Goal: Transaction & Acquisition: Purchase product/service

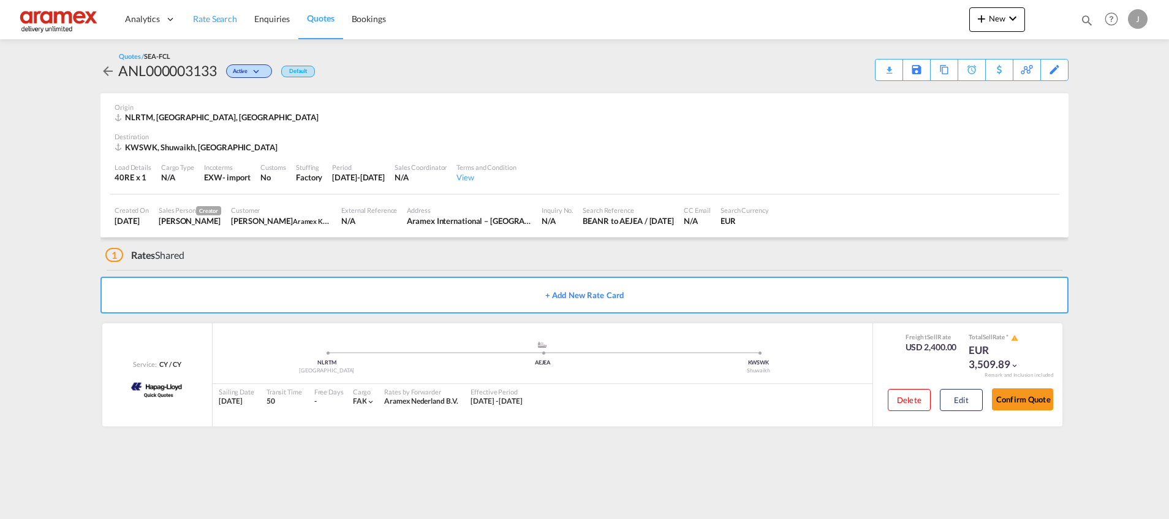
click at [213, 28] on link "Rate Search" at bounding box center [214, 19] width 61 height 40
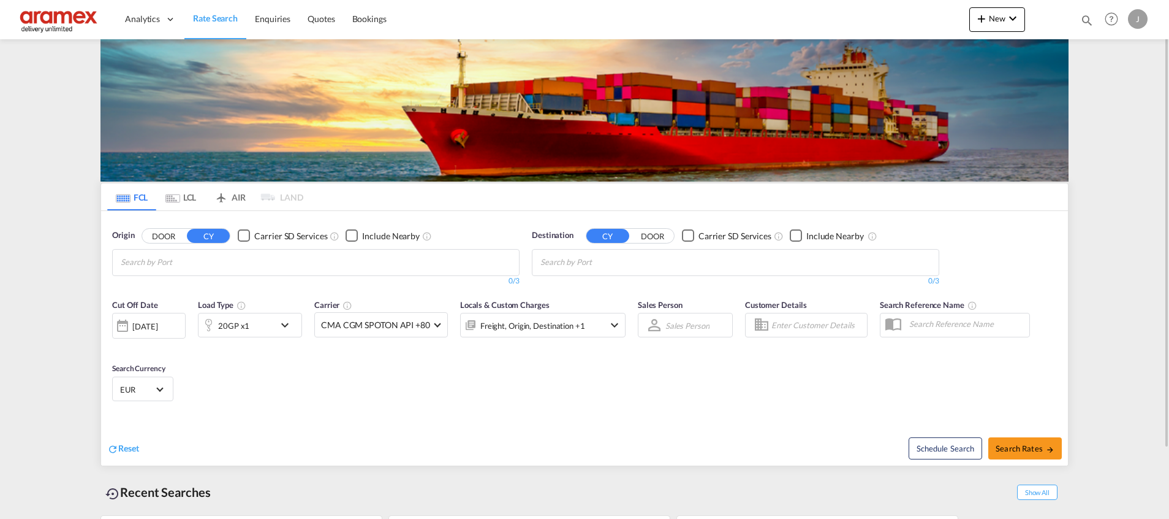
click at [558, 261] on input "Chips input." at bounding box center [599, 263] width 116 height 20
paste input "Port Gentil"
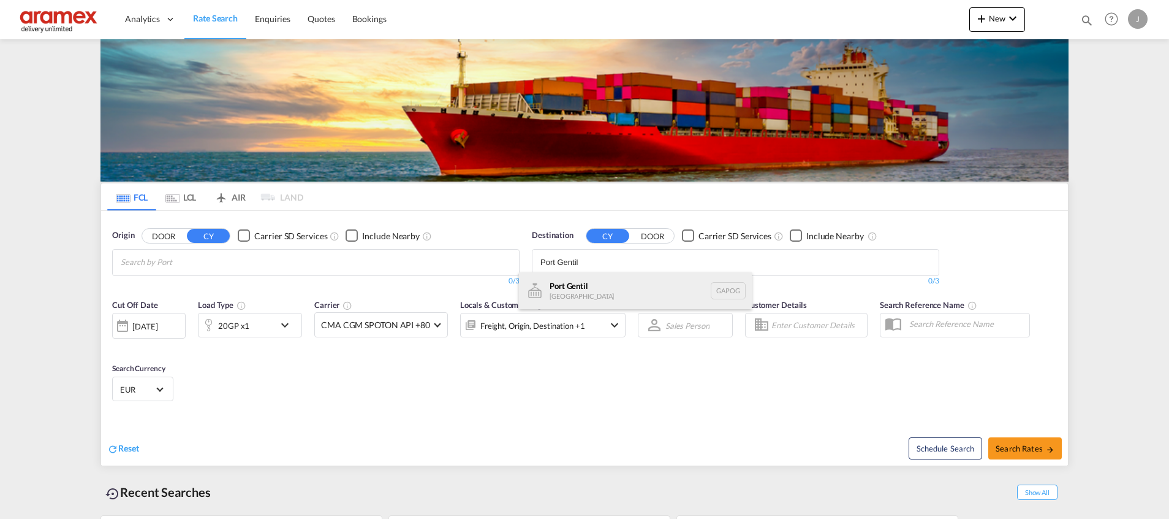
type input "Port Gentil"
click at [584, 284] on div "[GEOGRAPHIC_DATA] [GEOGRAPHIC_DATA] GAPOG" at bounding box center [635, 290] width 233 height 37
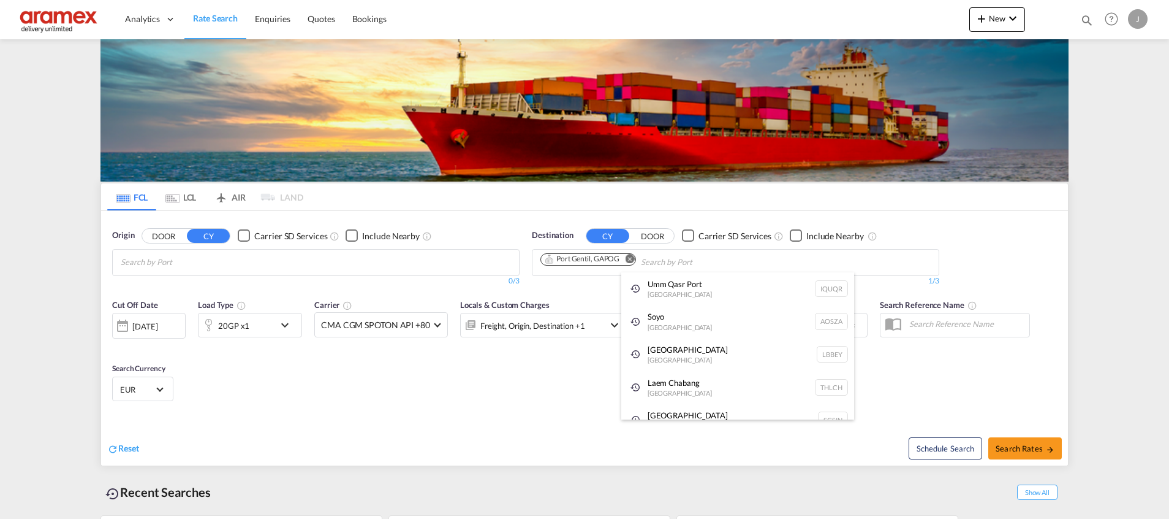
paste input "Pointe"
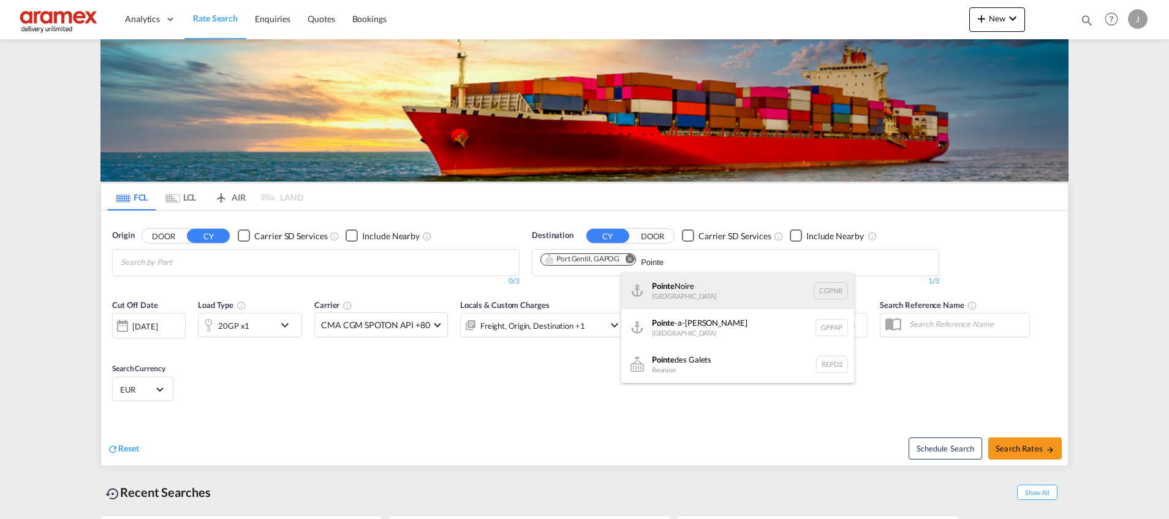
type input "Pointe"
click at [678, 286] on div "[GEOGRAPHIC_DATA] CGPNR" at bounding box center [738, 290] width 233 height 37
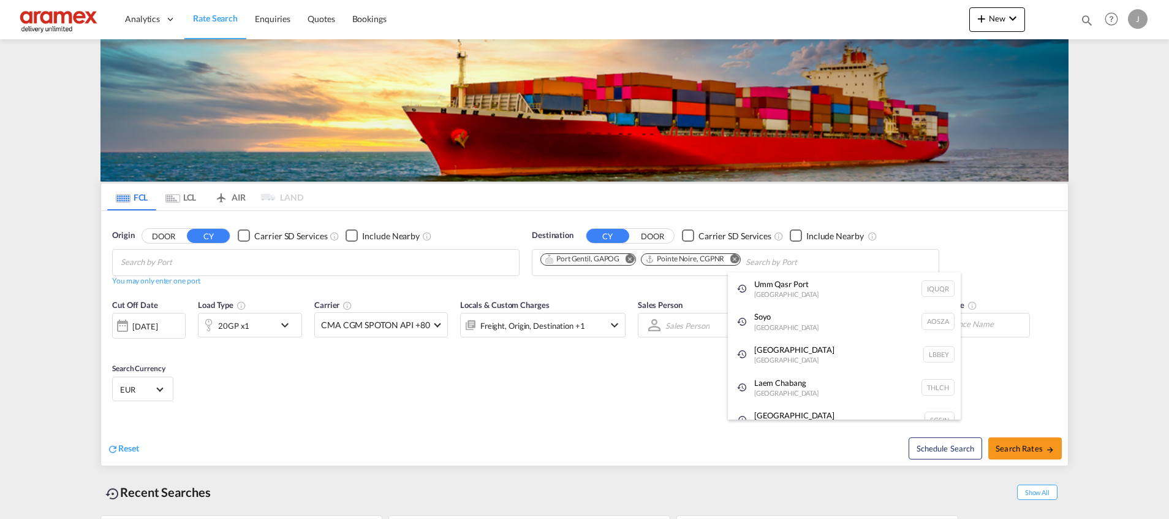
paste input "Soyo"
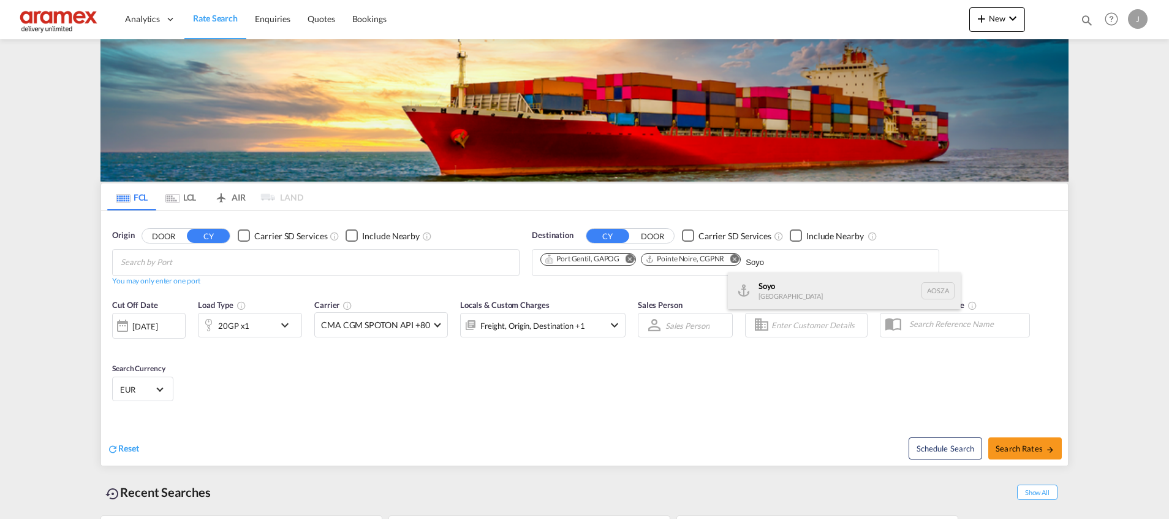
type input "Soyo"
drag, startPoint x: 800, startPoint y: 295, endPoint x: 489, endPoint y: 59, distance: 390.7
click at [800, 295] on div "Soyo [GEOGRAPHIC_DATA] [GEOGRAPHIC_DATA]" at bounding box center [844, 290] width 233 height 37
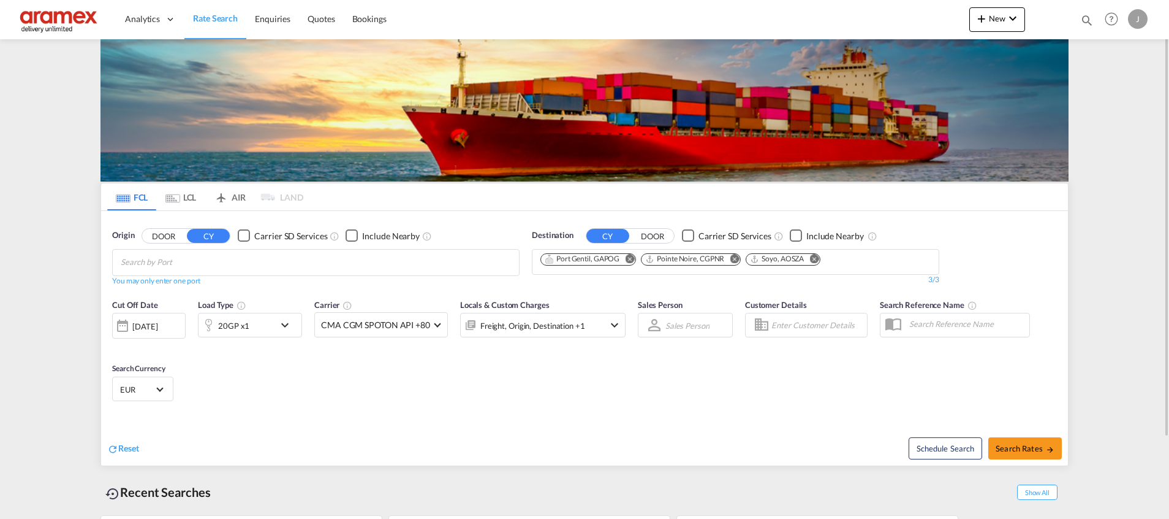
click at [851, 260] on md-chips "Port Gentil, GAPOG [GEOGRAPHIC_DATA], CGPNR Soyo, [GEOGRAPHIC_DATA]" at bounding box center [736, 261] width 406 height 25
click at [840, 262] on md-chips "Port Gentil, GAPOG [GEOGRAPHIC_DATA], CGPNR Soyo, [GEOGRAPHIC_DATA]" at bounding box center [736, 261] width 406 height 25
click at [840, 259] on md-chips "Port Gentil, GAPOG [GEOGRAPHIC_DATA], CGPNR Soyo, [GEOGRAPHIC_DATA]" at bounding box center [736, 261] width 406 height 25
click at [203, 262] on input "Chips input." at bounding box center [179, 263] width 116 height 20
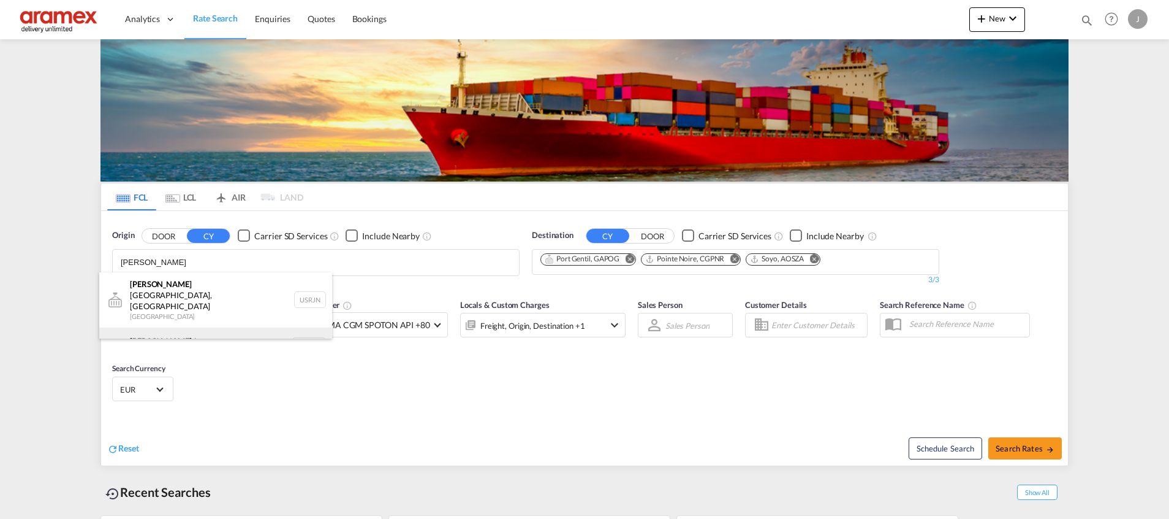
type input "[PERSON_NAME]"
click at [192, 327] on div "[PERSON_NAME] dam [GEOGRAPHIC_DATA] NLRTM" at bounding box center [215, 345] width 233 height 37
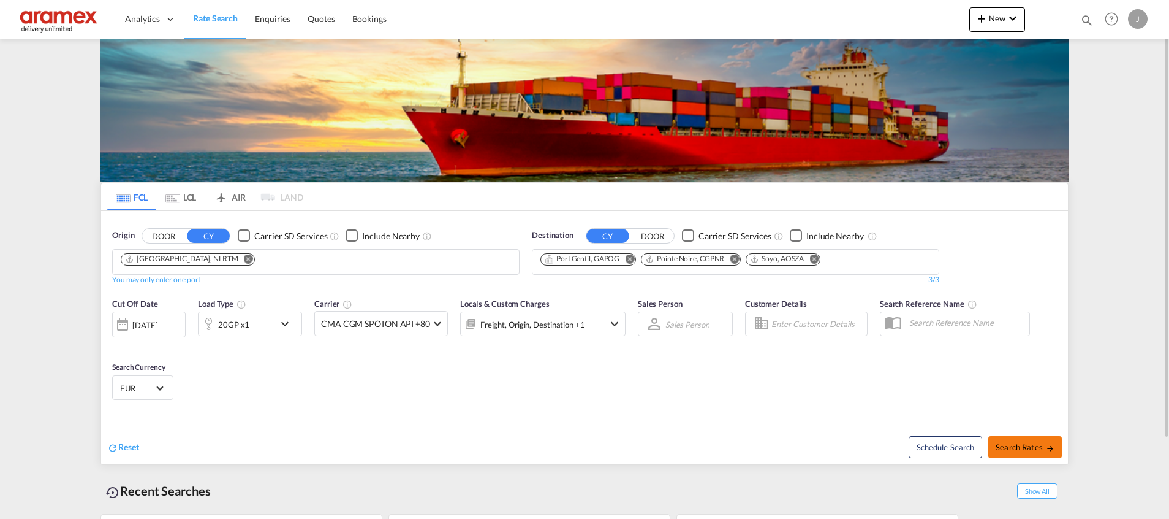
click at [1022, 444] on span "Search Rates" at bounding box center [1025, 447] width 59 height 10
type input "NLRTM to GAPOG,CGPNR,AOSZA / [DATE]"
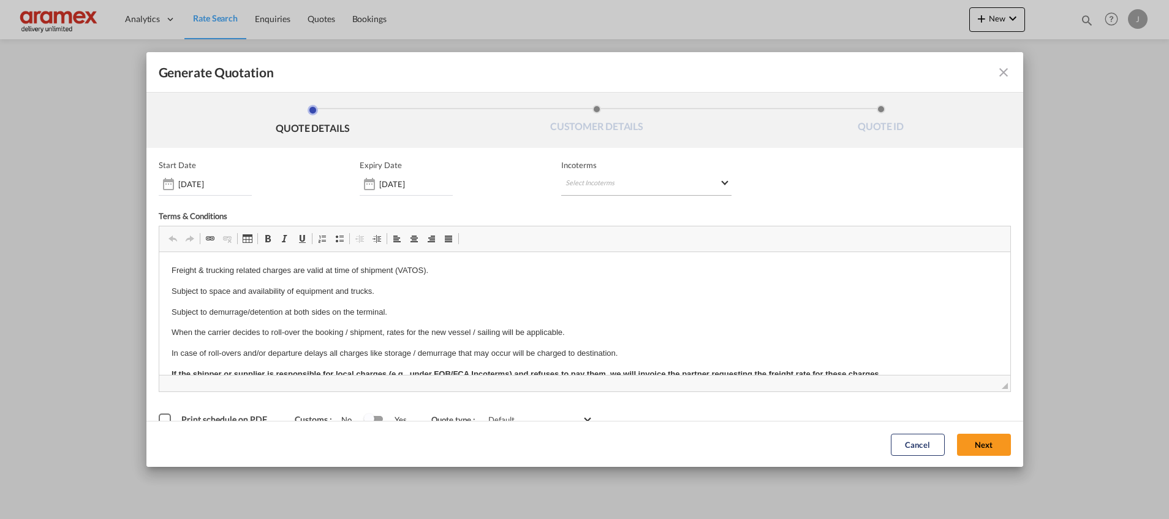
click at [603, 177] on md-select "Select Incoterms CPT - import Carrier Paid to CFR - export Cost and Freight DAP…" at bounding box center [646, 184] width 170 height 22
click at [576, 215] on input "search" at bounding box center [619, 209] width 113 height 11
type input "FCA"
click at [591, 229] on div "FCA - export" at bounding box center [624, 231] width 116 height 10
click at [987, 444] on button "Next" at bounding box center [984, 444] width 54 height 22
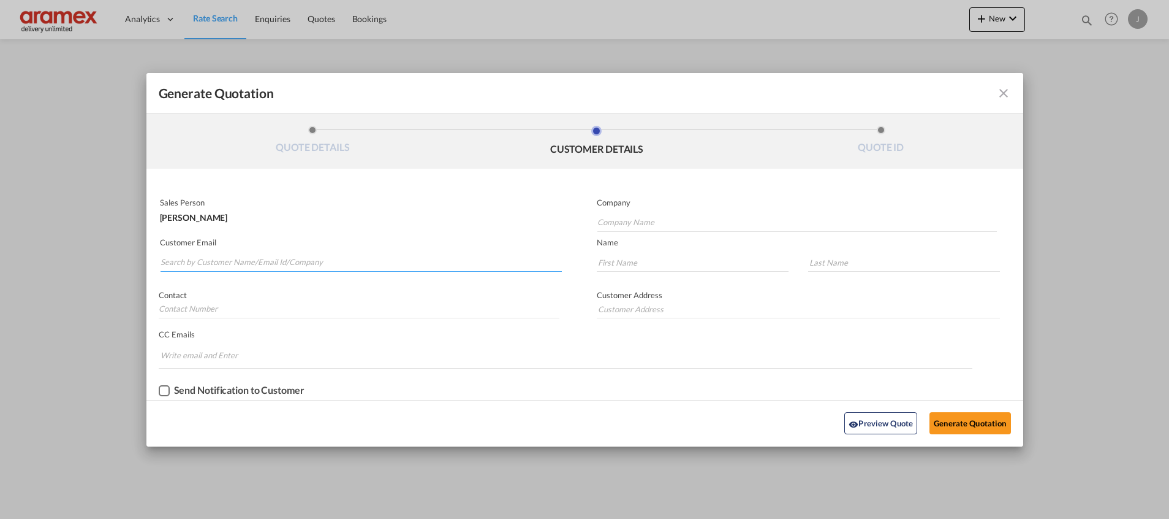
click at [204, 260] on input "Search by Customer Name/Email Id/Company" at bounding box center [361, 262] width 401 height 18
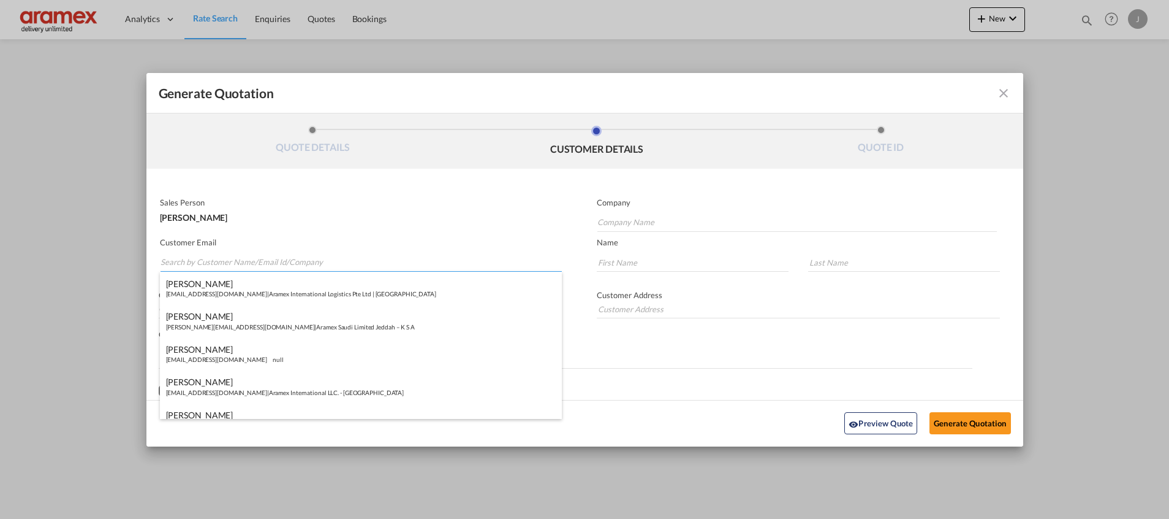
click at [215, 267] on input "Search by Customer Name/Email Id/Company" at bounding box center [361, 262] width 401 height 18
paste input "Elaude"
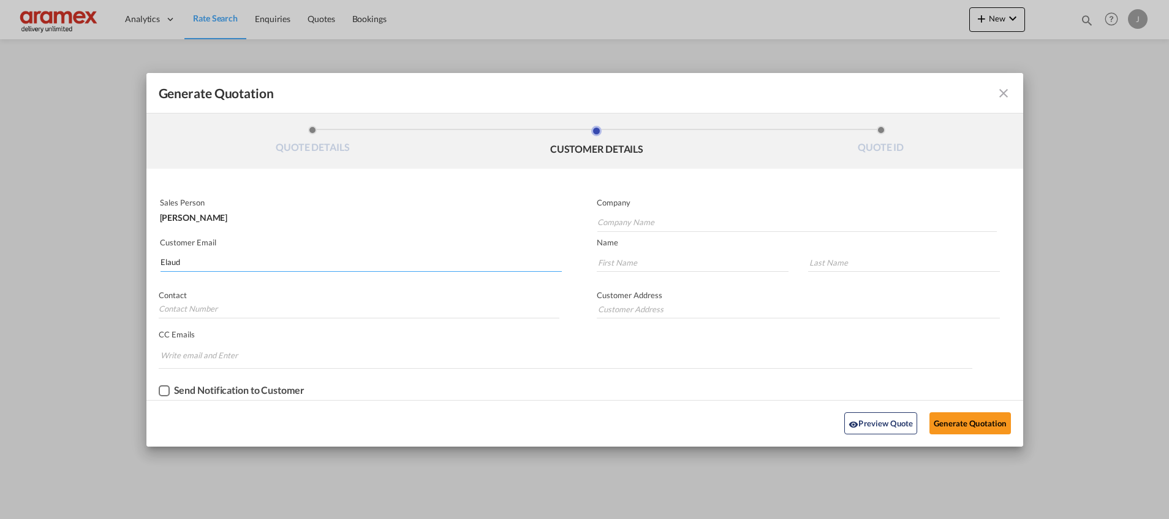
type input "Elaud"
click at [1006, 91] on md-icon "icon-close fg-AAA8AD cursor m-0" at bounding box center [1004, 93] width 15 height 15
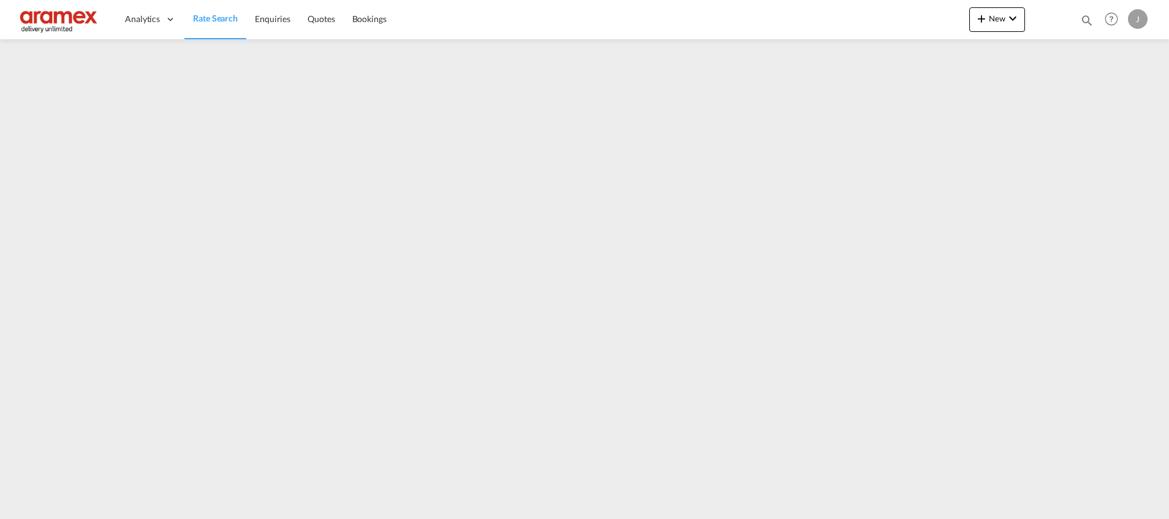
click at [215, 13] on span "Rate Search" at bounding box center [215, 18] width 45 height 10
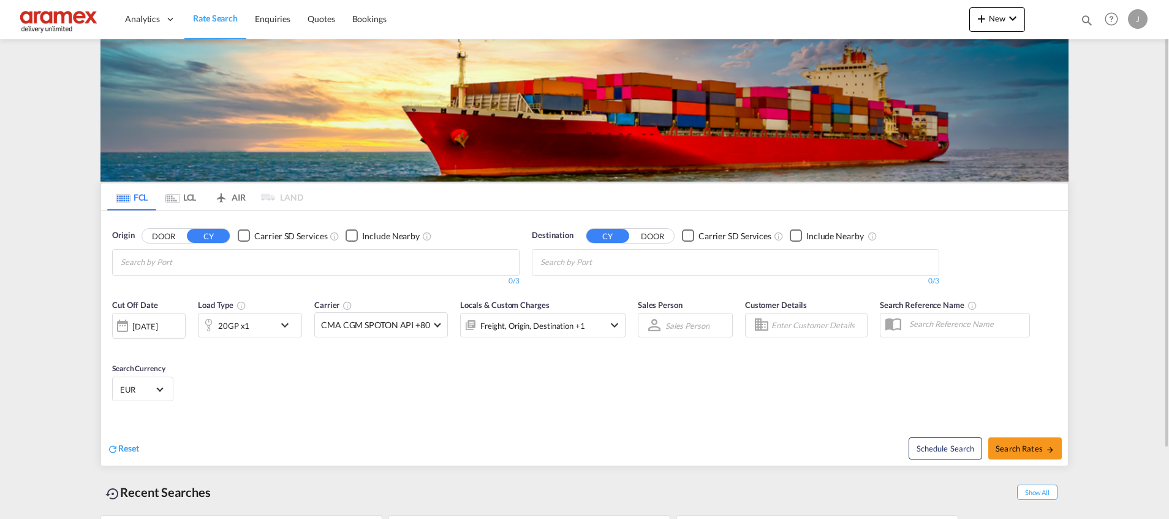
click at [582, 259] on input "Chips input." at bounding box center [599, 263] width 116 height 20
paste input "Chabang"
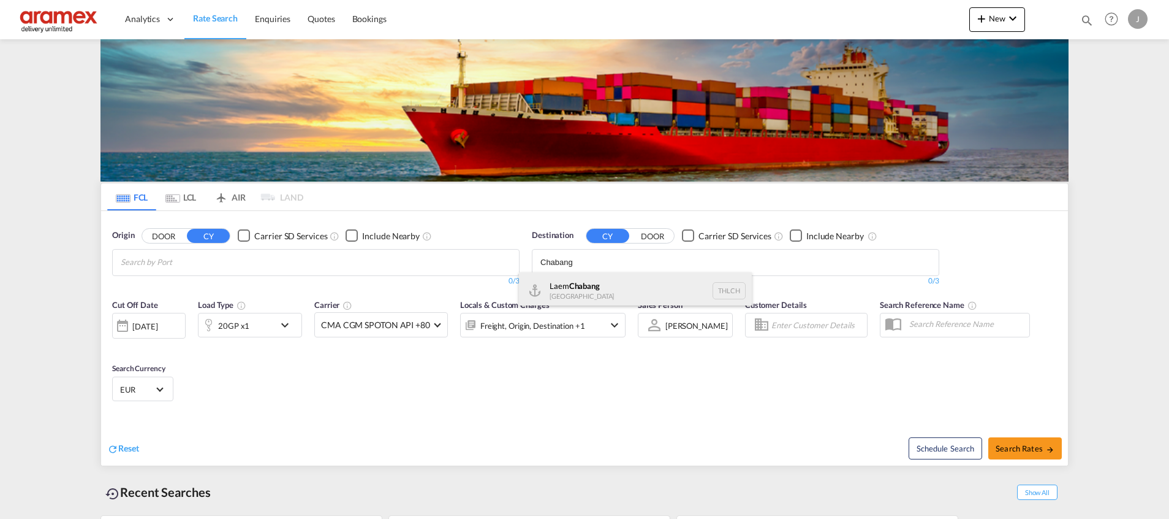
type input "Chabang"
click at [587, 291] on div "Laem Chabang [GEOGRAPHIC_DATA] THLCH" at bounding box center [635, 290] width 233 height 37
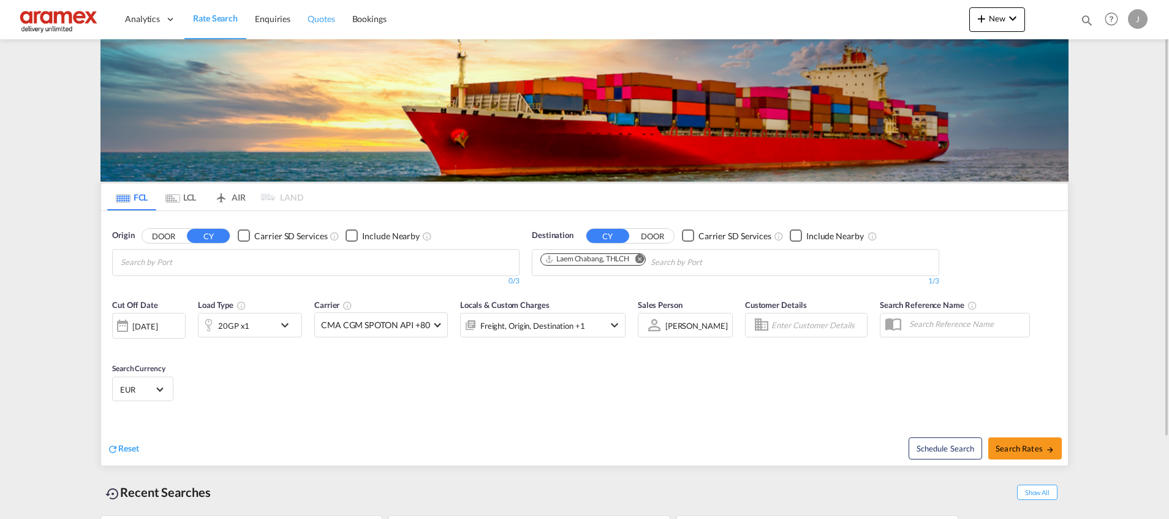
click at [326, 21] on span "Quotes" at bounding box center [321, 18] width 27 height 10
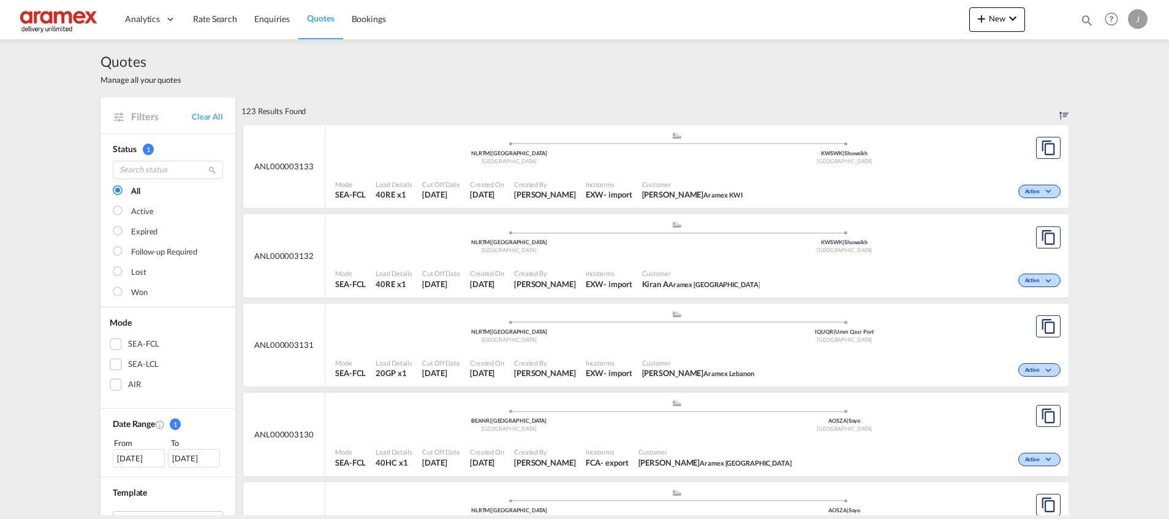
click at [110, 343] on div "SEA-FCL" at bounding box center [116, 344] width 12 height 12
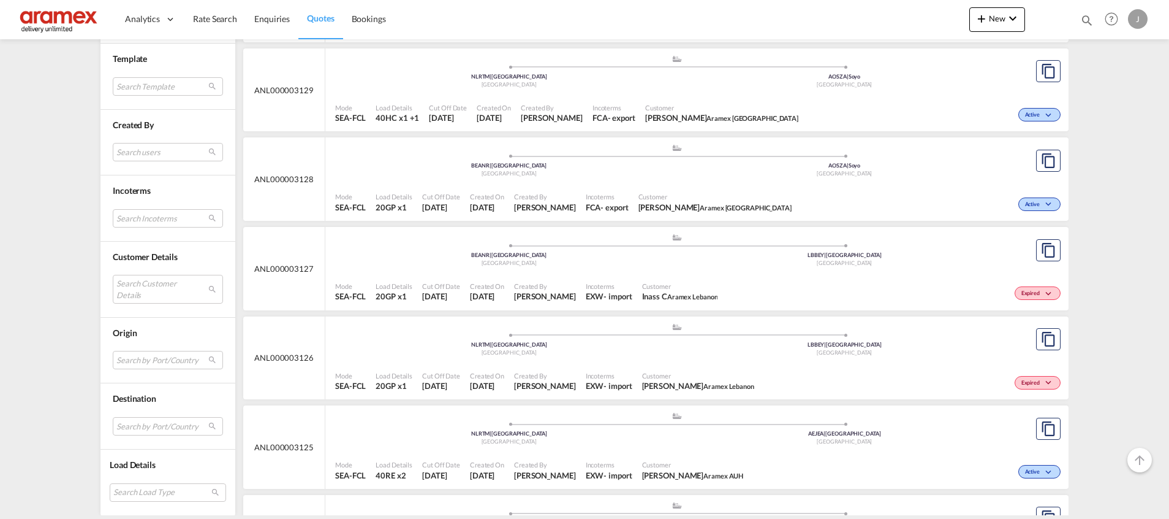
scroll to position [460, 0]
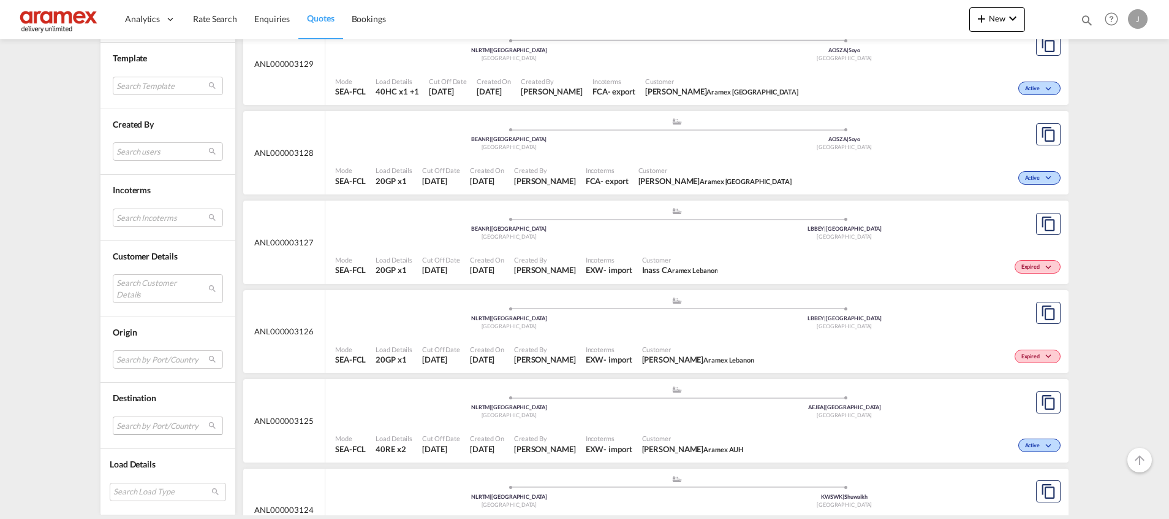
click at [131, 427] on md-select "Search by Port/Country JPNIC nichinan [GEOGRAPHIC_DATA] AEAMF mussafah [GEOGRAP…" at bounding box center [168, 425] width 110 height 18
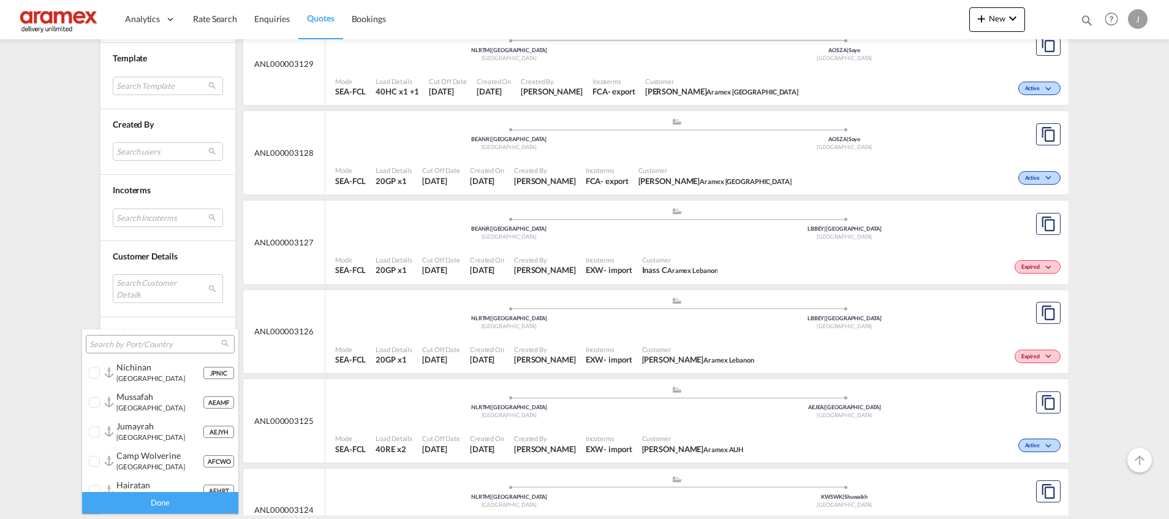
click at [127, 347] on input "search" at bounding box center [155, 344] width 132 height 11
paste input "Chabang"
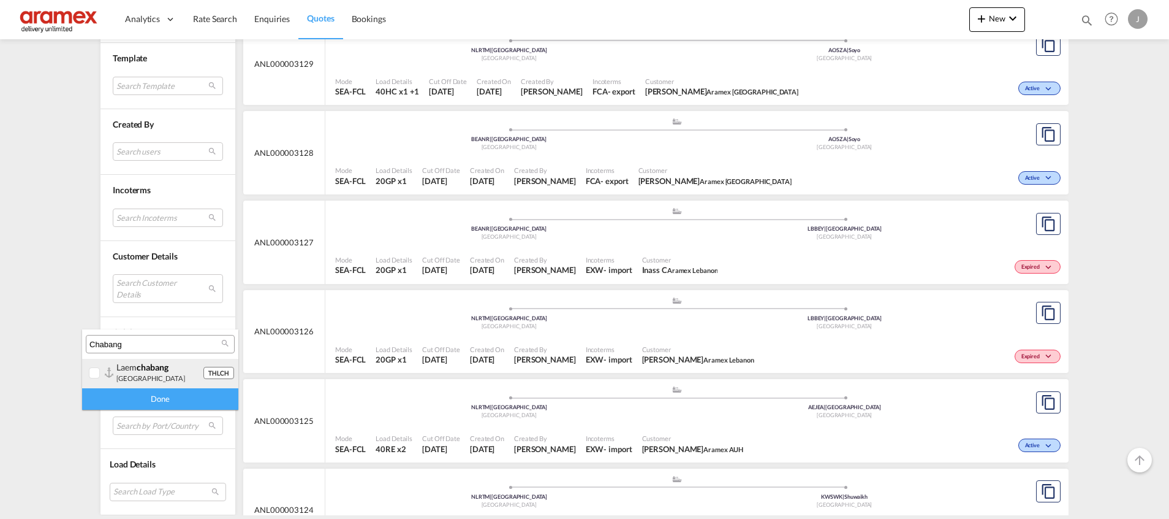
type input "Chabang"
click at [129, 370] on div "laem chabang" at bounding box center [159, 367] width 86 height 10
click at [180, 395] on div "Done" at bounding box center [160, 398] width 156 height 21
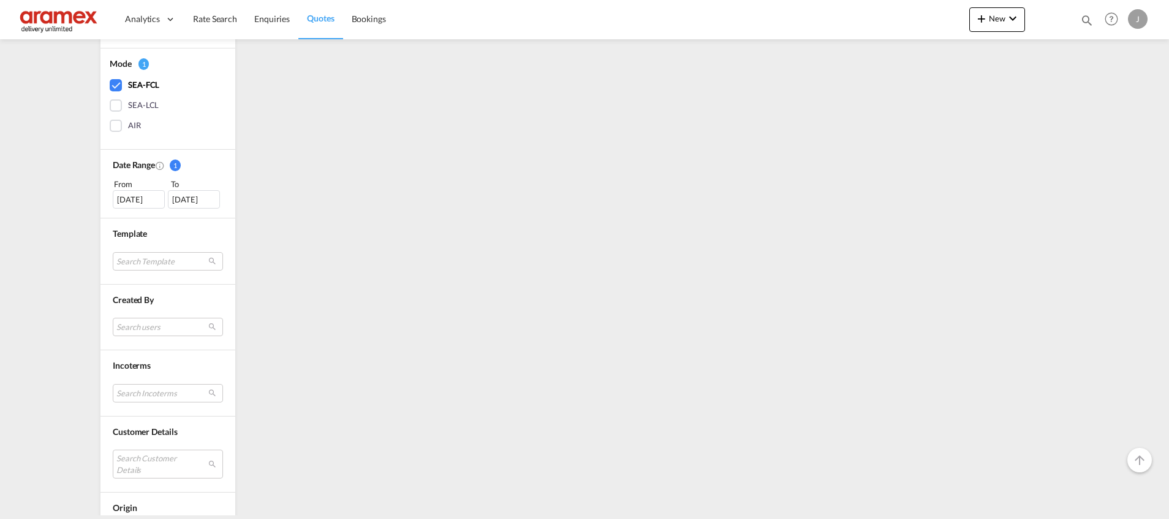
scroll to position [0, 0]
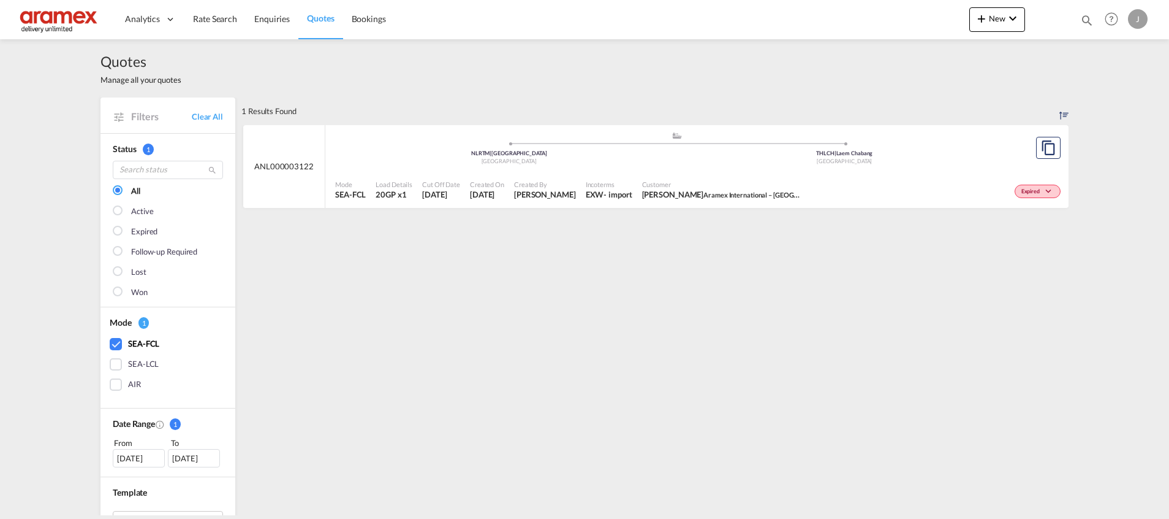
click at [813, 178] on div "Expired" at bounding box center [935, 190] width 257 height 31
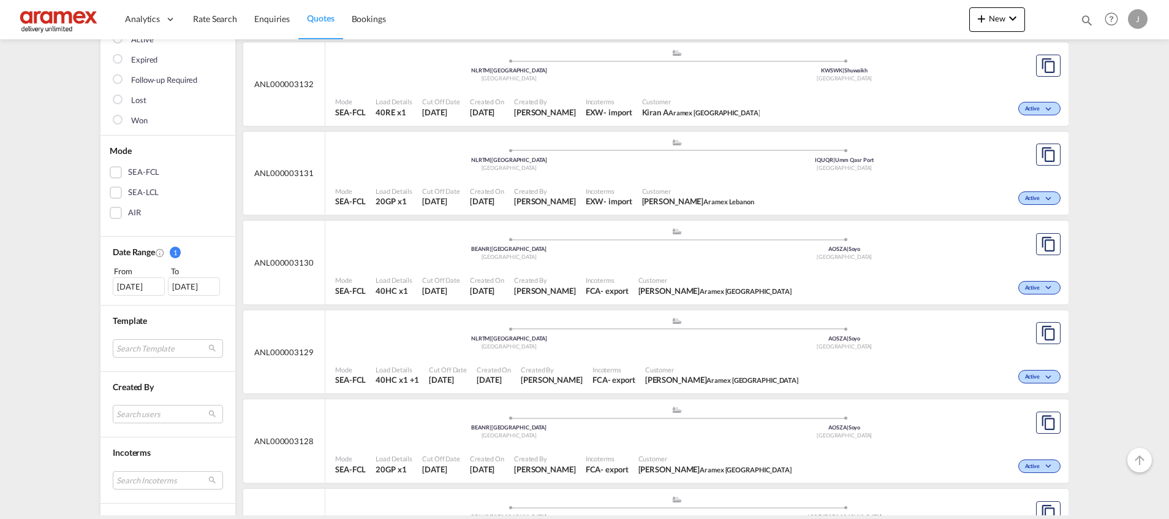
scroll to position [184, 0]
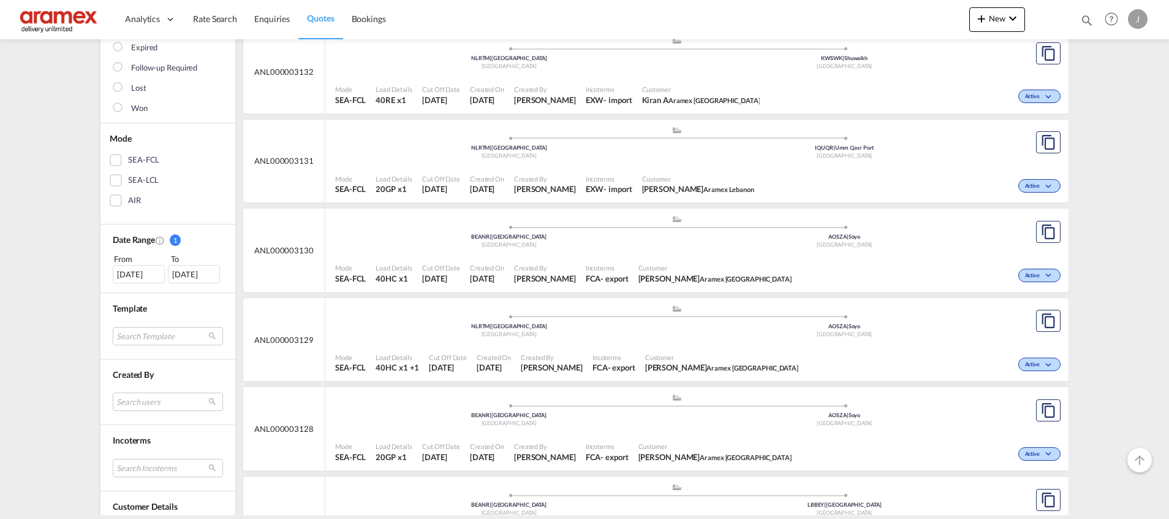
click at [135, 276] on div "[DATE]" at bounding box center [139, 274] width 52 height 18
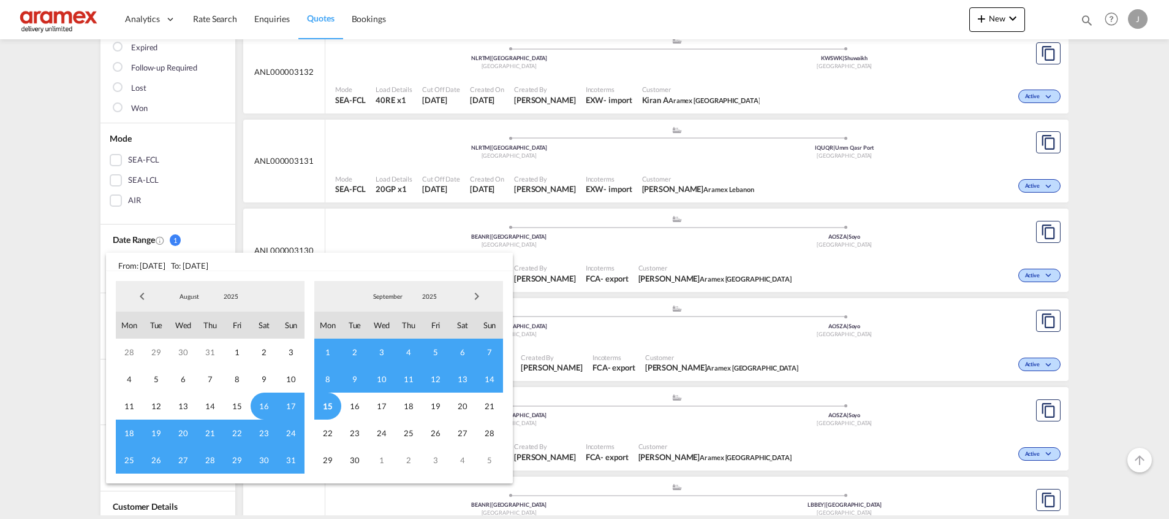
click at [140, 300] on span "Previous Month" at bounding box center [142, 296] width 25 height 25
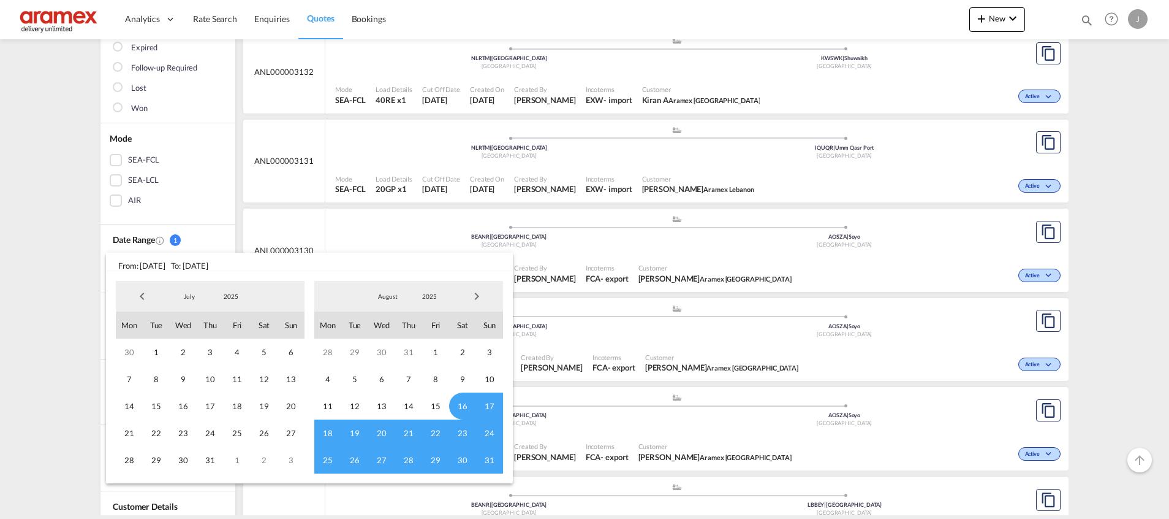
click at [140, 300] on span "Previous Month" at bounding box center [142, 296] width 25 height 25
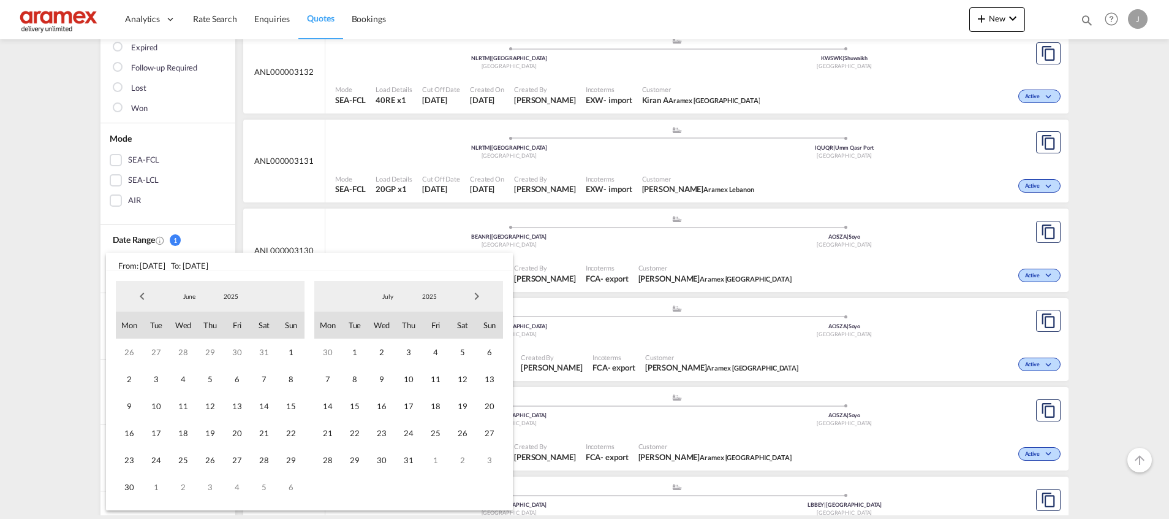
click at [140, 300] on span "Previous Month" at bounding box center [142, 296] width 25 height 25
click at [157, 349] on span "1" at bounding box center [156, 351] width 27 height 27
click at [481, 299] on span "Next Month" at bounding box center [477, 296] width 25 height 25
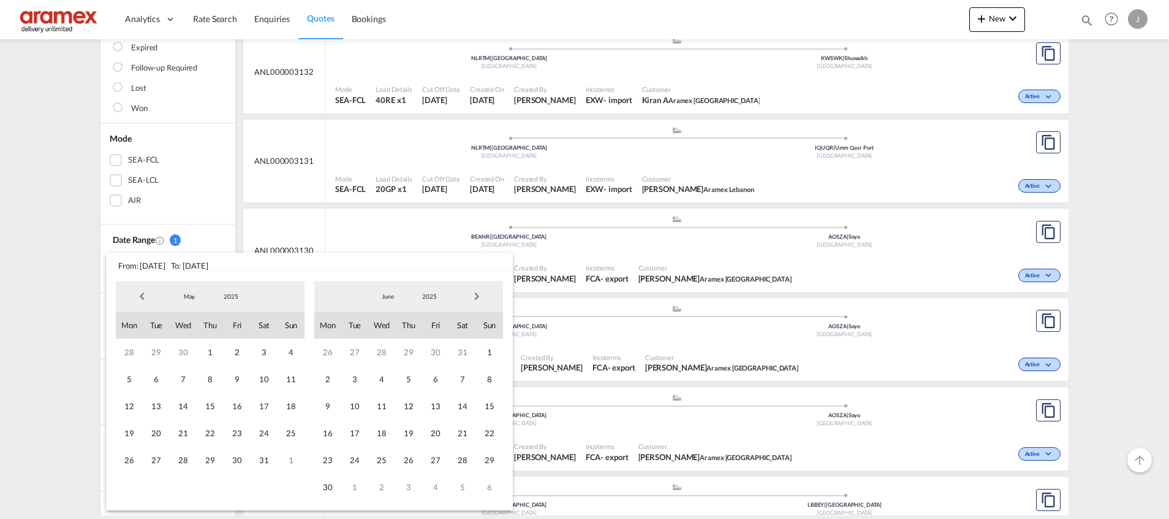
click at [481, 299] on span "Next Month" at bounding box center [477, 296] width 25 height 25
click at [333, 409] on span "15" at bounding box center [327, 405] width 27 height 27
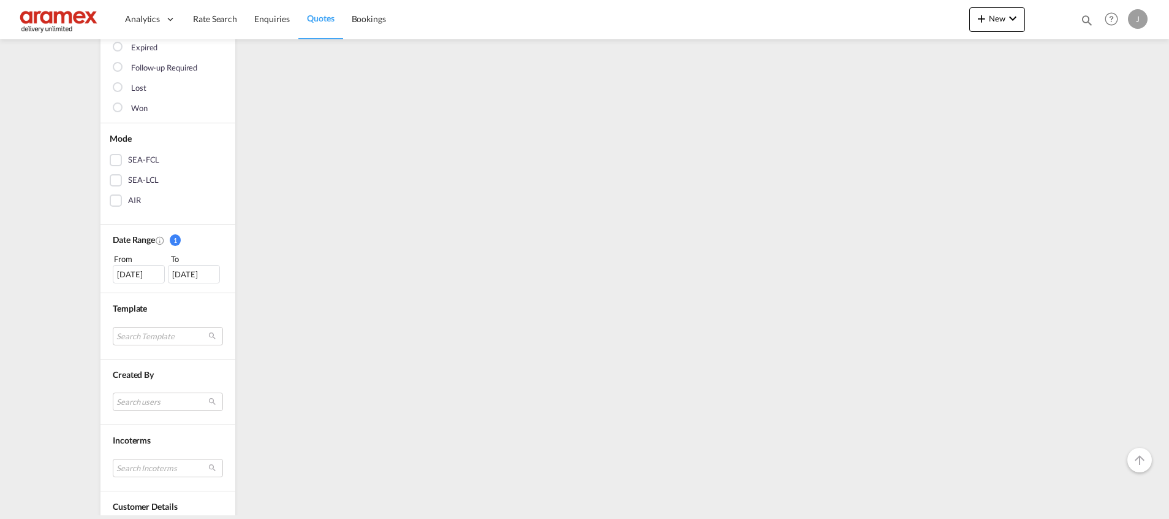
scroll to position [0, 0]
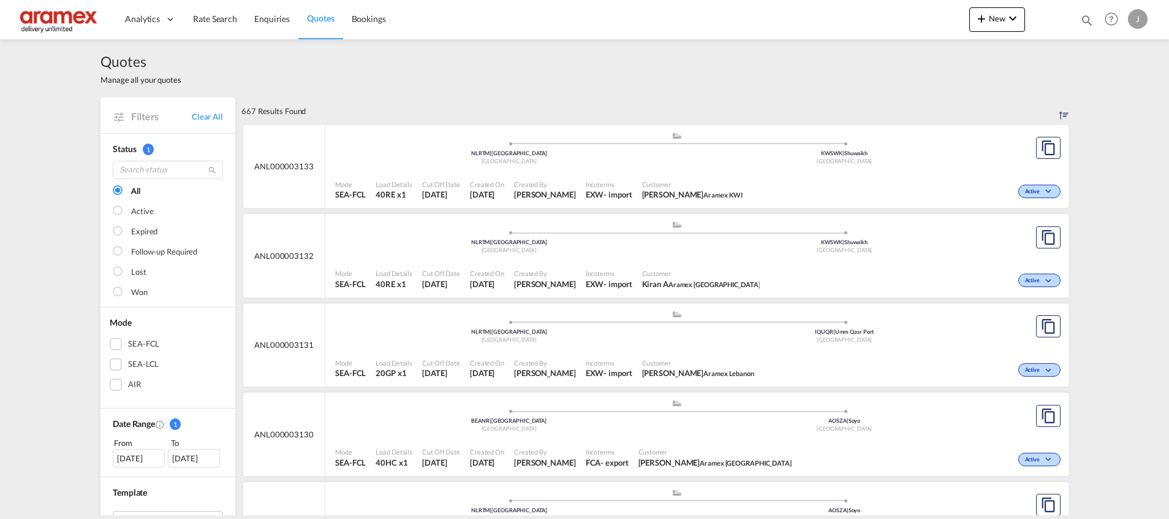
click at [110, 341] on div "SEA-FCL" at bounding box center [116, 344] width 12 height 12
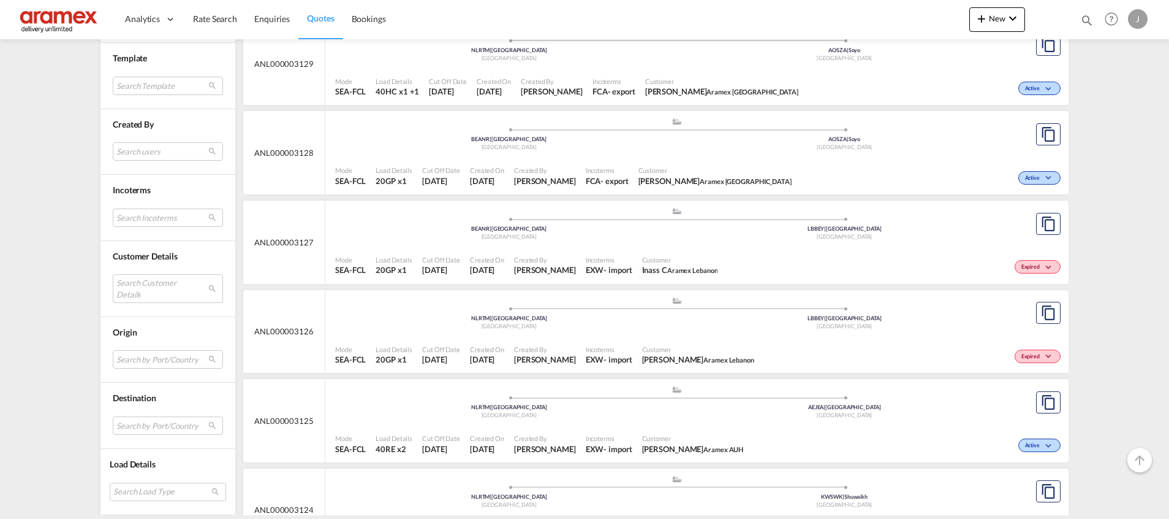
scroll to position [644, 0]
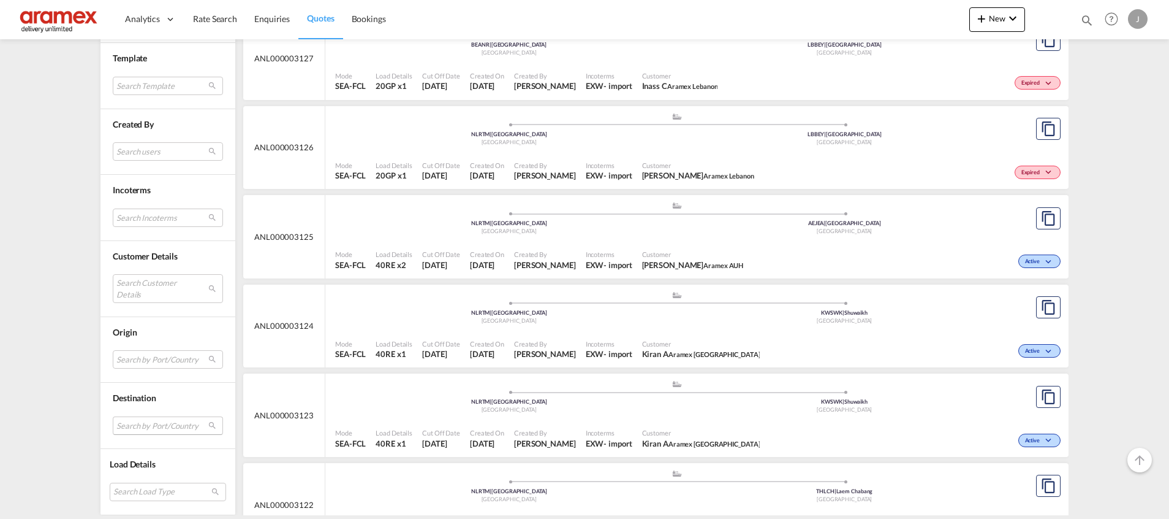
click at [129, 424] on md-select "Search by Port/Country JPNIC nichinan [GEOGRAPHIC_DATA] AEAMF mussafah [GEOGRAP…" at bounding box center [168, 425] width 110 height 18
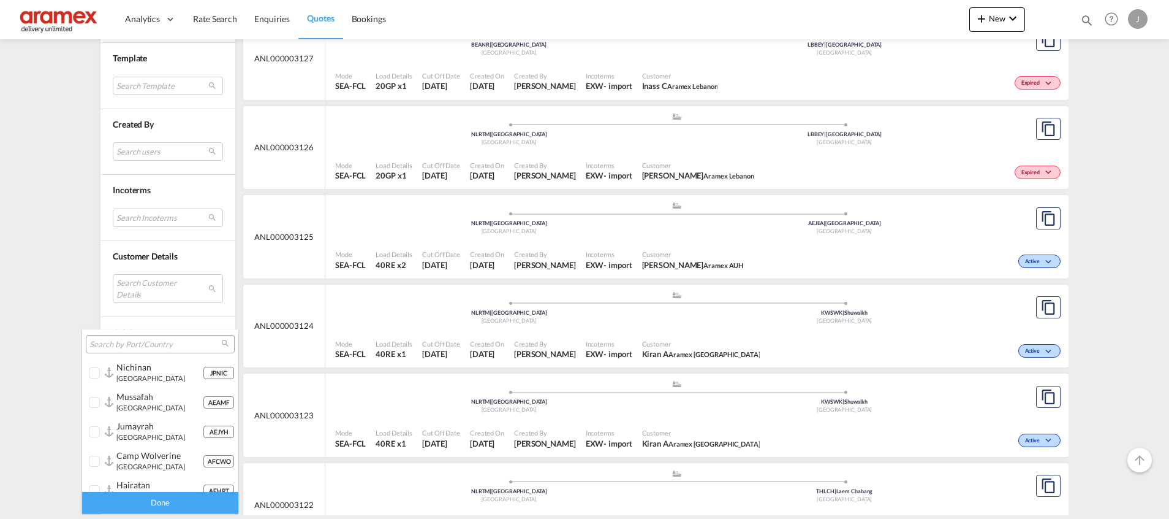
click at [130, 351] on div at bounding box center [160, 344] width 149 height 18
click at [132, 343] on input "search" at bounding box center [155, 344] width 132 height 11
paste input "Chabang"
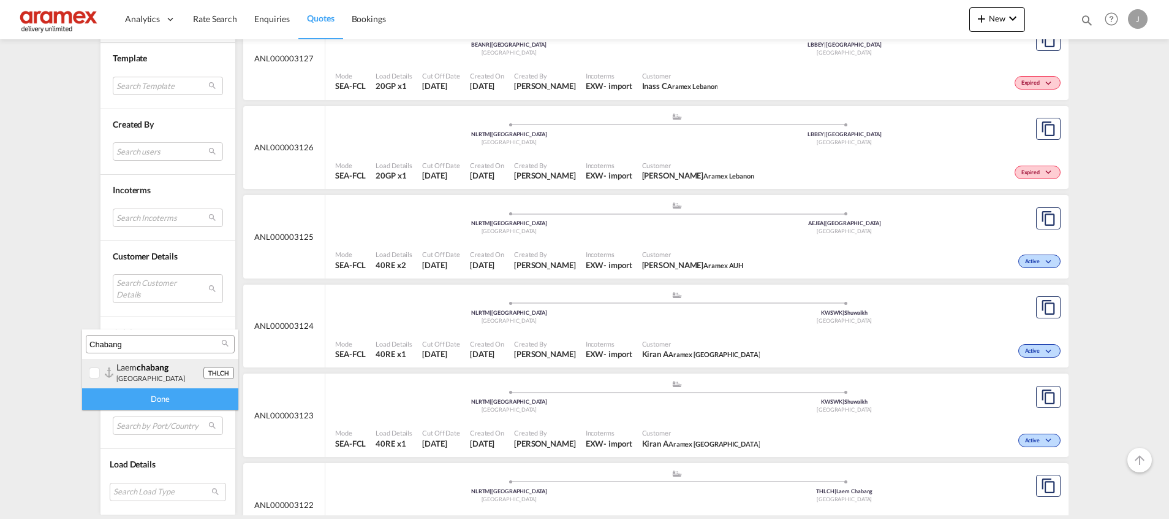
type input "Chabang"
click at [142, 374] on small "[GEOGRAPHIC_DATA]" at bounding box center [150, 378] width 69 height 8
click at [169, 397] on div "Done" at bounding box center [160, 398] width 156 height 21
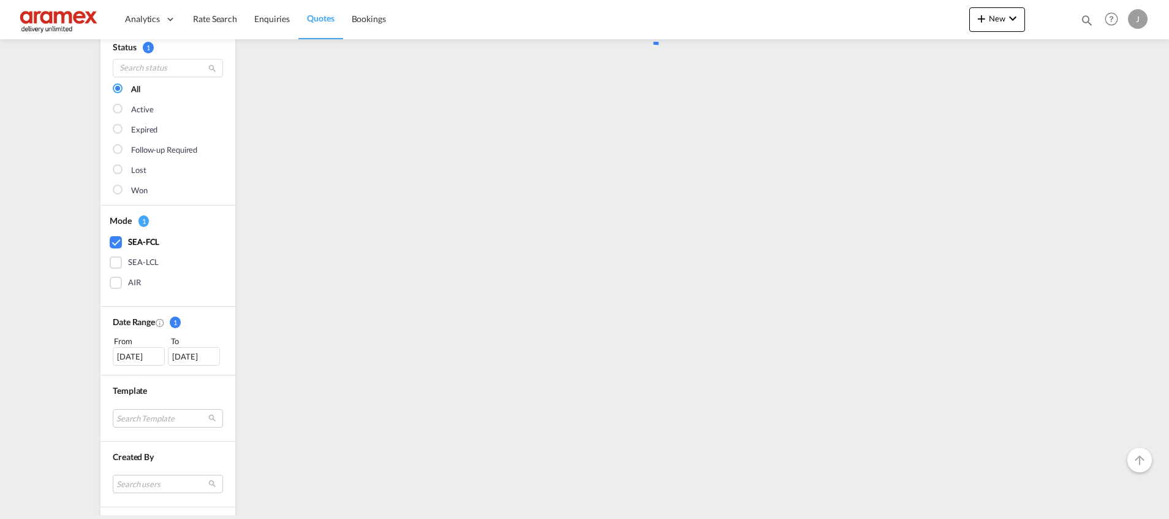
scroll to position [0, 0]
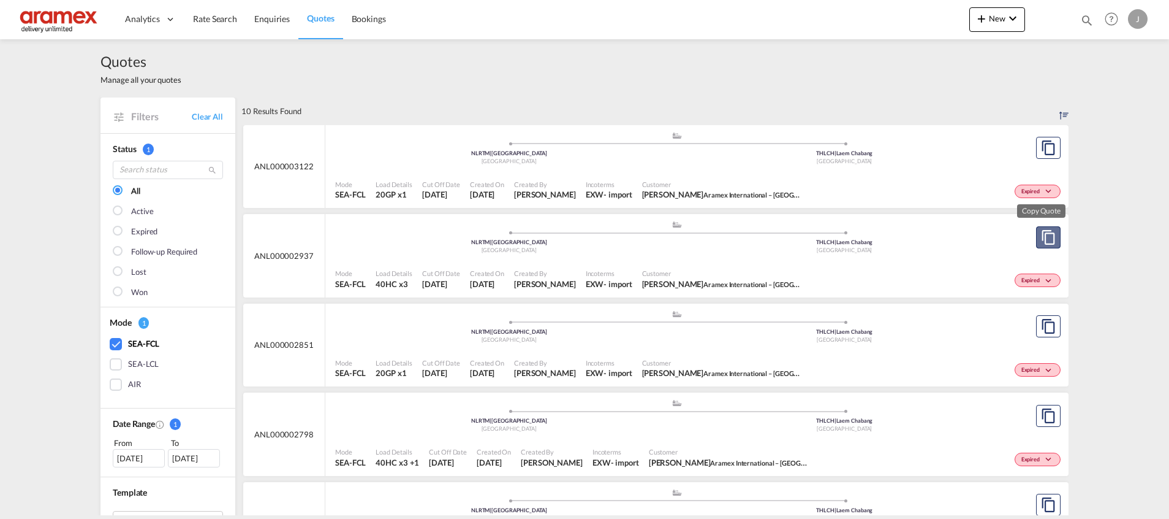
click at [1041, 237] on md-icon "assets/icons/custom/copyQuote.svg" at bounding box center [1048, 237] width 15 height 15
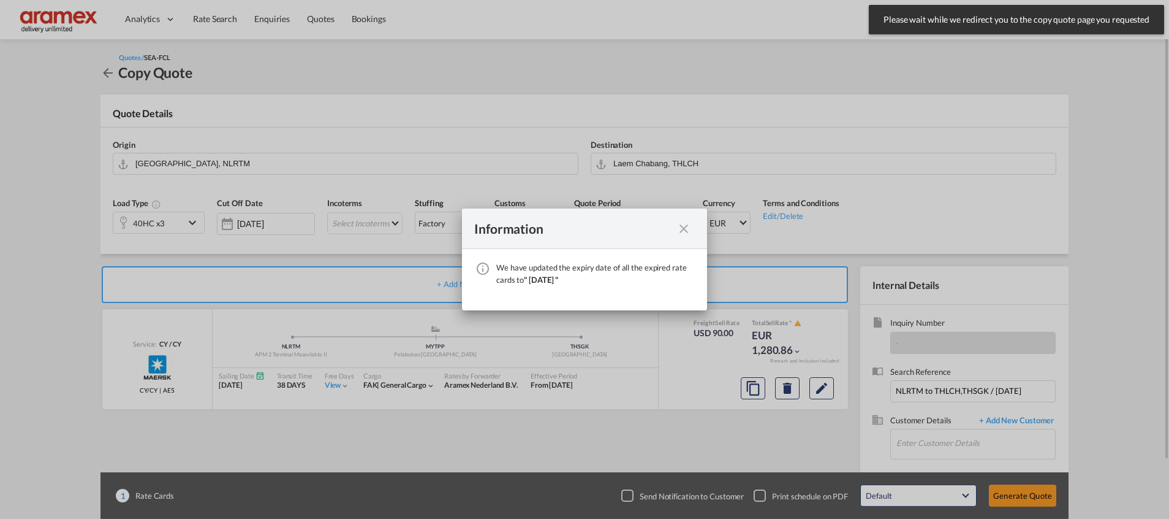
click at [685, 227] on md-icon "icon-close fg-AAA8AD cursor" at bounding box center [684, 228] width 15 height 15
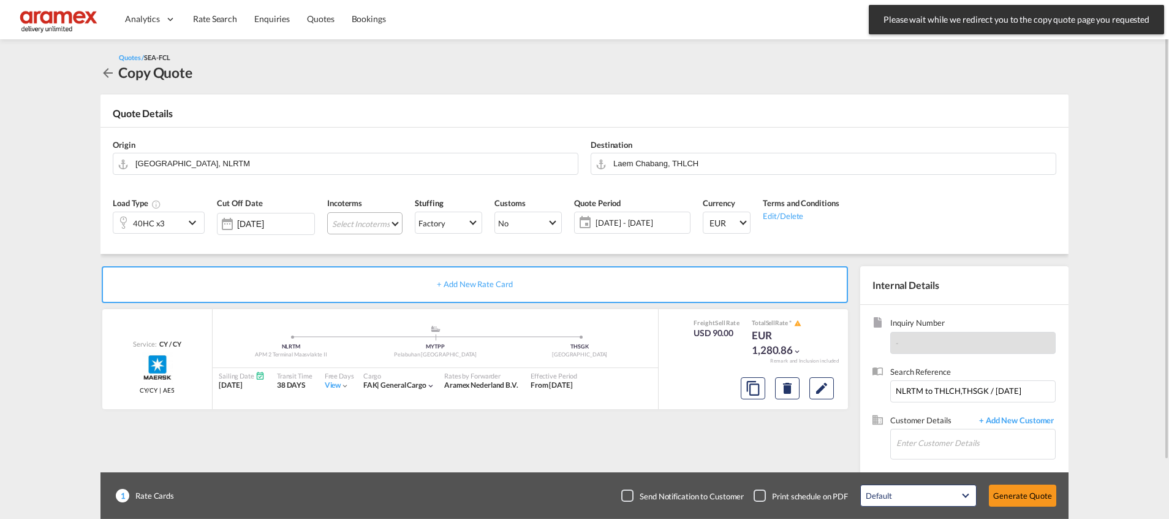
click at [346, 220] on md-select "Select Incoterms CPT - import Carrier Paid to CFR - export Cost and Freight DAP…" at bounding box center [364, 223] width 75 height 22
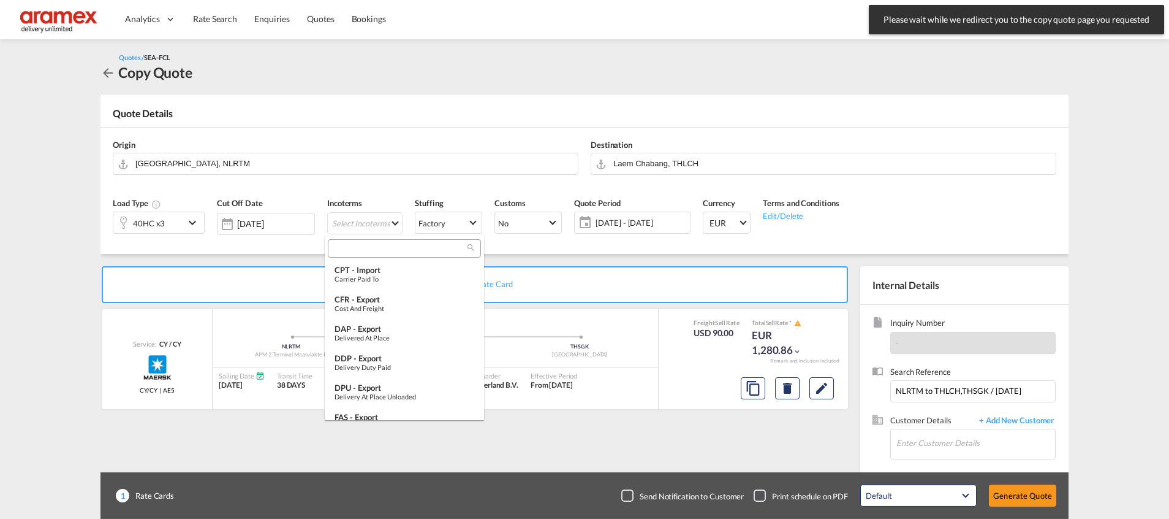
click at [339, 246] on input "search" at bounding box center [400, 248] width 136 height 11
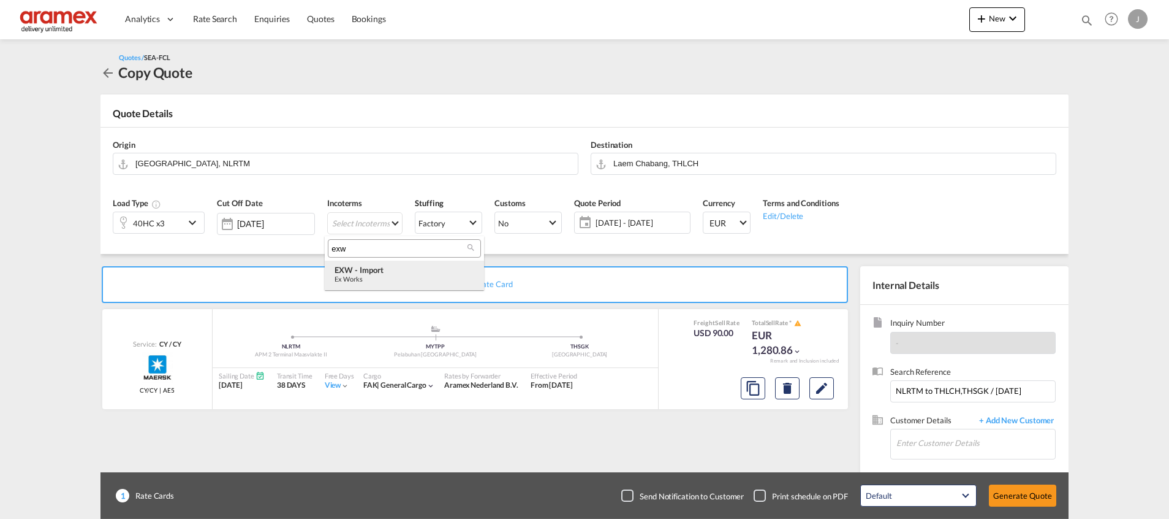
type input "exw"
click at [409, 264] on md-option "EXW - import Ex Works" at bounding box center [404, 274] width 159 height 29
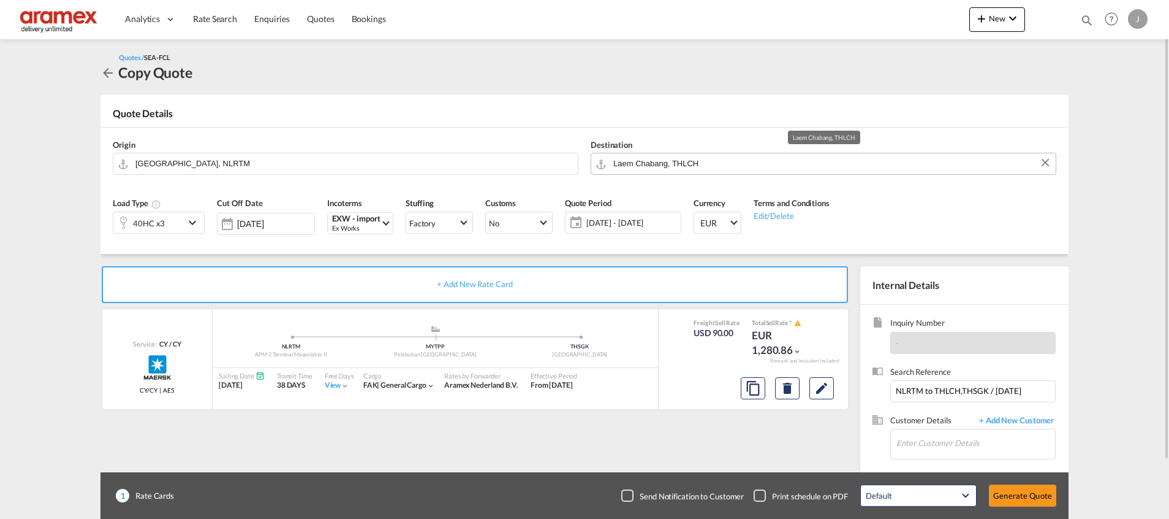
click at [625, 162] on input "Laem Chabang, THLCH" at bounding box center [832, 163] width 436 height 21
click at [822, 390] on md-icon "Edit" at bounding box center [822, 388] width 15 height 15
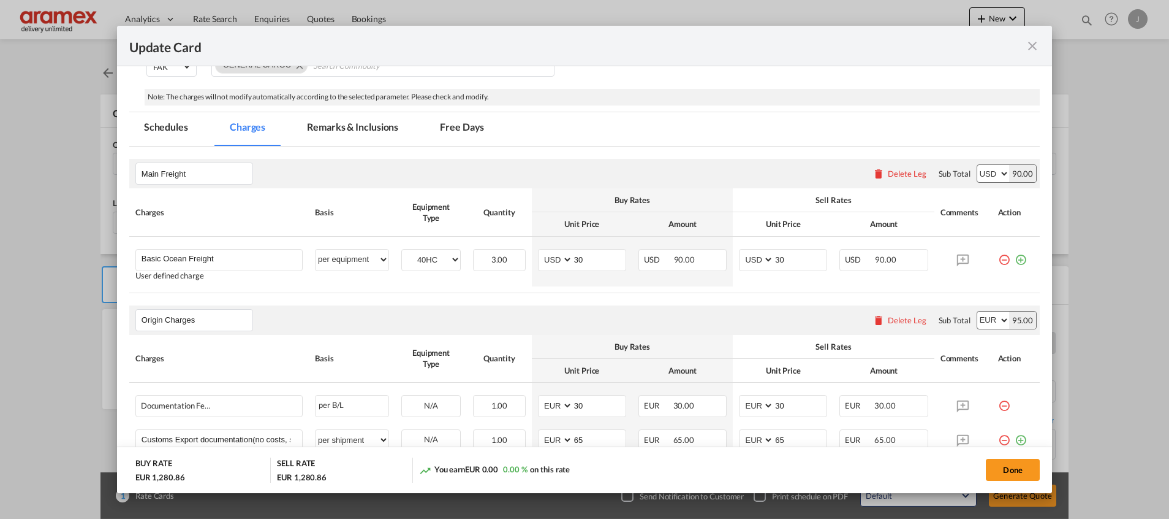
scroll to position [276, 0]
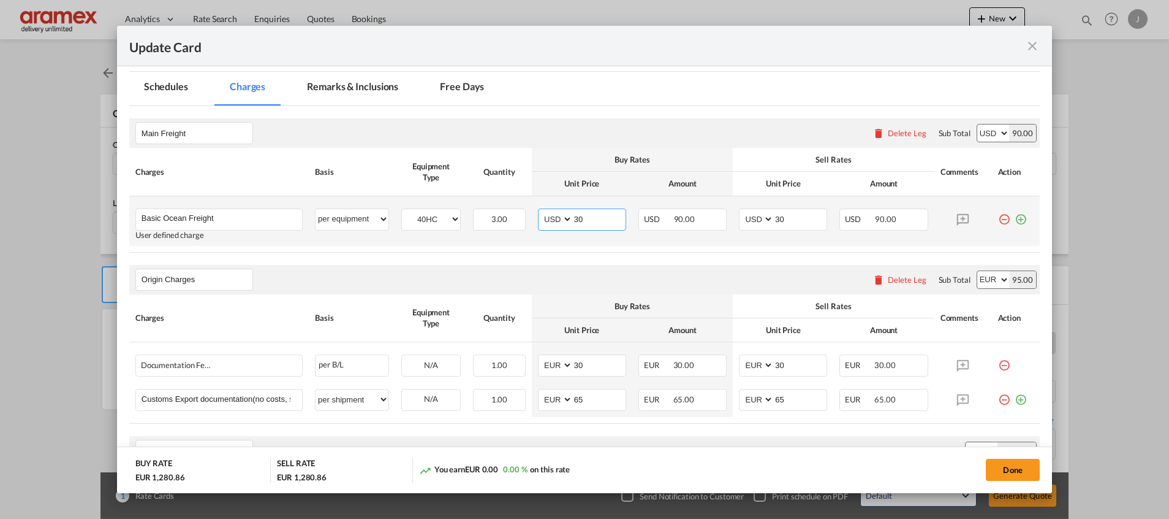
drag, startPoint x: 594, startPoint y: 221, endPoint x: 565, endPoint y: 228, distance: 29.6
click at [566, 225] on md-input-container "AED AFN ALL AMD ANG AOA ARS AUD AWG AZN BAM BBD BDT BGN BHD BIF BMD BND BOB BRL…" at bounding box center [582, 219] width 88 height 22
paste input "42"
type input "42"
drag, startPoint x: 767, startPoint y: 216, endPoint x: 749, endPoint y: 217, distance: 17.8
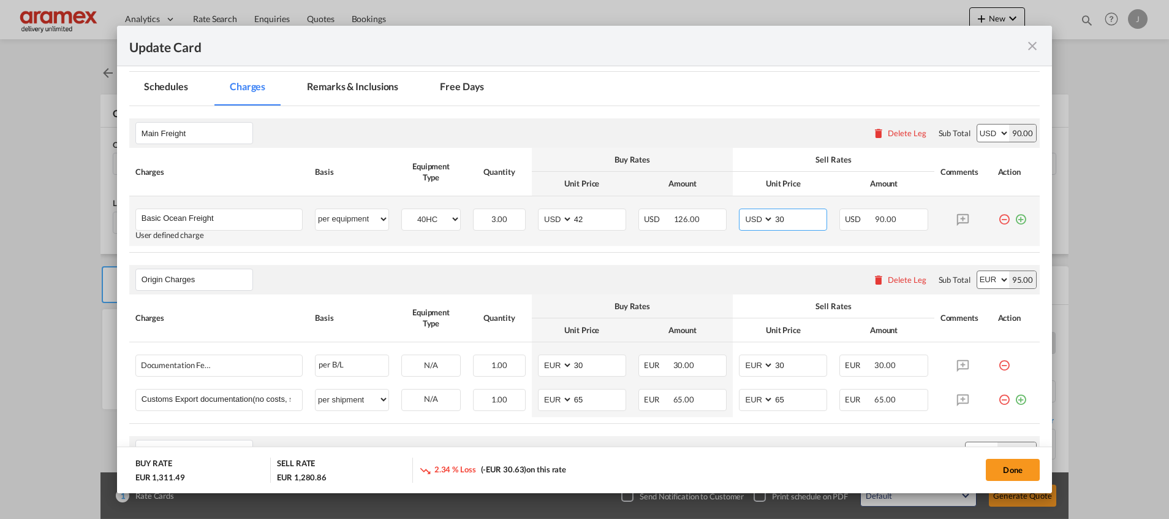
click at [750, 216] on md-input-container "AED AFN ALL AMD ANG AOA ARS AUD AWG AZN BAM BBD BDT BGN BHD BIF BMD BND BOB BRL…" at bounding box center [783, 219] width 88 height 22
paste input "42"
type input "42"
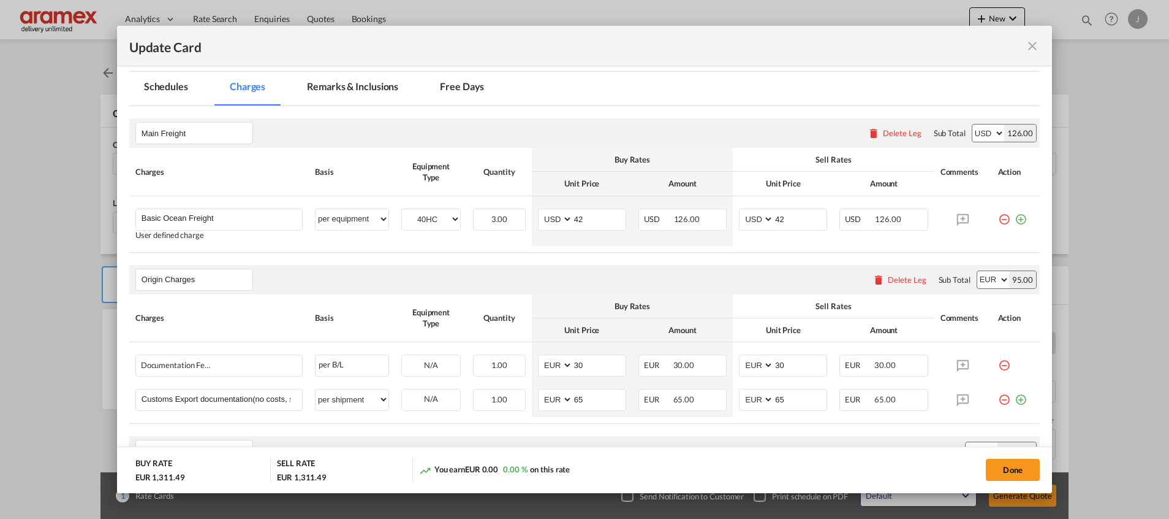
click at [541, 273] on div "Origin Charges Please enter leg name Leg Name Already Exists Delete Leg Sub Tot…" at bounding box center [584, 279] width 911 height 29
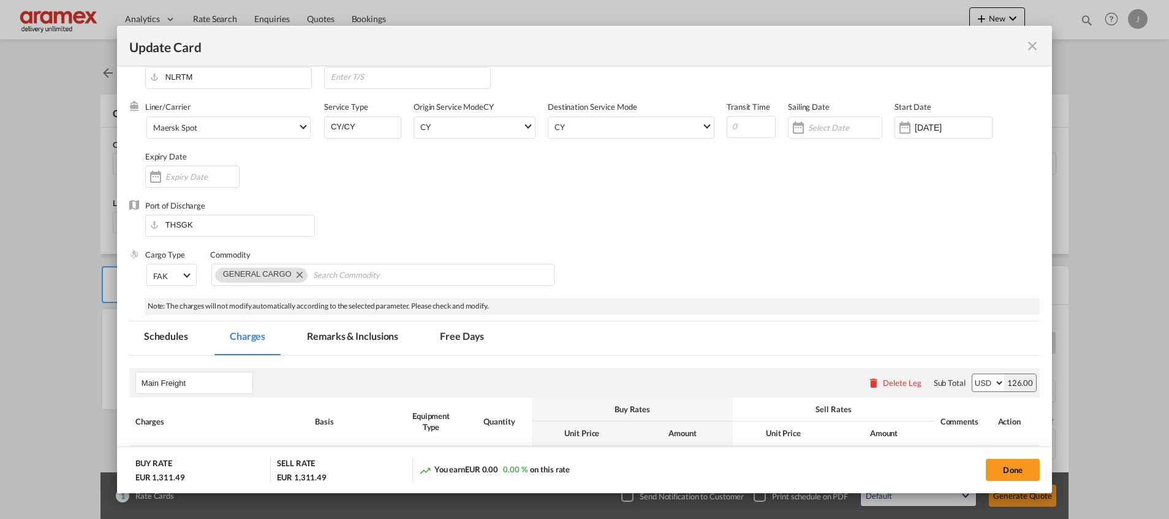
scroll to position [0, 0]
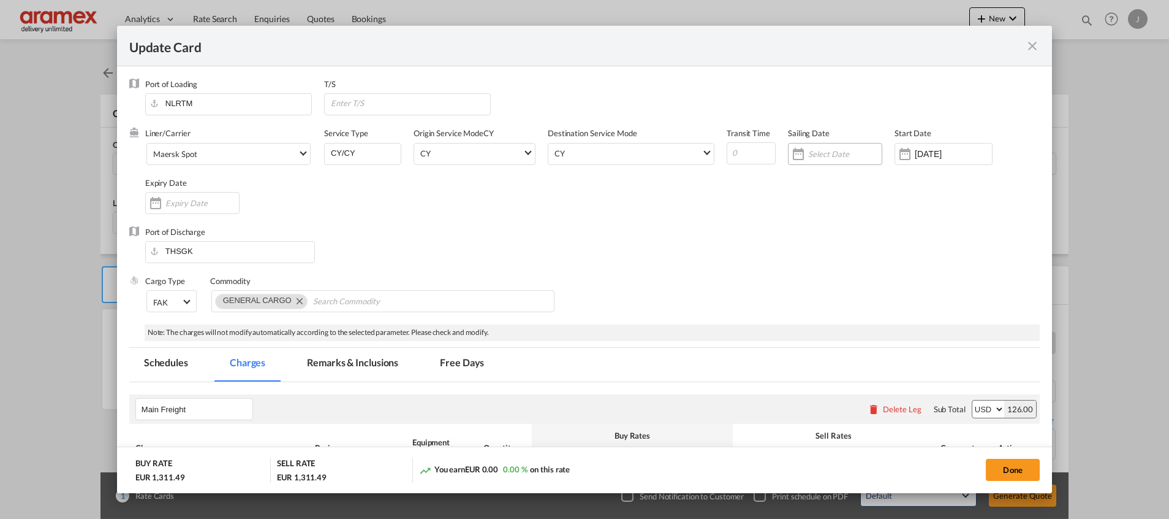
click at [808, 155] on input "Update Card Port ..." at bounding box center [845, 154] width 74 height 10
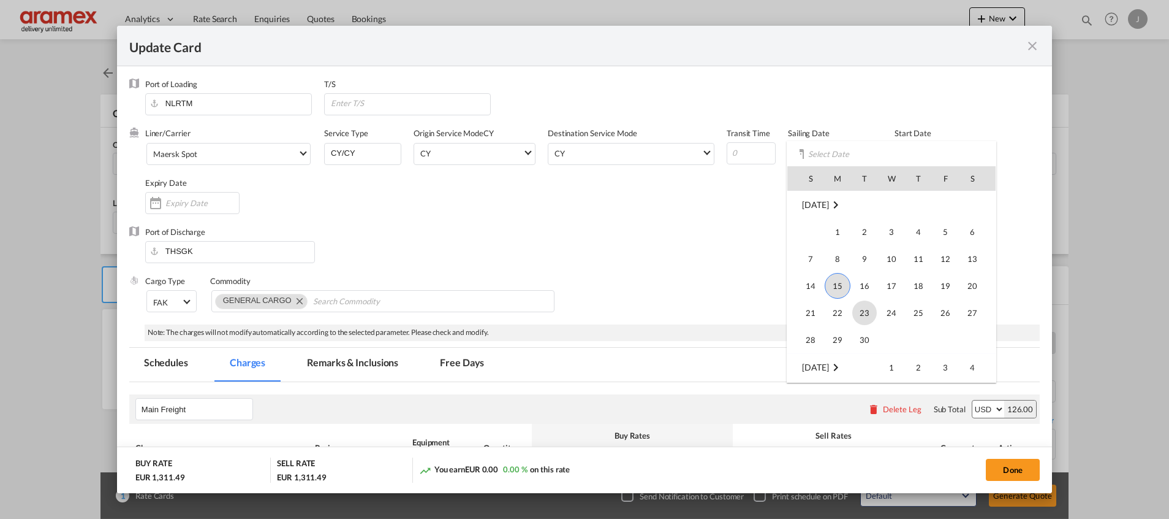
click at [869, 313] on span "23" at bounding box center [865, 312] width 25 height 25
type input "[DATE]"
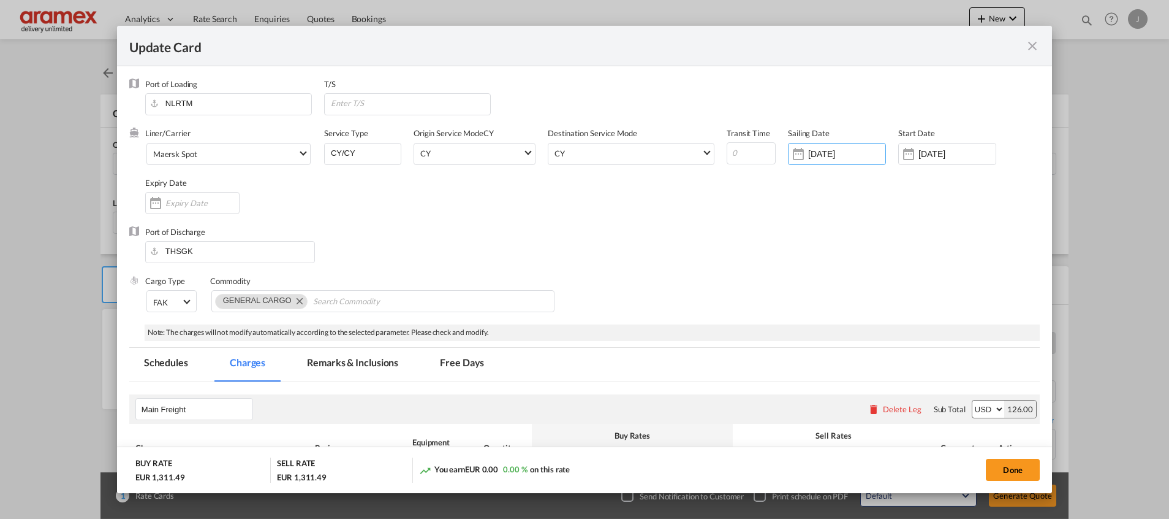
click at [688, 245] on div "Port of Discharge THSGK" at bounding box center [584, 250] width 911 height 49
click at [946, 155] on input "[DATE]" at bounding box center [957, 154] width 77 height 10
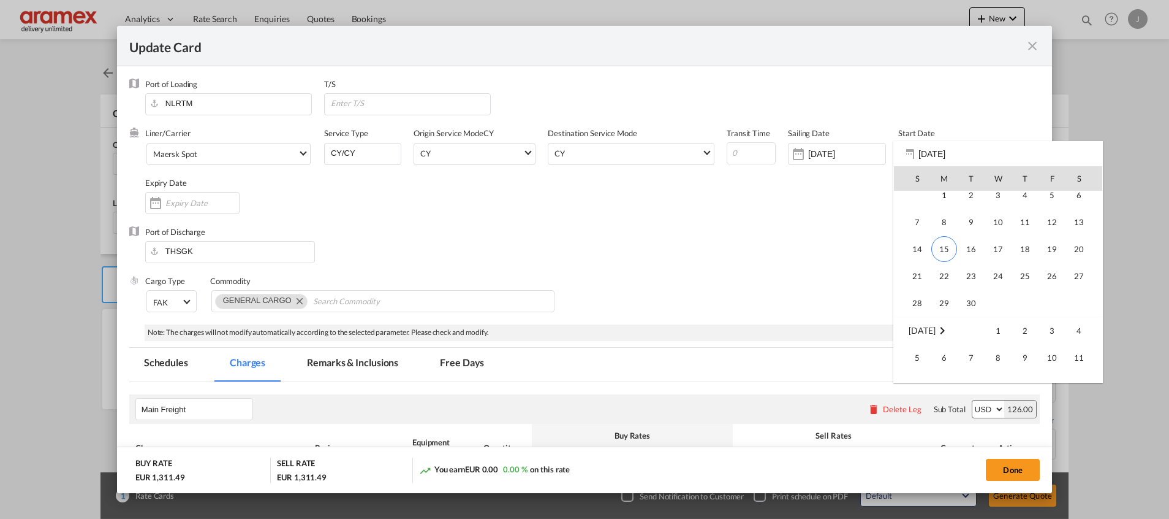
scroll to position [283961, 0]
click at [941, 243] on span "15" at bounding box center [945, 243] width 26 height 26
type input "[DATE]"
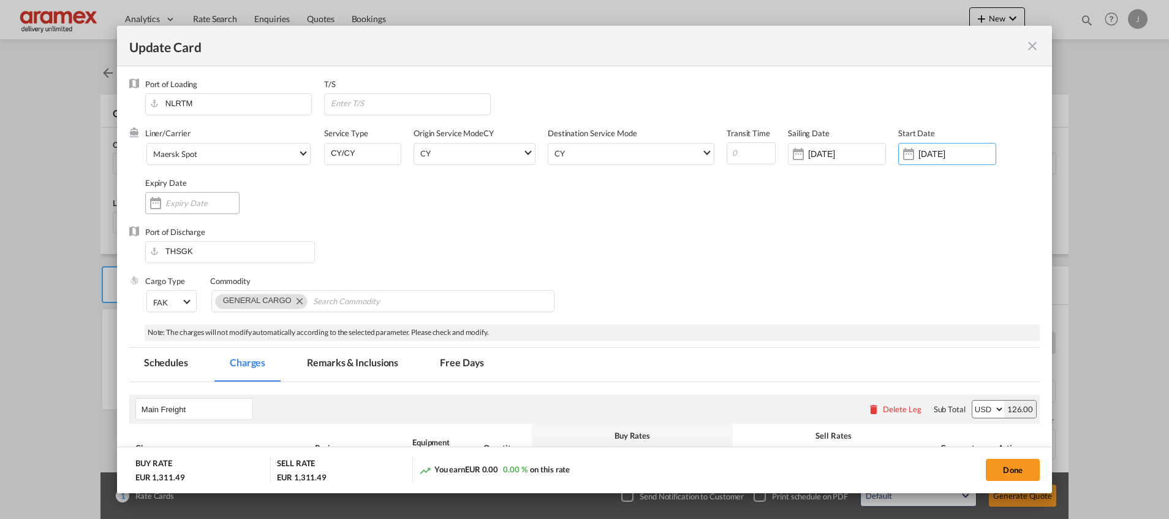
click at [171, 203] on input "Update Card Port ..." at bounding box center [202, 203] width 74 height 10
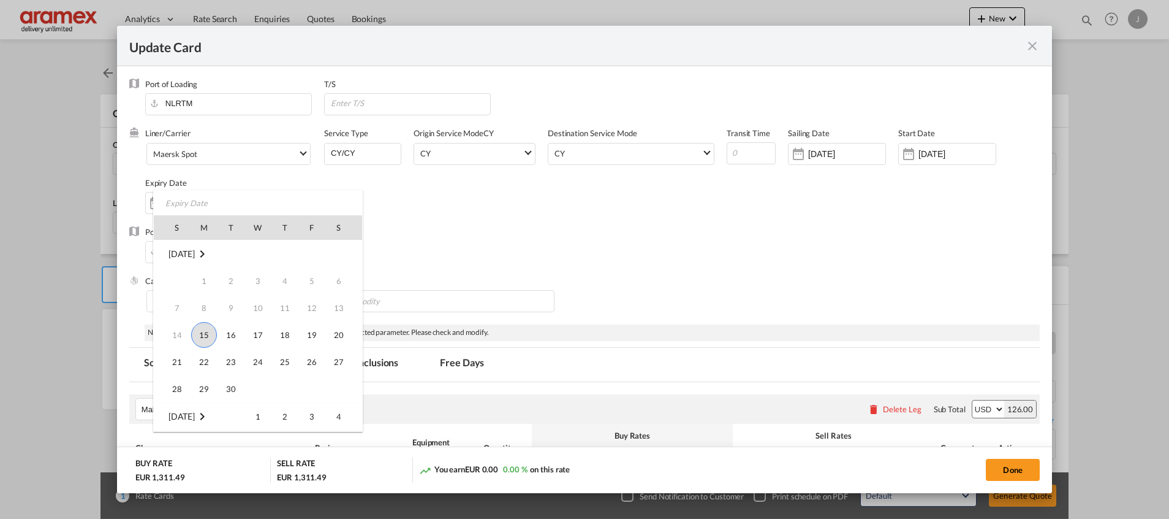
click at [200, 335] on span "15" at bounding box center [204, 335] width 26 height 26
type input "[DATE]"
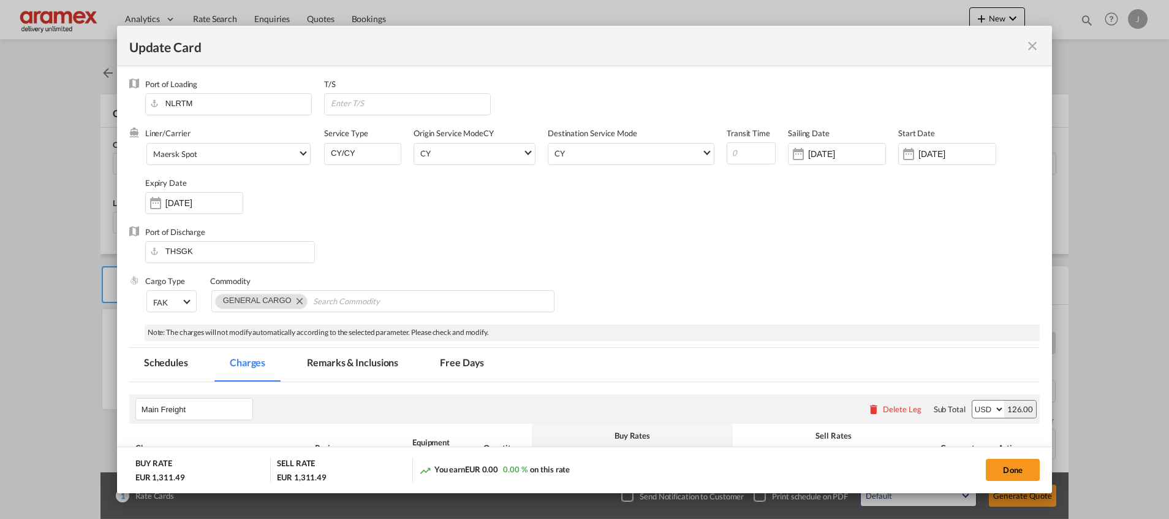
click at [618, 258] on div "Port of Discharge THSGK" at bounding box center [584, 250] width 911 height 49
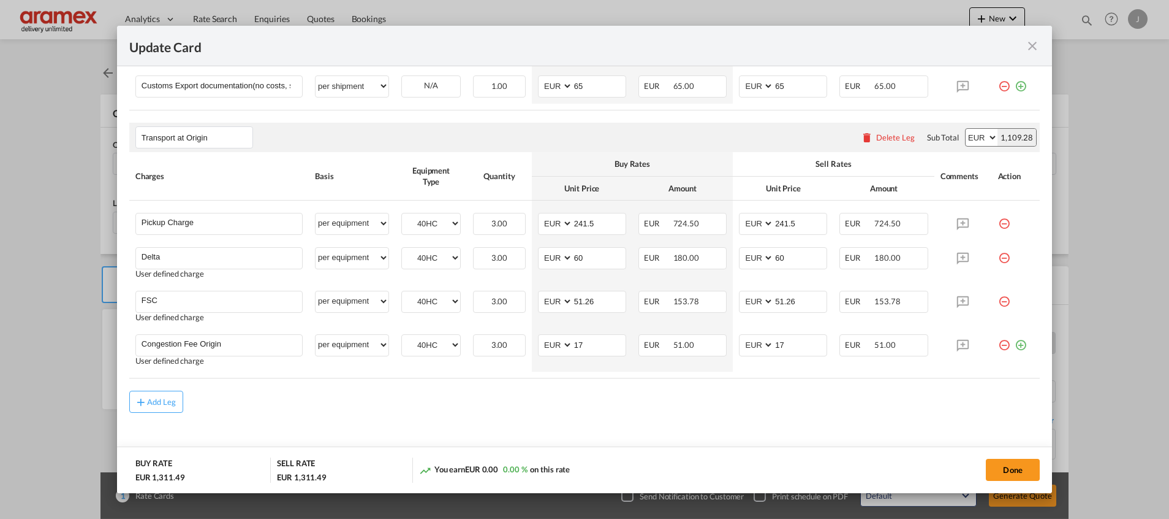
scroll to position [602, 0]
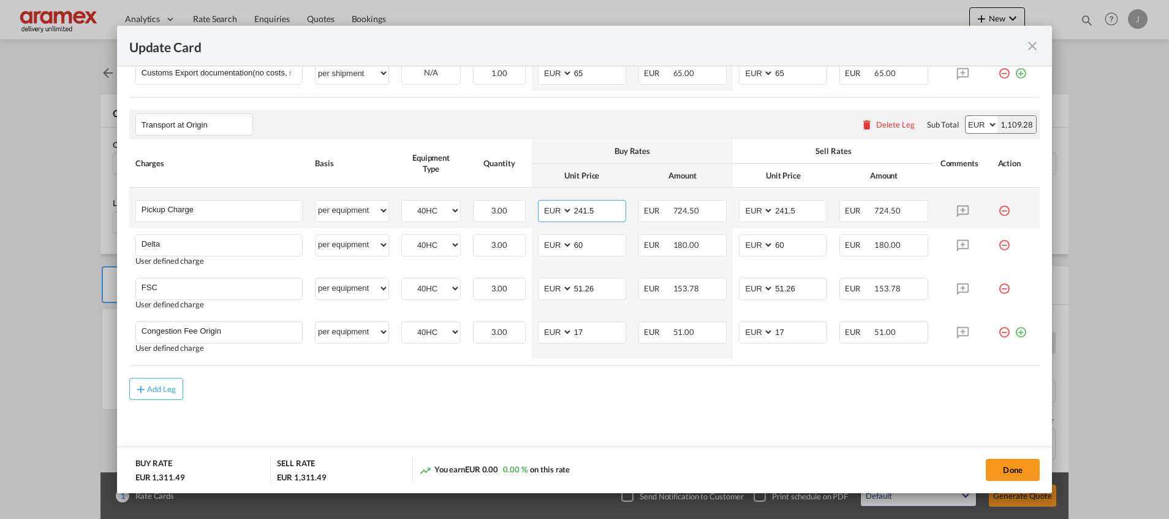
click at [585, 208] on input "241.5" at bounding box center [599, 209] width 53 height 18
click at [585, 208] on input "265" at bounding box center [599, 209] width 53 height 18
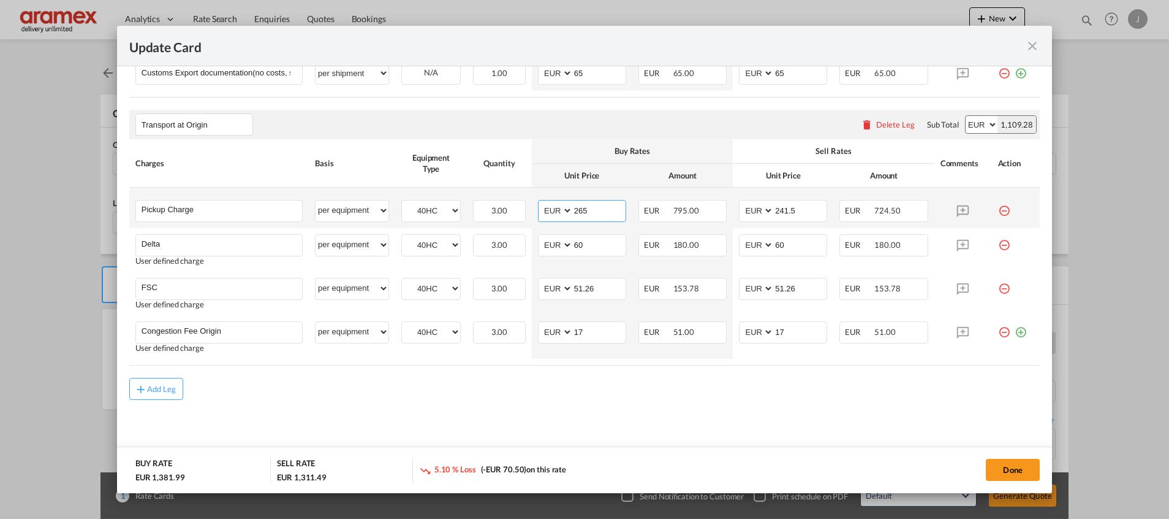
click at [585, 208] on input "265" at bounding box center [599, 209] width 53 height 18
type input "265"
click at [784, 213] on input "241.5" at bounding box center [800, 209] width 53 height 18
paste input "265"
click at [785, 206] on input "241265.5" at bounding box center [800, 209] width 53 height 18
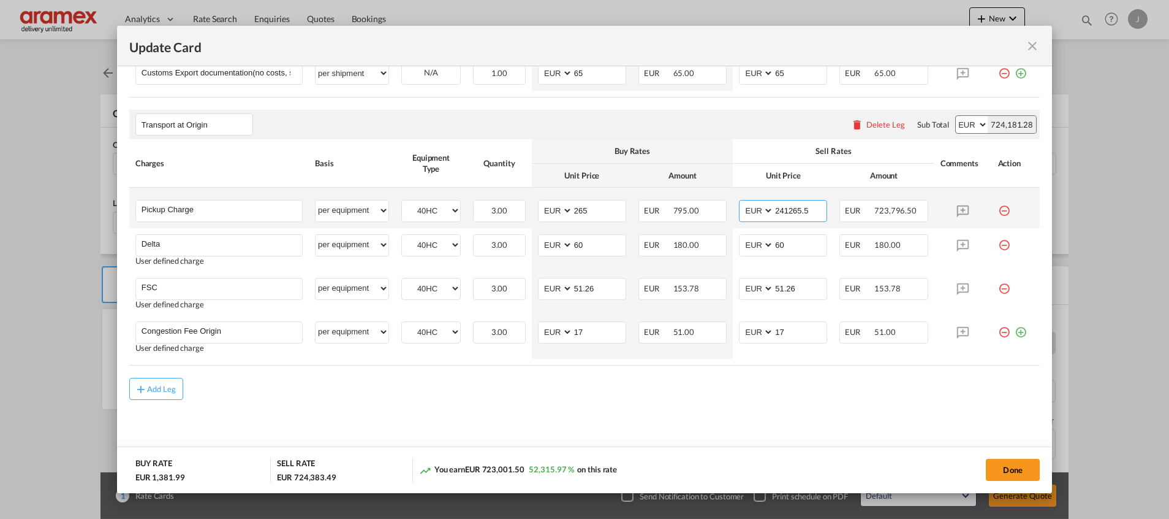
click at [785, 206] on input "241265.5" at bounding box center [800, 209] width 53 height 18
paste input "6"
type input "265"
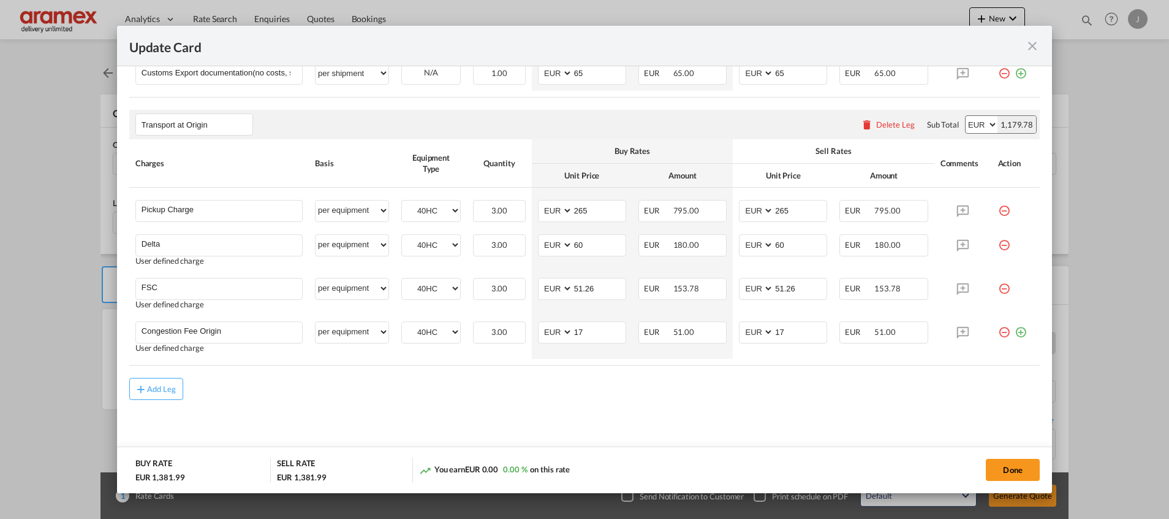
click at [565, 455] on md-dialog-actions "BUY RATE EUR 1,381.99 SELL RATE EUR 1,381.99 You earn EUR 0.00 0.00 % on this r…" at bounding box center [584, 469] width 935 height 47
drag, startPoint x: 593, startPoint y: 248, endPoint x: 543, endPoint y: 241, distance: 50.6
click at [543, 241] on md-input-container "AED AFN ALL AMD ANG AOA ARS AUD AWG AZN BAM BBD BDT BGN BHD BIF BMD BND BOB BRL…" at bounding box center [582, 245] width 88 height 22
type input "65"
click at [789, 240] on input "60" at bounding box center [800, 244] width 53 height 18
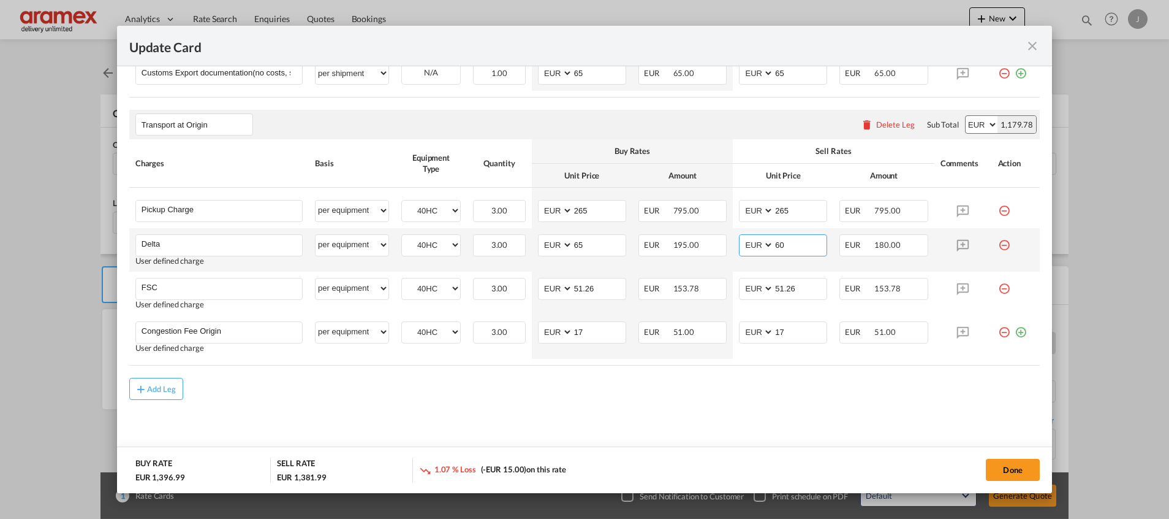
drag, startPoint x: 789, startPoint y: 246, endPoint x: 722, endPoint y: 240, distance: 67.0
click at [722, 240] on tr "Delta Please Enter User Defined Charges Cannot Be Published User defined charge…" at bounding box center [584, 250] width 911 height 44
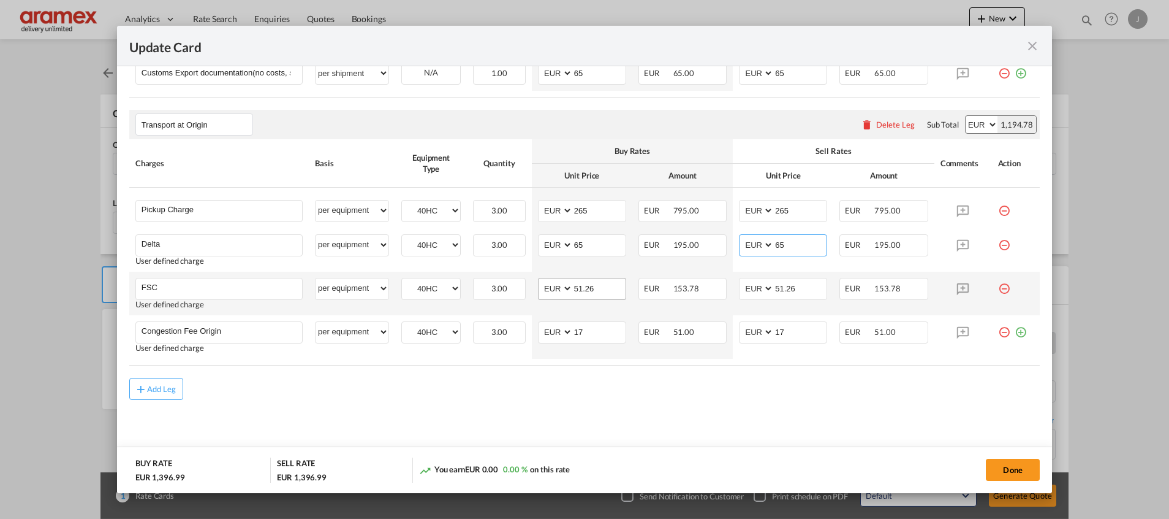
type input "65"
click at [594, 284] on input "51.26" at bounding box center [599, 287] width 53 height 18
click at [582, 288] on input "51.26" at bounding box center [599, 287] width 53 height 18
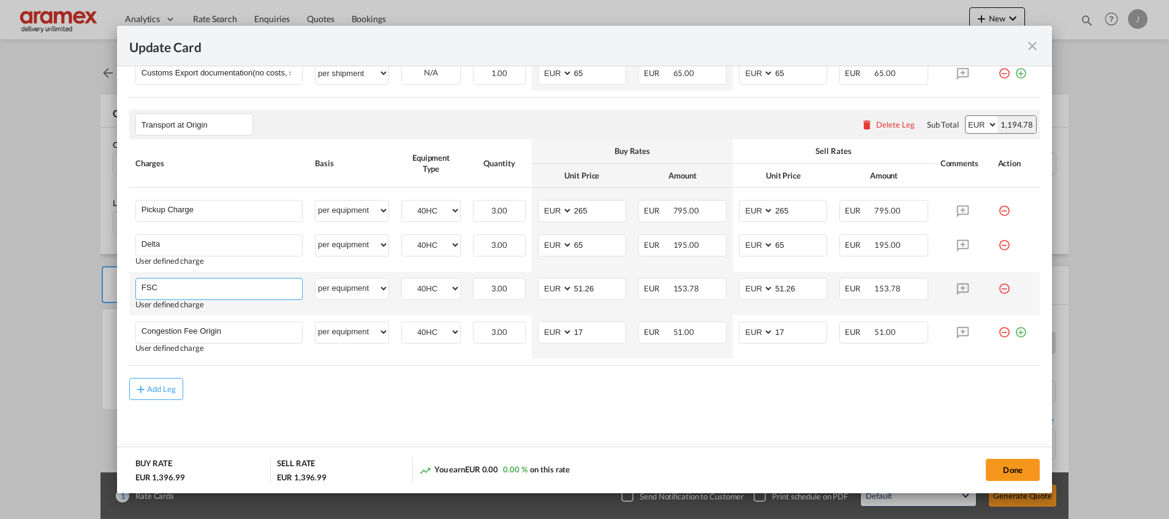
click at [218, 292] on input "FSC" at bounding box center [222, 287] width 161 height 18
drag, startPoint x: 182, startPoint y: 288, endPoint x: 143, endPoint y: 289, distance: 39.2
click at [143, 289] on input "Comnges" at bounding box center [222, 287] width 161 height 18
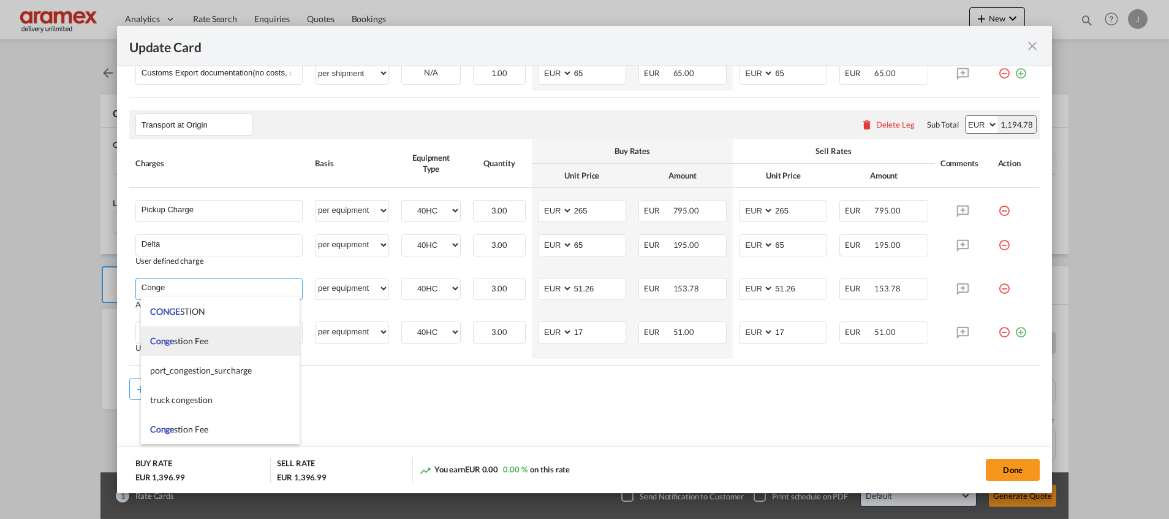
click at [196, 338] on span "Conge stion Fee" at bounding box center [179, 340] width 58 height 10
type input "Congestion Fee"
type input "0"
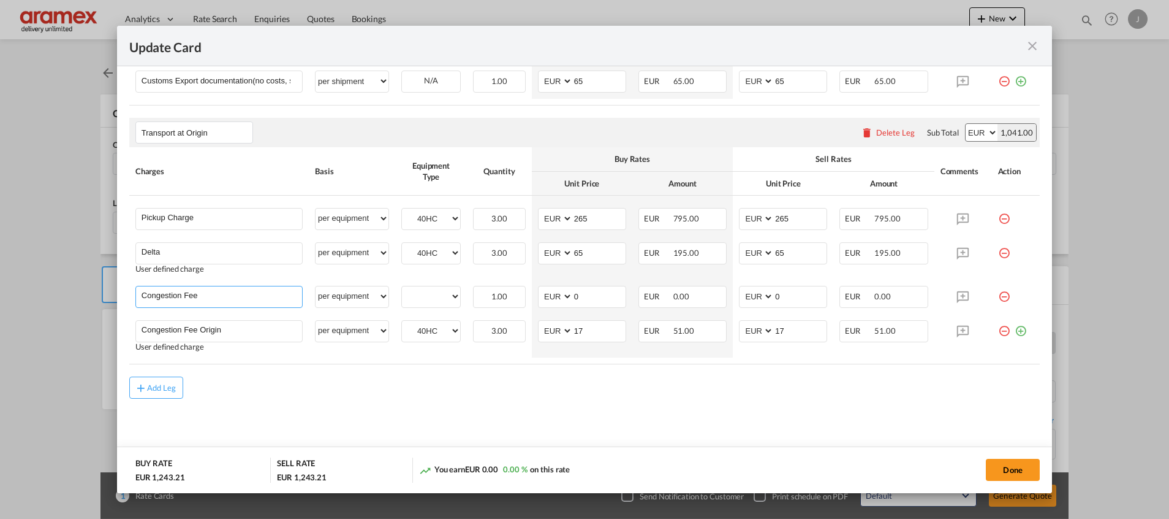
scroll to position [593, 0]
click at [404, 294] on select "40HC" at bounding box center [431, 297] width 58 height 17
select select "40HC"
click at [402, 289] on select "40HC" at bounding box center [431, 297] width 58 height 17
drag, startPoint x: 576, startPoint y: 298, endPoint x: 548, endPoint y: 300, distance: 28.3
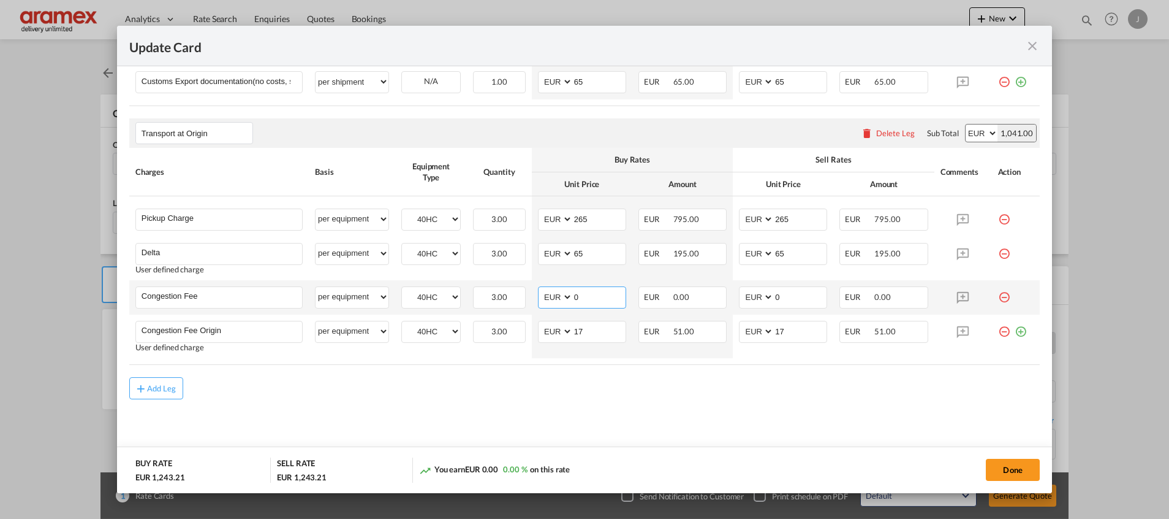
click at [548, 300] on md-input-container "AED AFN ALL AMD ANG AOA ARS AUD AWG AZN BAM BBD BDT BGN BHD BIF BMD BND BOB BRL…" at bounding box center [582, 297] width 88 height 22
type input "17"
drag, startPoint x: 792, startPoint y: 300, endPoint x: 724, endPoint y: 299, distance: 68.0
click at [733, 299] on td "AED AFN ALL AMD ANG AOA ARS AUD AWG AZN BAM BBD BDT BGN BHD BIF BMD BND [PERSON…" at bounding box center [783, 297] width 101 height 34
type input "17"
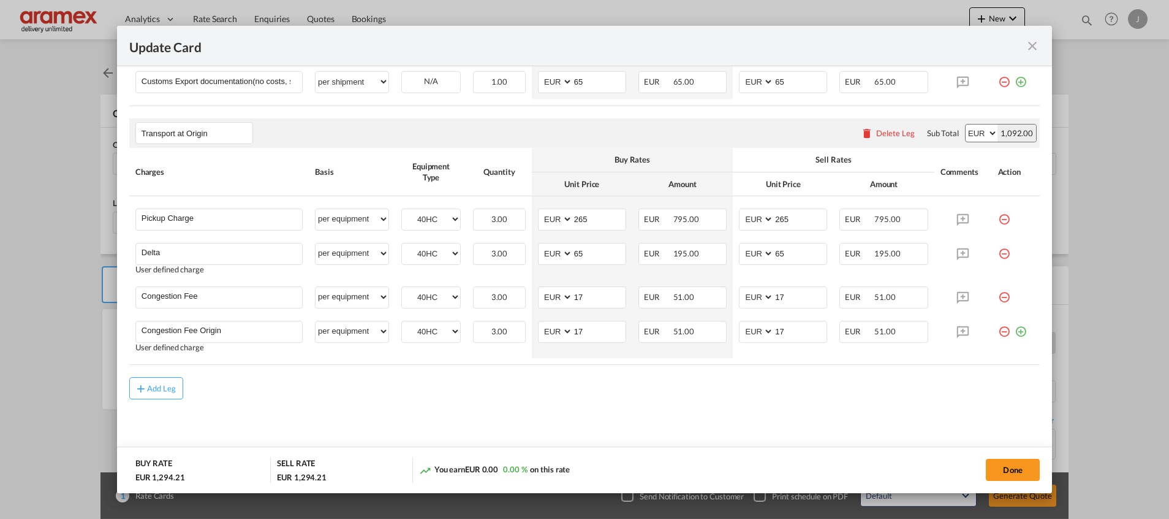
click at [670, 438] on md-content "Main Freight Please enter leg name Leg Name Already Exists Delete Leg Sub Total…" at bounding box center [584, 126] width 911 height 674
click at [1015, 333] on md-icon "icon-plus-circle-outline green-400-fg" at bounding box center [1021, 327] width 12 height 12
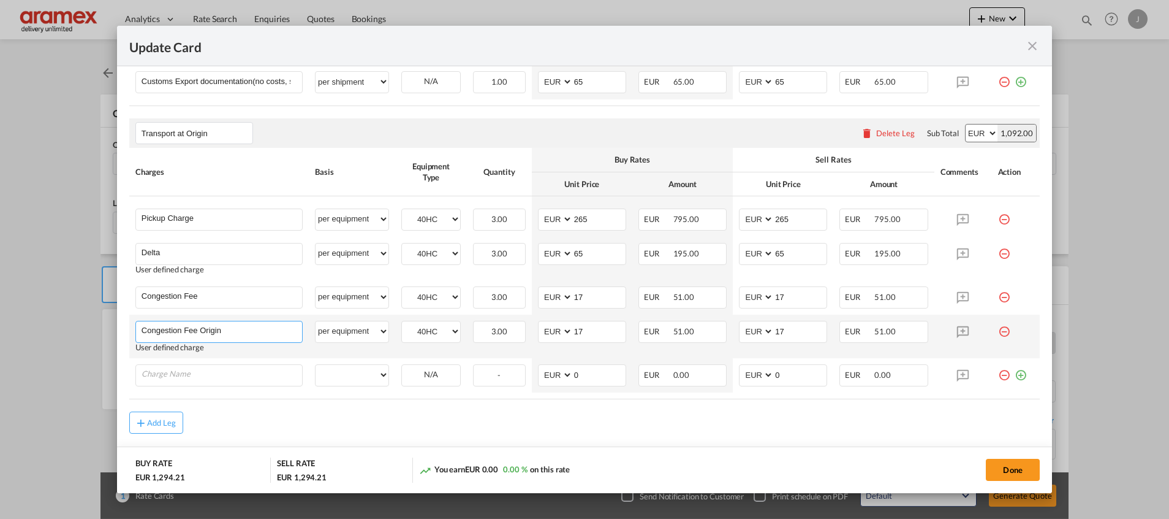
click at [193, 330] on input "Congestion Fee Origin" at bounding box center [222, 330] width 161 height 18
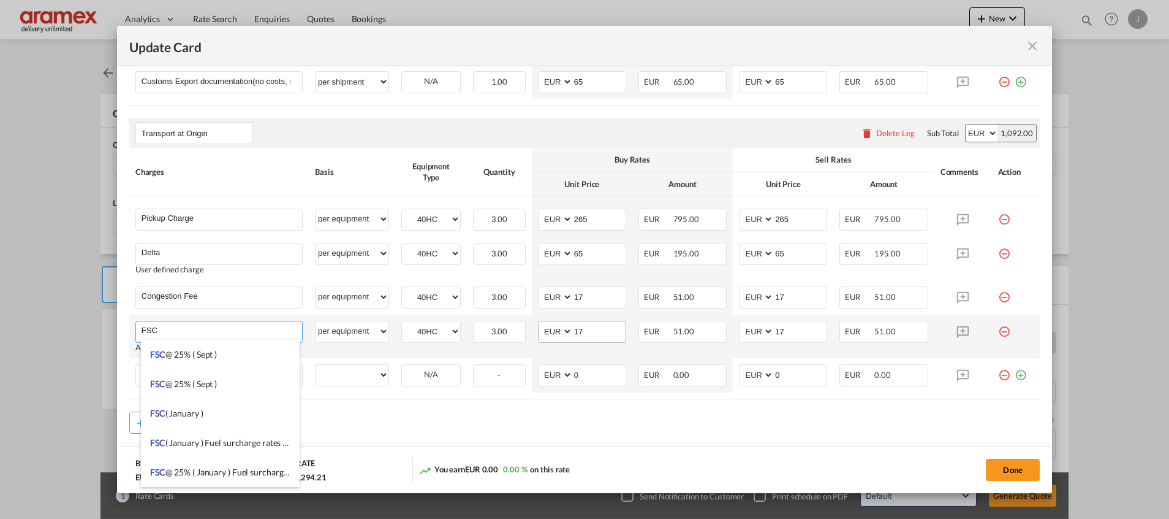
type input "FSC"
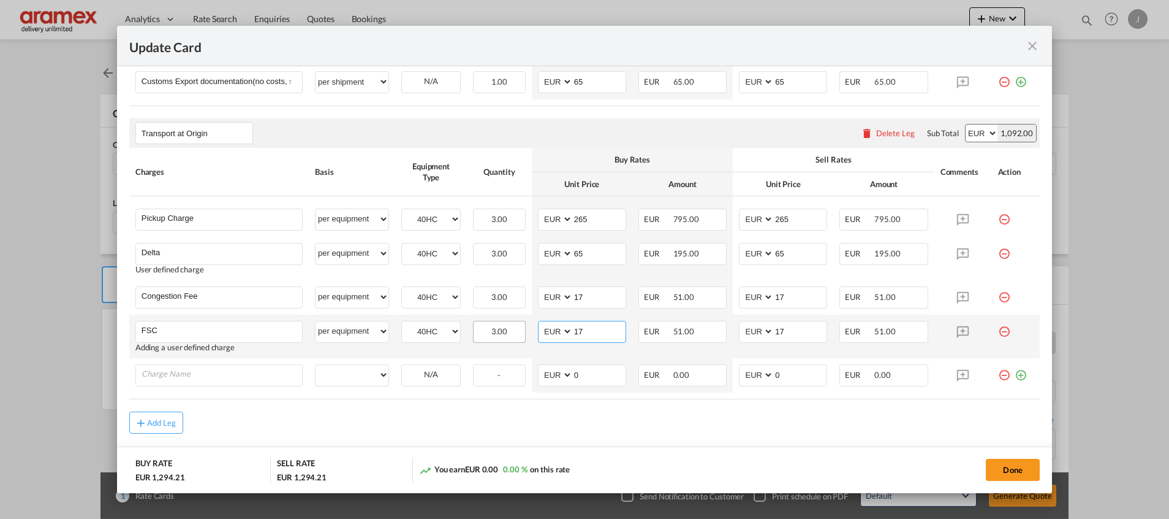
drag, startPoint x: 604, startPoint y: 324, endPoint x: 518, endPoint y: 325, distance: 86.4
click at [518, 325] on tr "FSC Please Enter User Defined Charges Cannot Be Published Adding a user defined…" at bounding box center [584, 336] width 911 height 44
paste input "€ 20.82"
click at [582, 332] on input "€ 20.82" at bounding box center [599, 330] width 53 height 18
click at [582, 332] on input "20.82" at bounding box center [599, 330] width 53 height 18
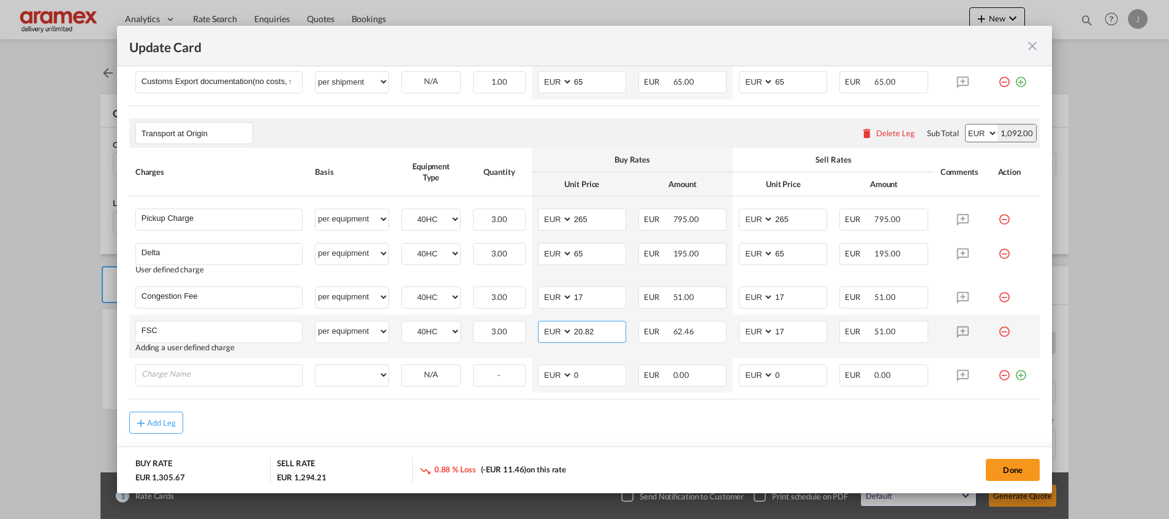
click at [582, 332] on input "20.82" at bounding box center [599, 330] width 53 height 18
type input "20.82"
drag, startPoint x: 788, startPoint y: 330, endPoint x: 723, endPoint y: 330, distance: 65.0
click at [723, 330] on tr "FSC Please Enter User Defined Charges Cannot Be Published Adding a user defined…" at bounding box center [584, 336] width 911 height 44
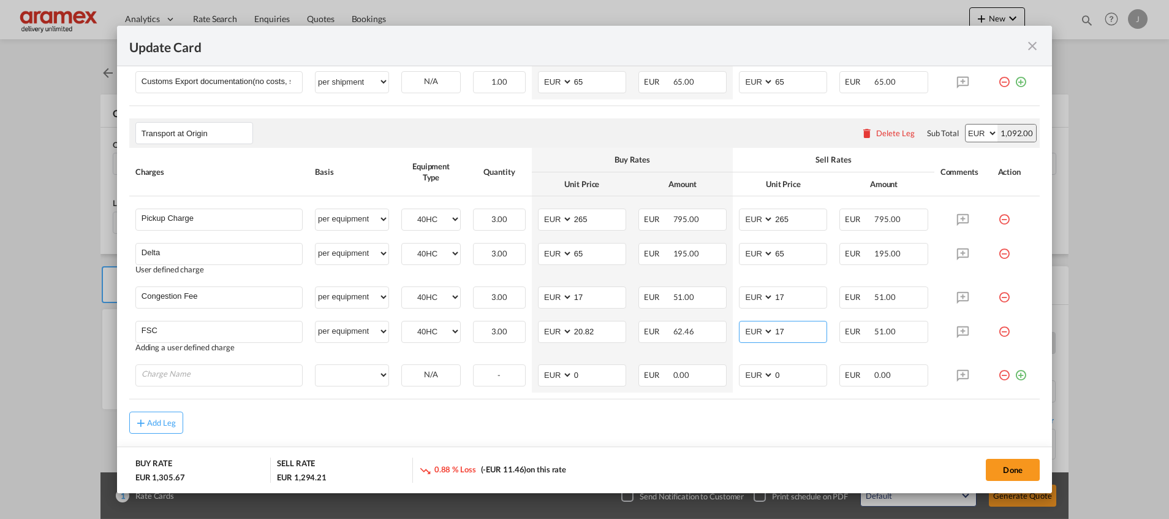
paste input "20.82"
type input "20.82"
drag, startPoint x: 682, startPoint y: 443, endPoint x: 617, endPoint y: 416, distance: 70.1
click at [681, 443] on md-content "Main Freight Please enter leg name Leg Name Already Exists Delete Leg Sub Total…" at bounding box center [584, 143] width 911 height 709
click at [184, 381] on input "Charge Name" at bounding box center [222, 374] width 161 height 18
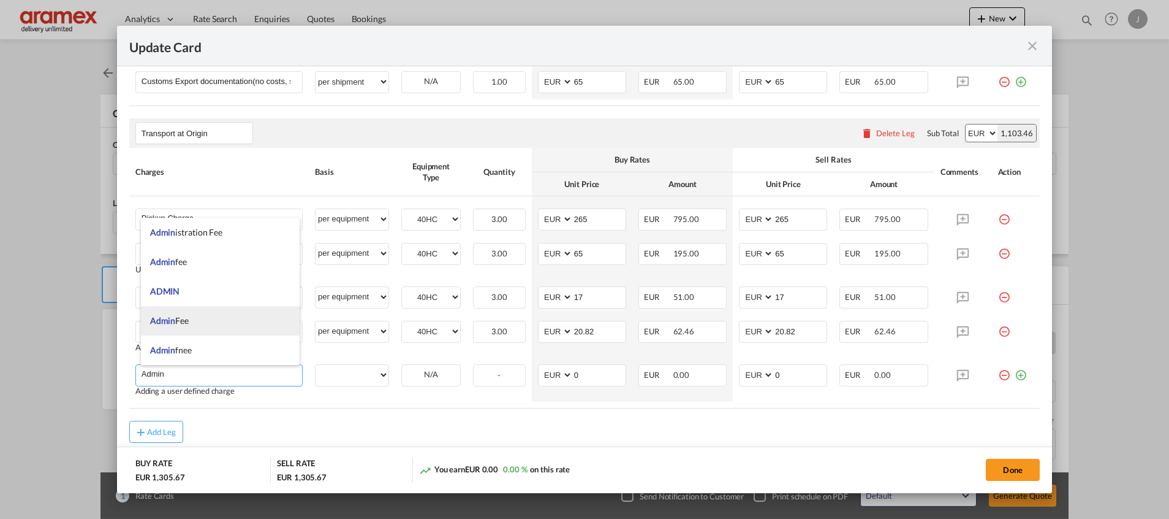
click at [187, 317] on span "Admin Fee" at bounding box center [169, 320] width 39 height 10
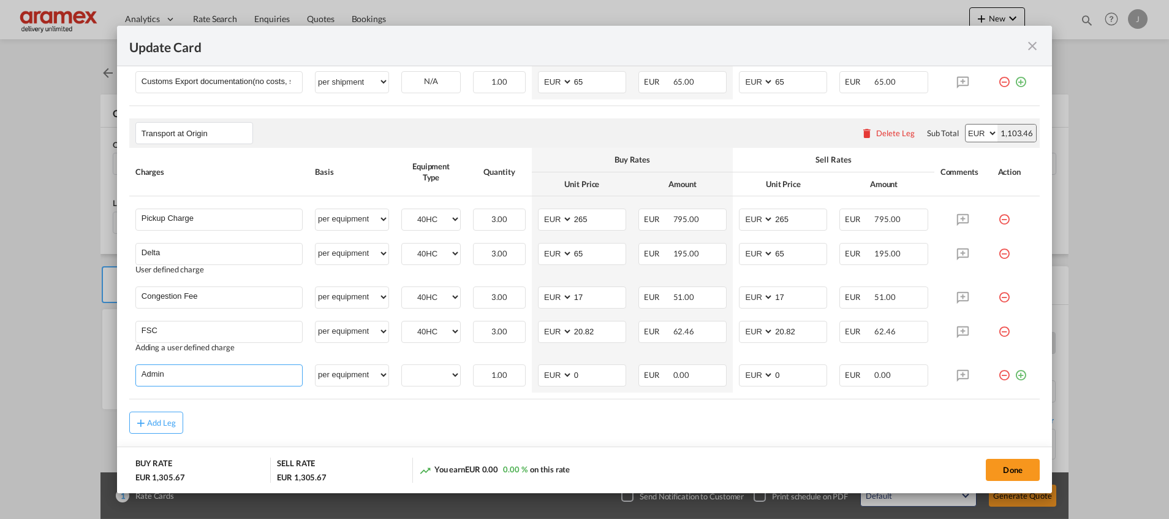
type input "Admin Fee"
select select "per equipment"
drag, startPoint x: 586, startPoint y: 378, endPoint x: 530, endPoint y: 382, distance: 56.6
click at [532, 382] on td "AED AFN ALL AMD ANG AOA ARS AUD AWG AZN BAM BBD BDT BGN BHD BIF BMD BND [PERSON…" at bounding box center [582, 375] width 101 height 34
click at [579, 375] on input "15" at bounding box center [599, 374] width 53 height 18
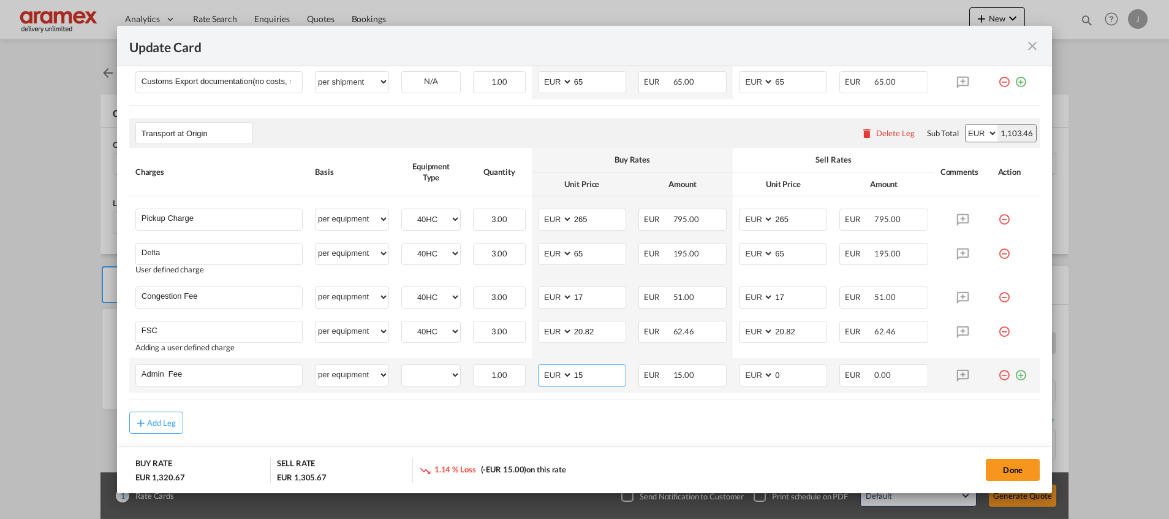
click at [579, 375] on input "15" at bounding box center [599, 374] width 53 height 18
type input "15"
drag, startPoint x: 727, startPoint y: 375, endPoint x: 719, endPoint y: 375, distance: 8.0
click at [719, 375] on tr "Admin Fee Please Enter User Defined Charges Cannot Be Published per equipment p…" at bounding box center [584, 375] width 911 height 34
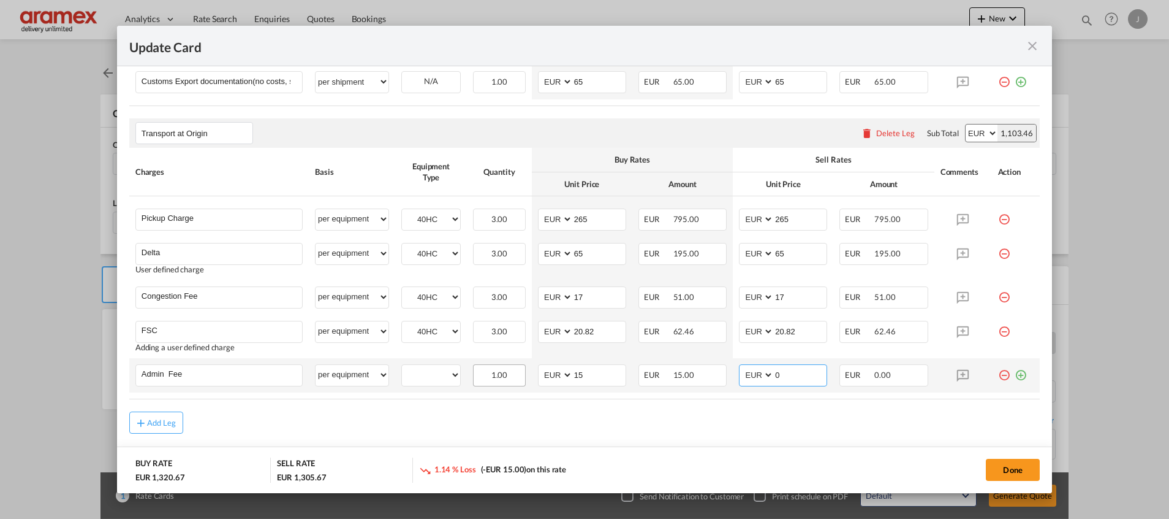
paste input "15"
type input "15"
click at [432, 376] on select "40HC" at bounding box center [431, 375] width 58 height 17
select select "40HC"
click at [402, 367] on select "40HC" at bounding box center [431, 375] width 58 height 17
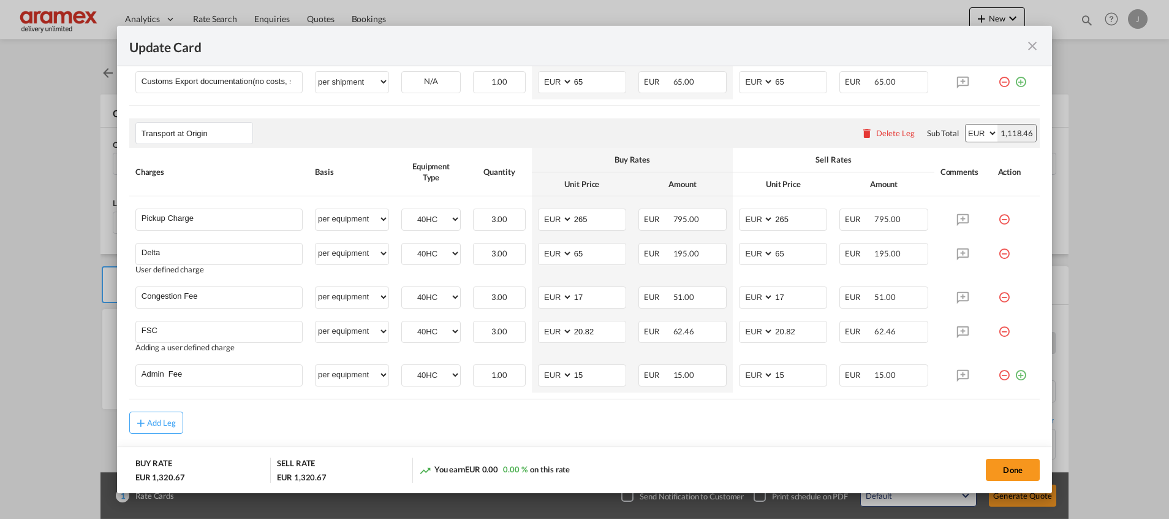
click at [615, 418] on div "Add Leg" at bounding box center [584, 422] width 911 height 22
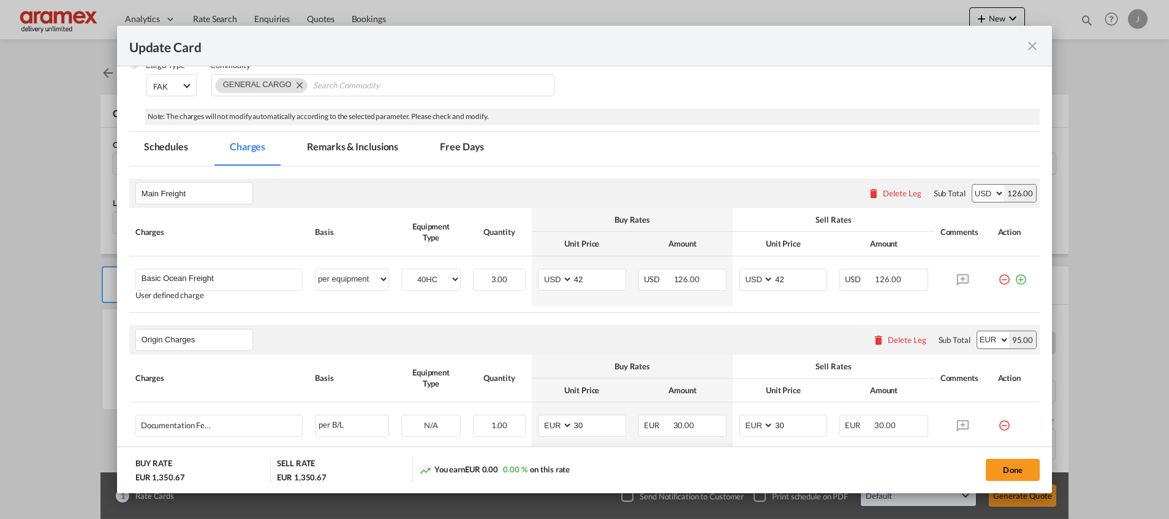
scroll to position [167, 0]
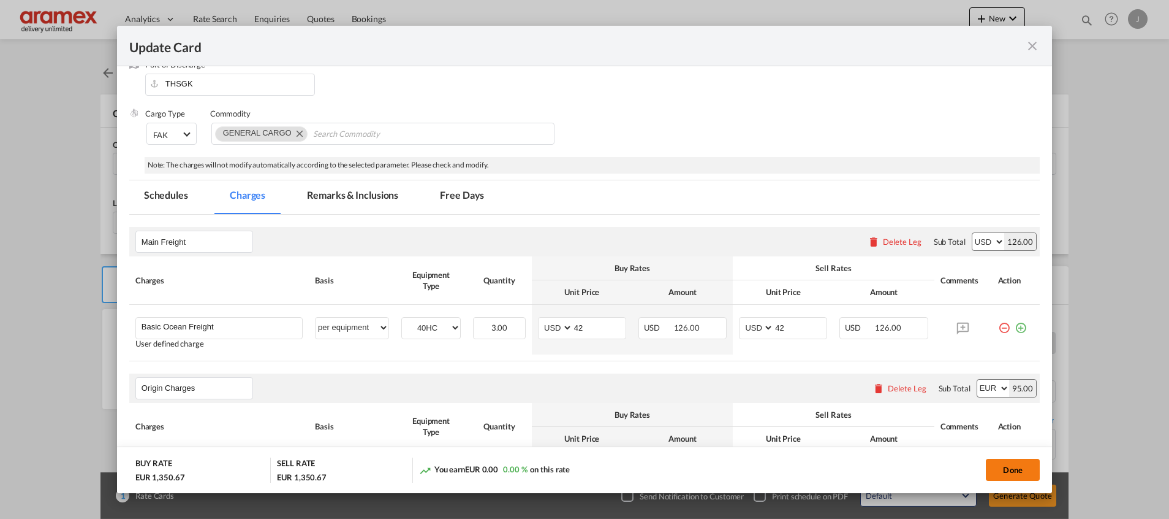
click at [1012, 465] on button "Done" at bounding box center [1013, 469] width 54 height 22
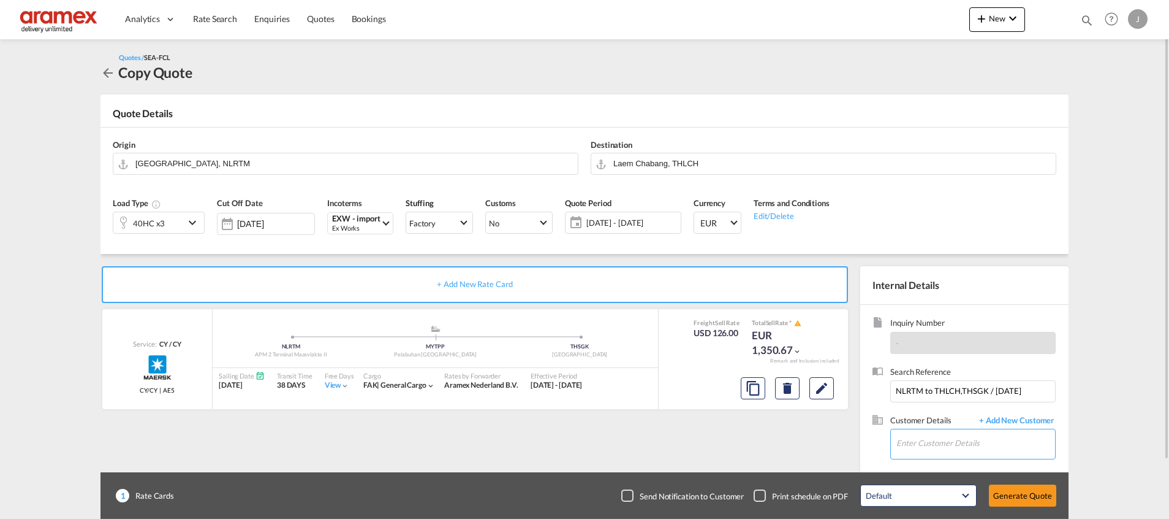
click at [928, 439] on input "Enter Customer Details" at bounding box center [976, 443] width 159 height 28
click at [946, 411] on div "[PERSON_NAME] [PERSON_NAME][EMAIL_ADDRESS][DOMAIN_NAME] | Aramex International …" at bounding box center [975, 412] width 159 height 33
type input "Aramex International – [GEOGRAPHIC_DATA], [GEOGRAPHIC_DATA], [PERSON_NAME], [EM…"
click at [1022, 490] on button "Generate Quote" at bounding box center [1022, 495] width 67 height 22
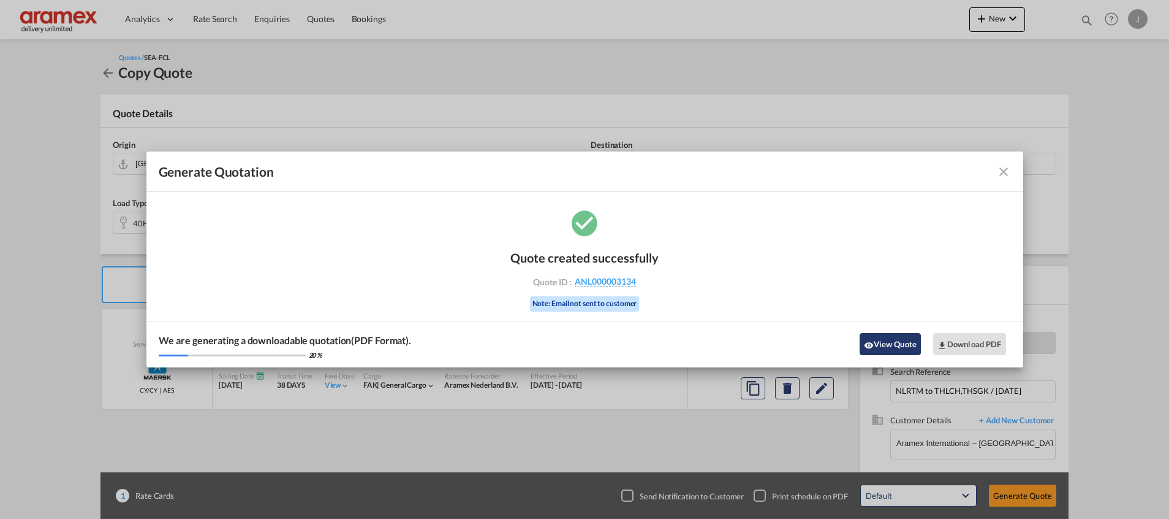
click at [883, 345] on button "View Quote" at bounding box center [890, 344] width 61 height 22
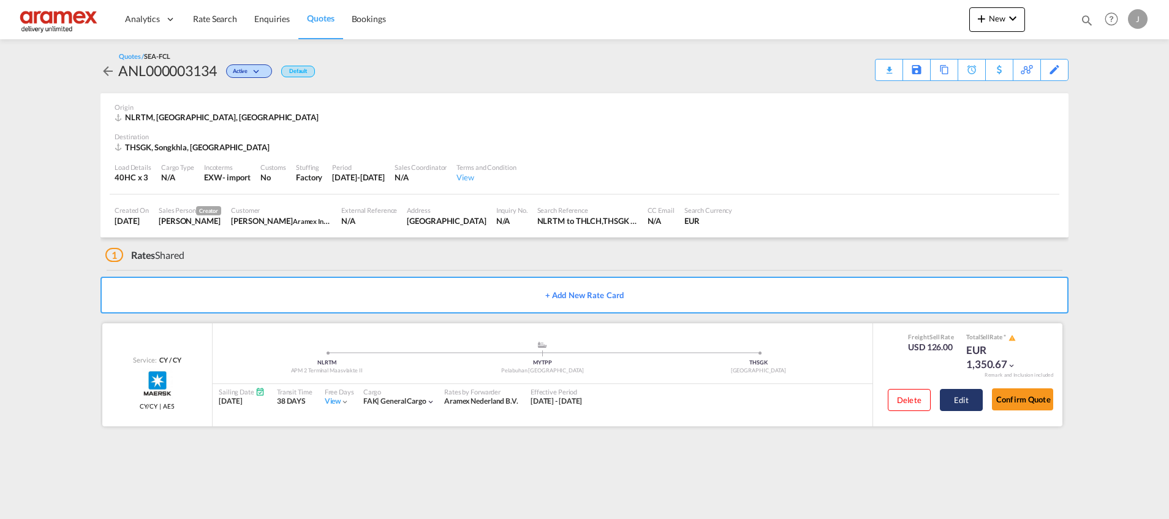
click at [954, 401] on button "Edit" at bounding box center [961, 400] width 43 height 22
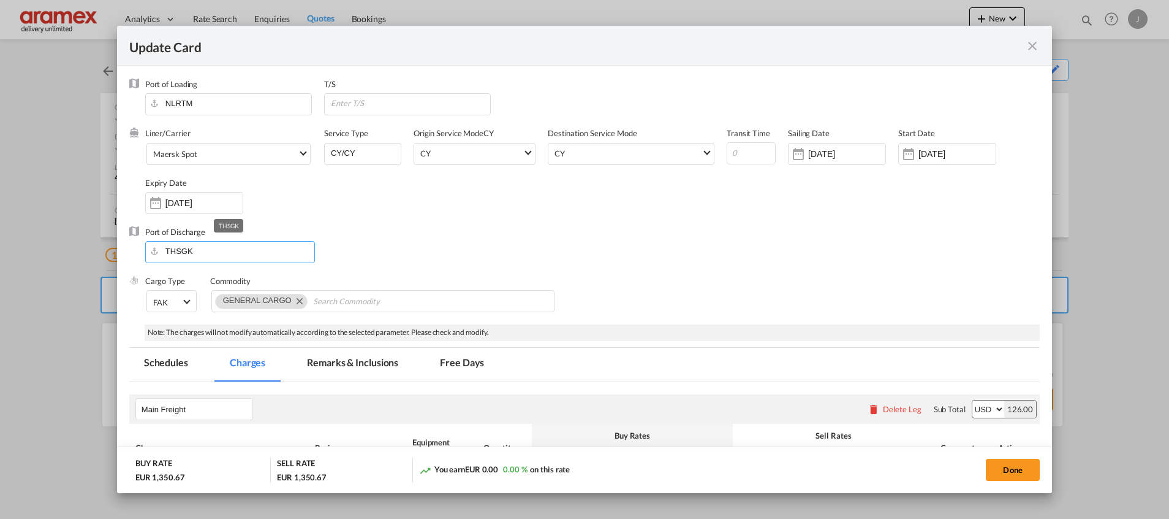
click at [184, 247] on input "THSGK" at bounding box center [232, 250] width 163 height 18
paste input "Laem"
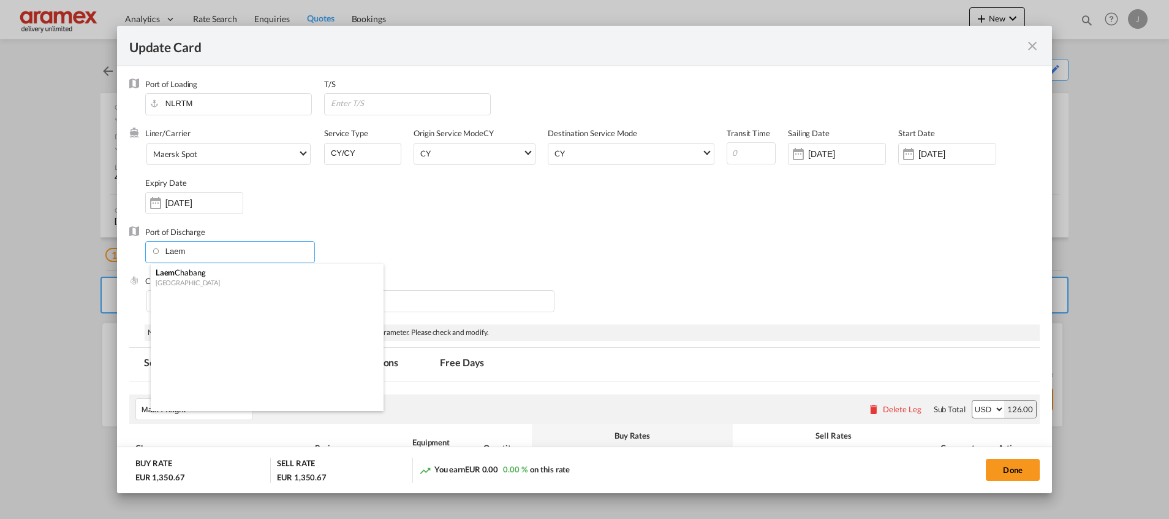
click at [184, 274] on div "Laem Chabang" at bounding box center [264, 272] width 216 height 11
type input "Laem Chabang, THLCH"
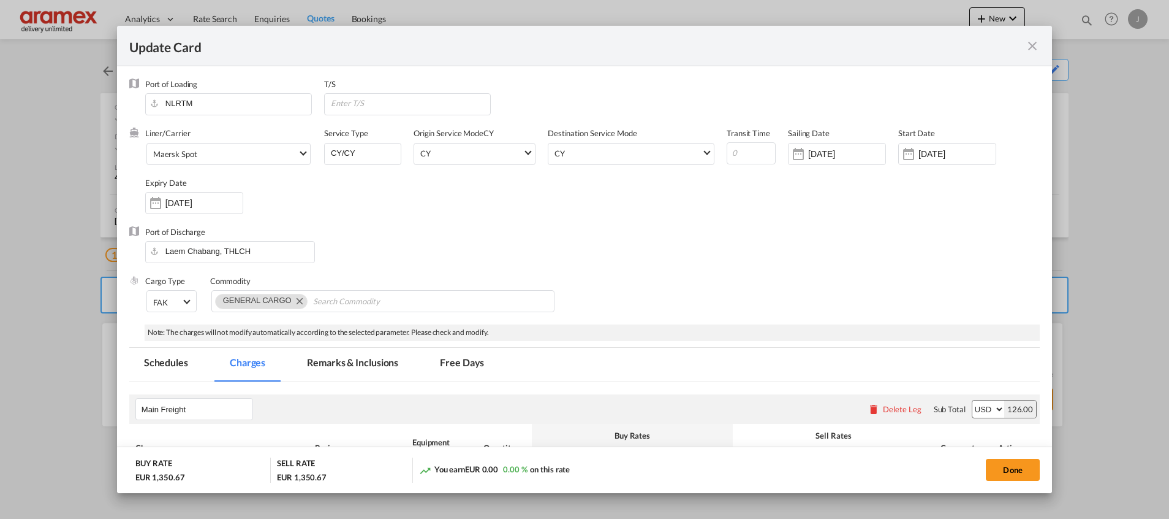
click at [660, 250] on div "Port of Discharge [GEOGRAPHIC_DATA], [GEOGRAPHIC_DATA]" at bounding box center [584, 250] width 911 height 49
click at [1022, 470] on button "Done" at bounding box center [1013, 469] width 54 height 22
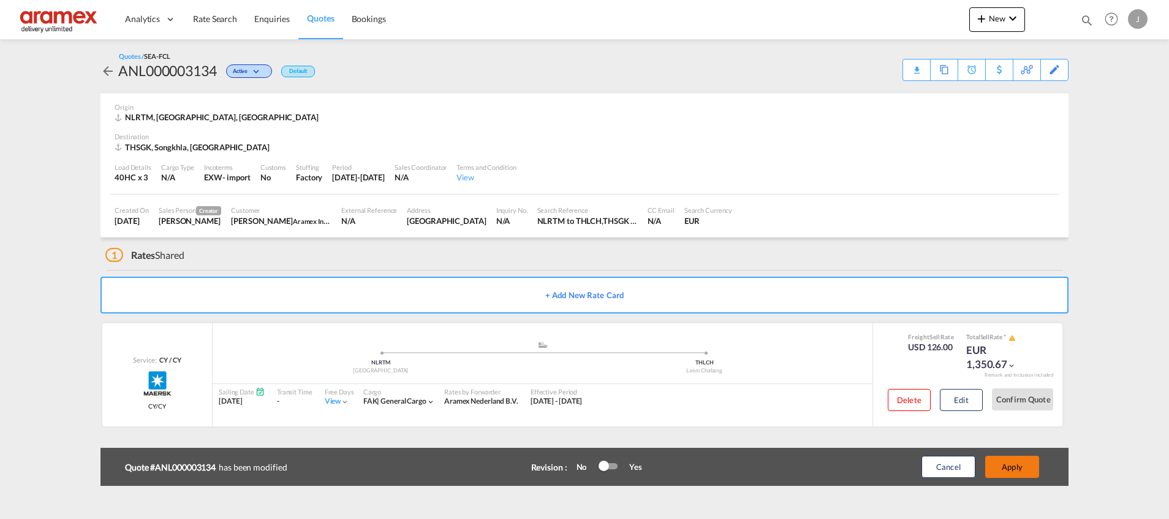
click at [1017, 471] on button "Apply" at bounding box center [1013, 466] width 54 height 22
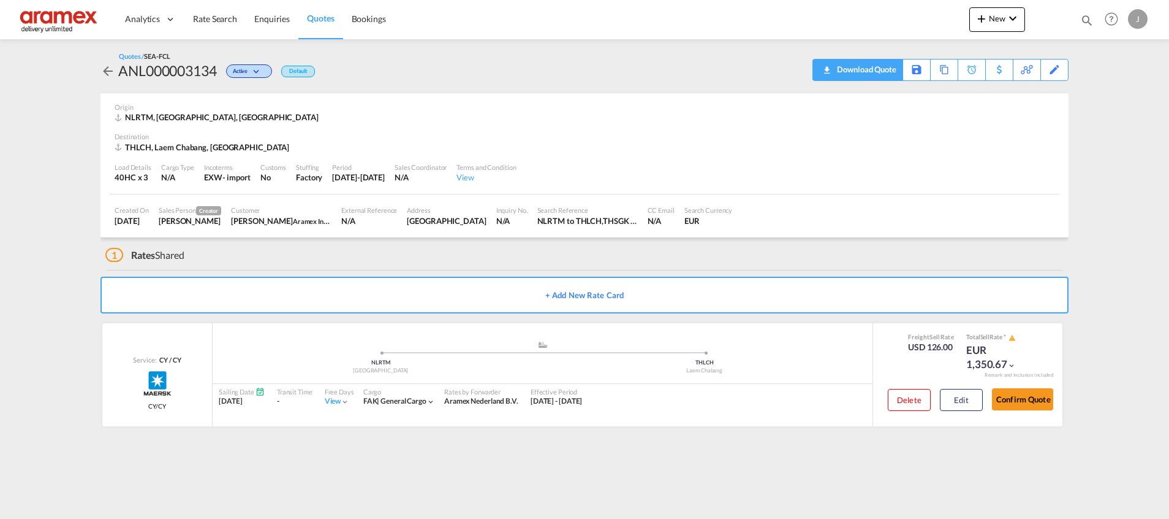
click at [886, 68] on div "Download Quote" at bounding box center [865, 69] width 63 height 20
click at [884, 67] on div "Download Quote" at bounding box center [865, 69] width 63 height 20
click at [940, 70] on div "Copy Quote" at bounding box center [931, 69] width 42 height 21
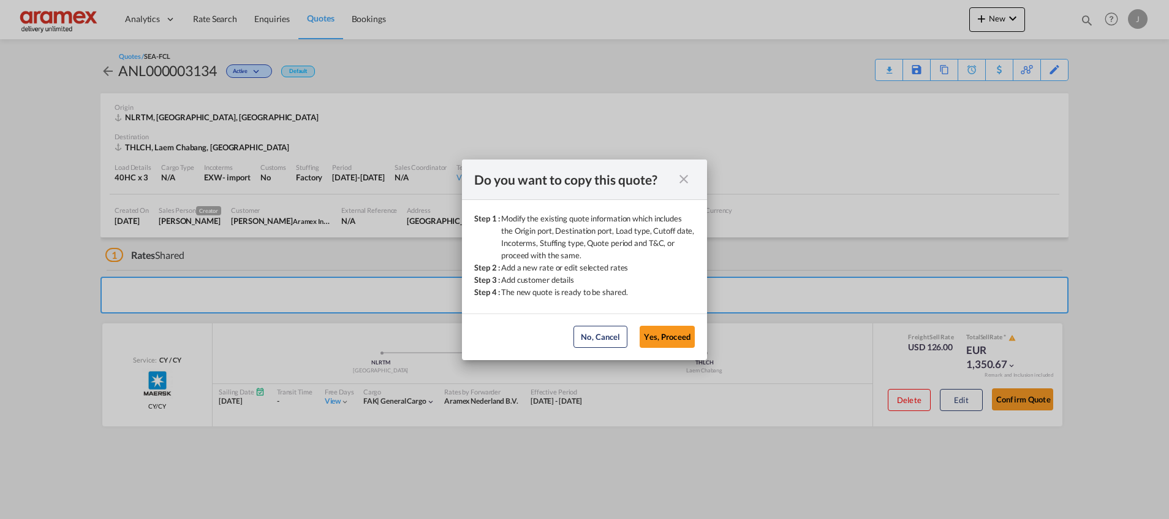
click at [663, 337] on button "Yes, Proceed" at bounding box center [667, 336] width 55 height 22
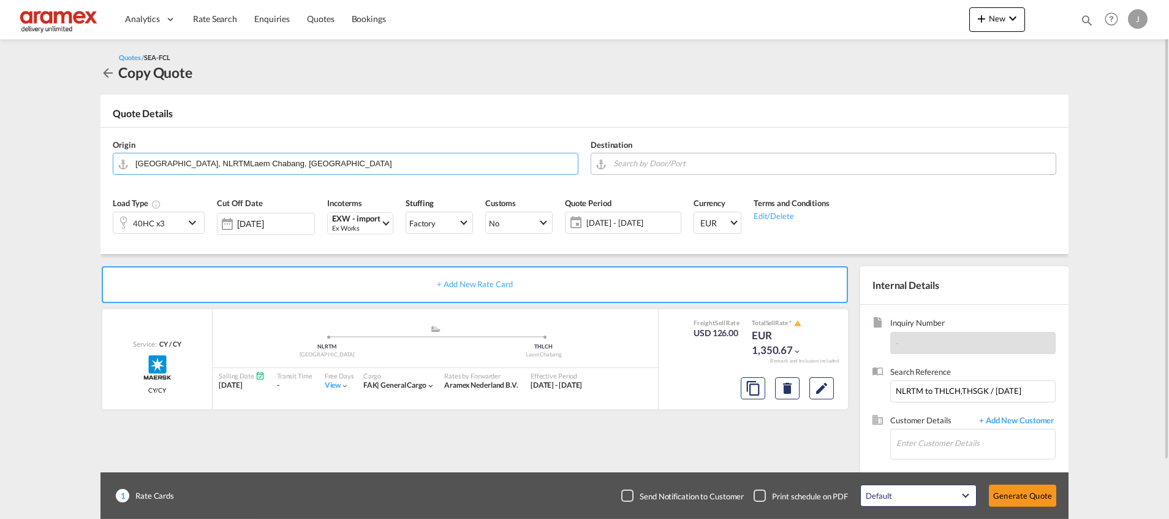
paste input "Songkhla"
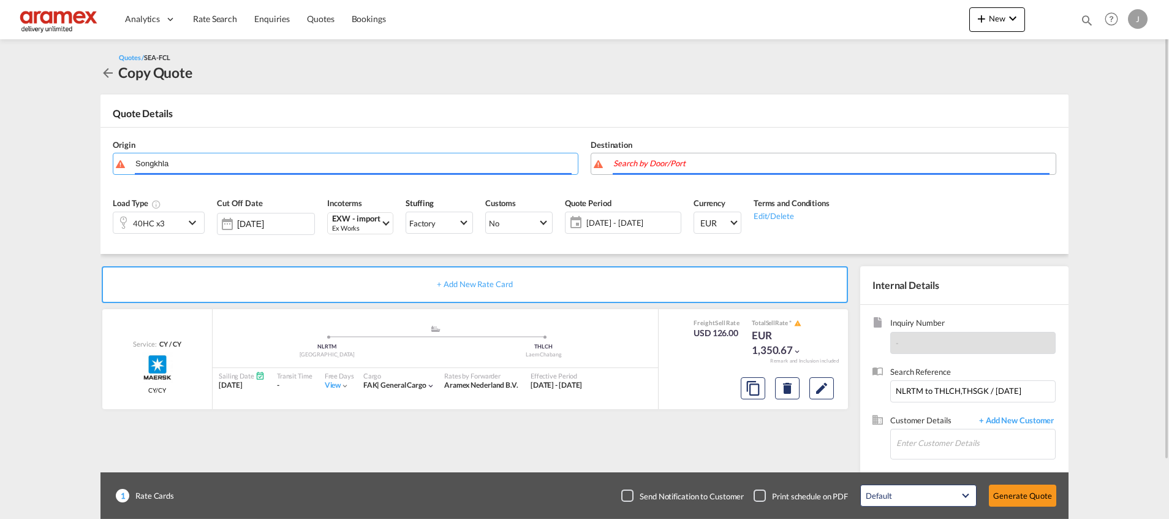
type input "Songkhla"
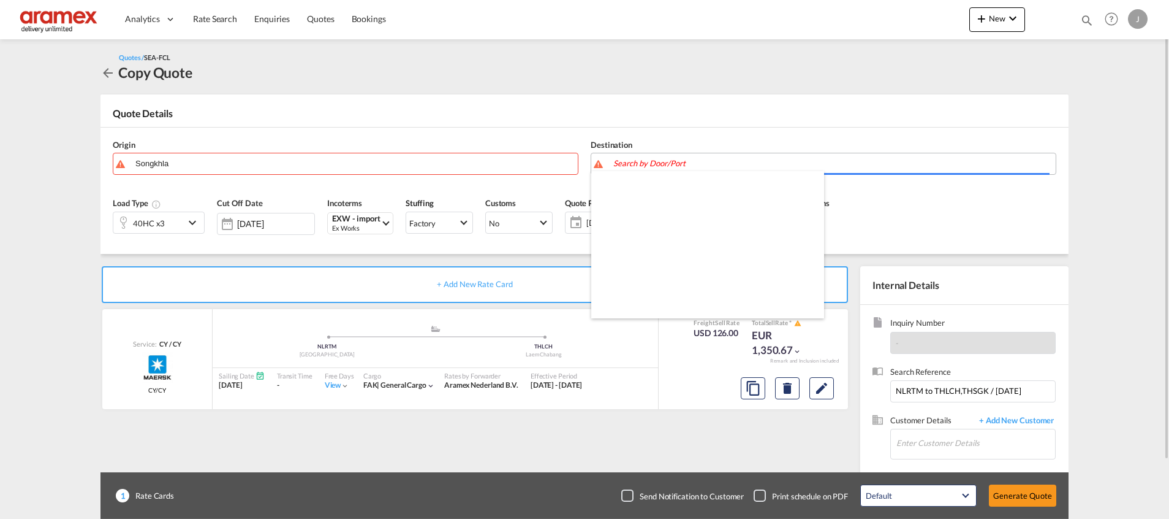
drag, startPoint x: 709, startPoint y: 163, endPoint x: 674, endPoint y: 163, distance: 35.5
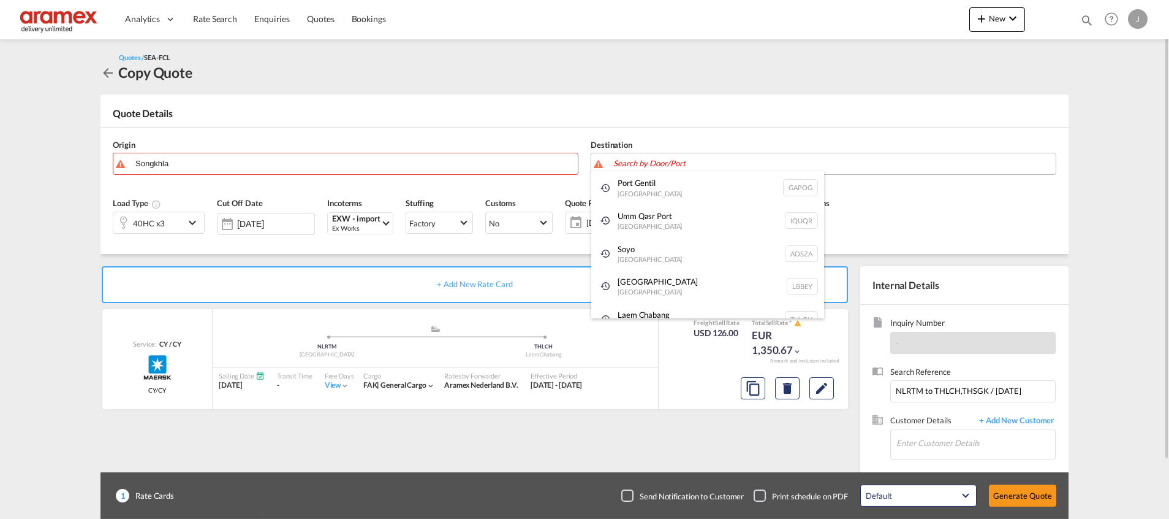
paste input "Songkhla"
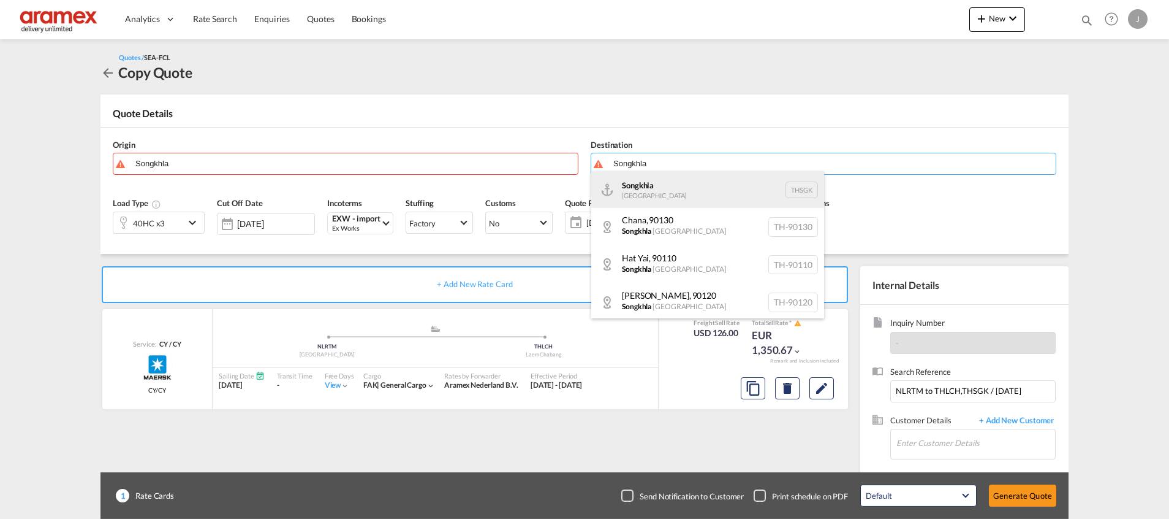
click at [635, 196] on div "[GEOGRAPHIC_DATA] [GEOGRAPHIC_DATA] THSGK" at bounding box center [707, 189] width 233 height 37
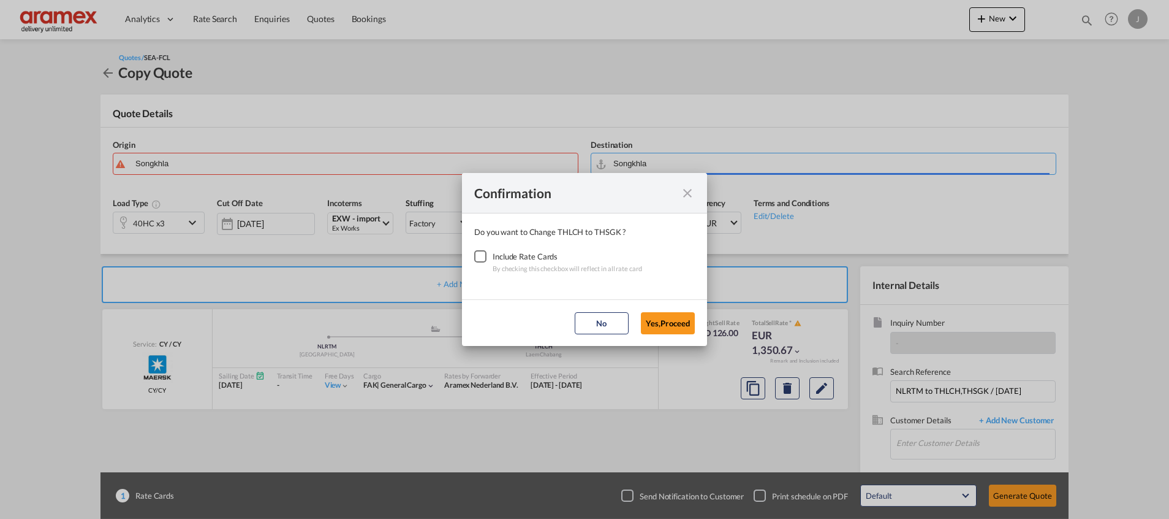
type input "[PERSON_NAME], THSGK"
click at [484, 257] on div "Checkbox No Ink" at bounding box center [480, 256] width 12 height 12
click at [661, 319] on button "Yes,Proceed" at bounding box center [668, 323] width 54 height 22
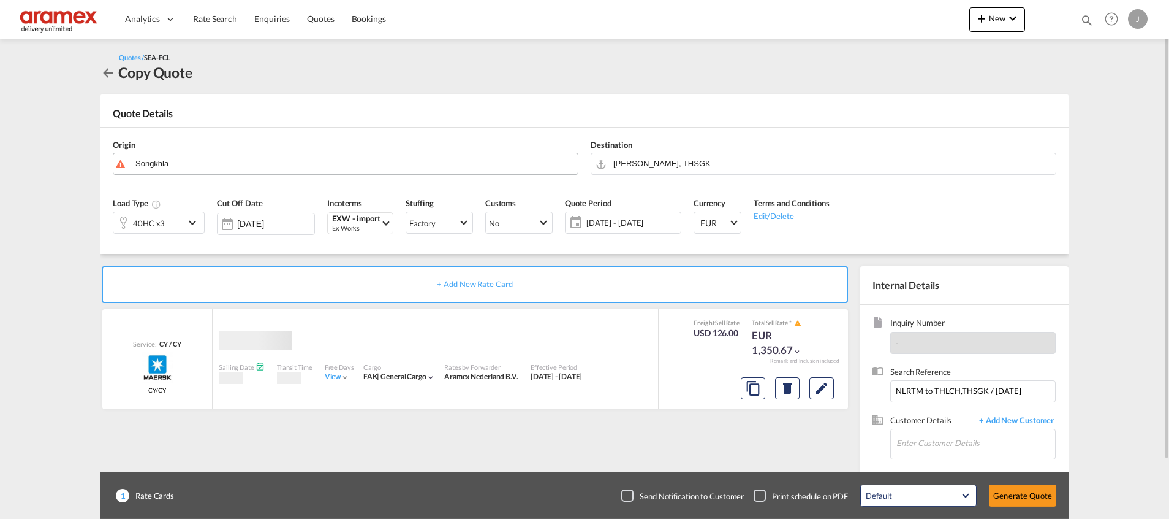
click at [198, 164] on body "Analytics Dashboard Rate Search Enquiries Quotes Bookings" at bounding box center [584, 259] width 1169 height 519
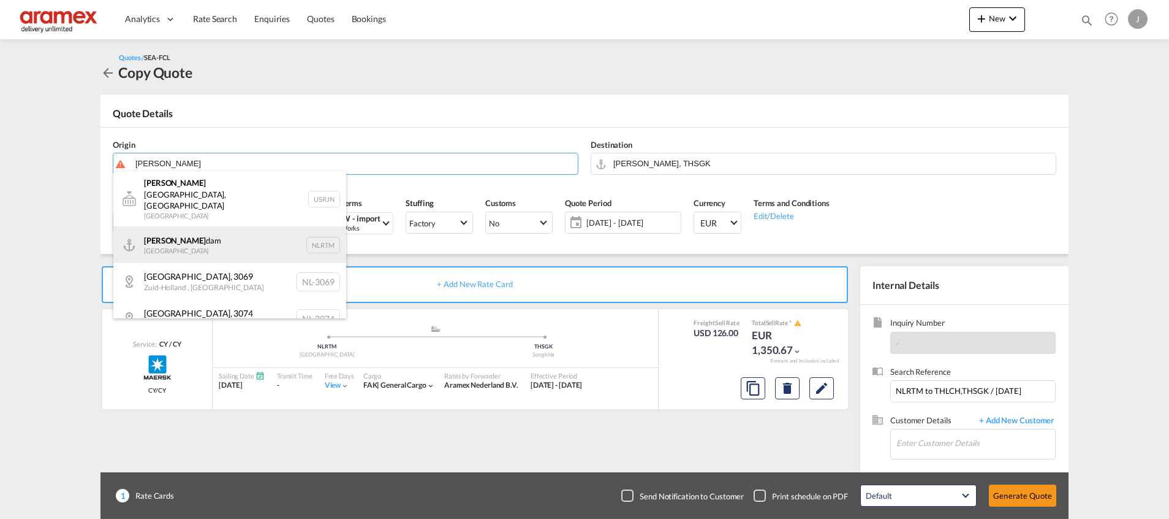
click at [202, 226] on div "[PERSON_NAME] dam [GEOGRAPHIC_DATA] NLRTM" at bounding box center [229, 244] width 233 height 37
type input "[GEOGRAPHIC_DATA], NLRTM"
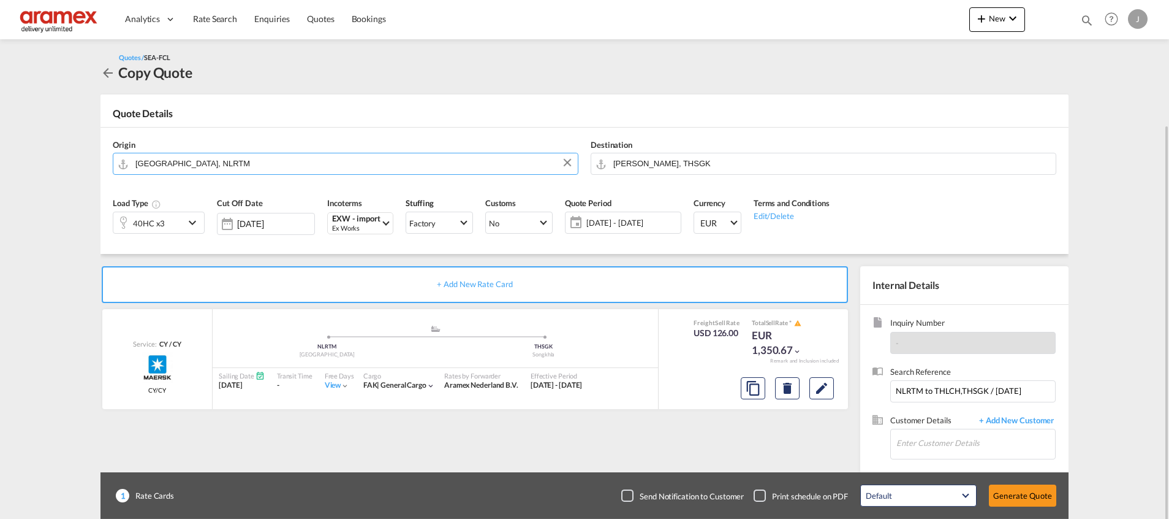
scroll to position [66, 0]
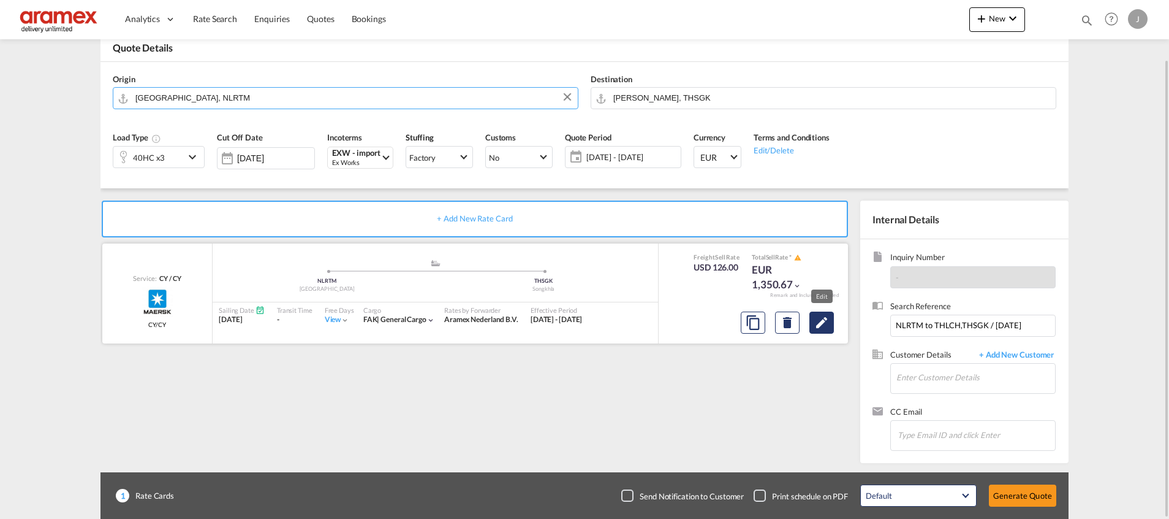
click at [821, 322] on md-icon "Edit" at bounding box center [822, 322] width 15 height 15
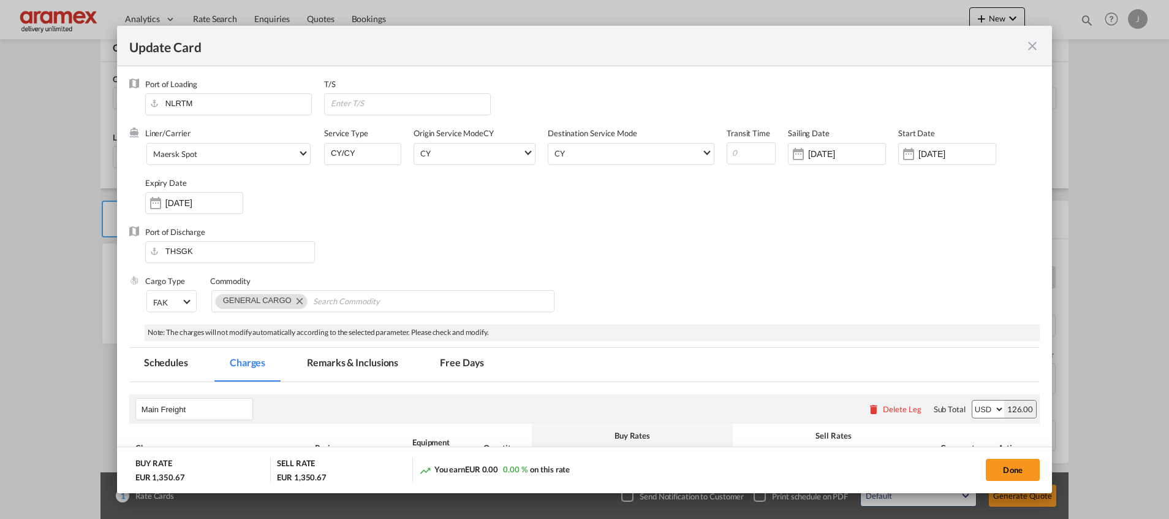
scroll to position [276, 0]
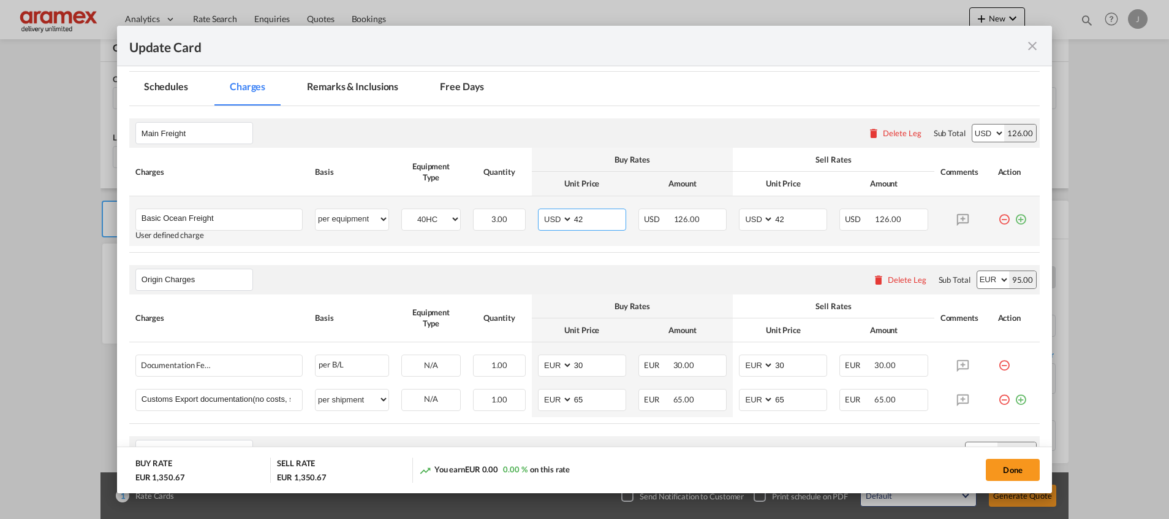
drag, startPoint x: 593, startPoint y: 210, endPoint x: 560, endPoint y: 213, distance: 33.2
click at [561, 213] on md-input-container "AED AFN ALL AMD ANG AOA ARS AUD AWG AZN BAM BBD BDT BGN BHD BIF BMD BND [PERSON…" at bounding box center [582, 219] width 88 height 22
drag, startPoint x: 762, startPoint y: 216, endPoint x: 684, endPoint y: 229, distance: 78.9
click at [739, 217] on md-input-container "AED AFN ALL AMD ANG AOA ARS AUD AWG AZN BAM BBD BDT BGN BHD BIF BMD BND [PERSON…" at bounding box center [783, 219] width 88 height 22
click at [583, 271] on div "Origin Charges Please enter leg name Leg Name Already Exists Delete Leg Sub Tot…" at bounding box center [584, 279] width 911 height 29
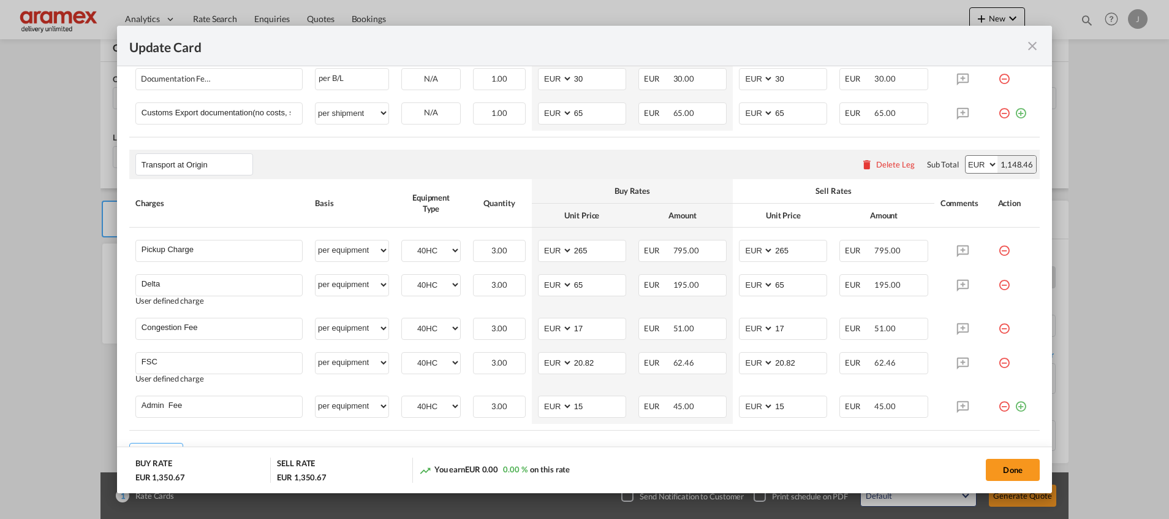
scroll to position [627, 0]
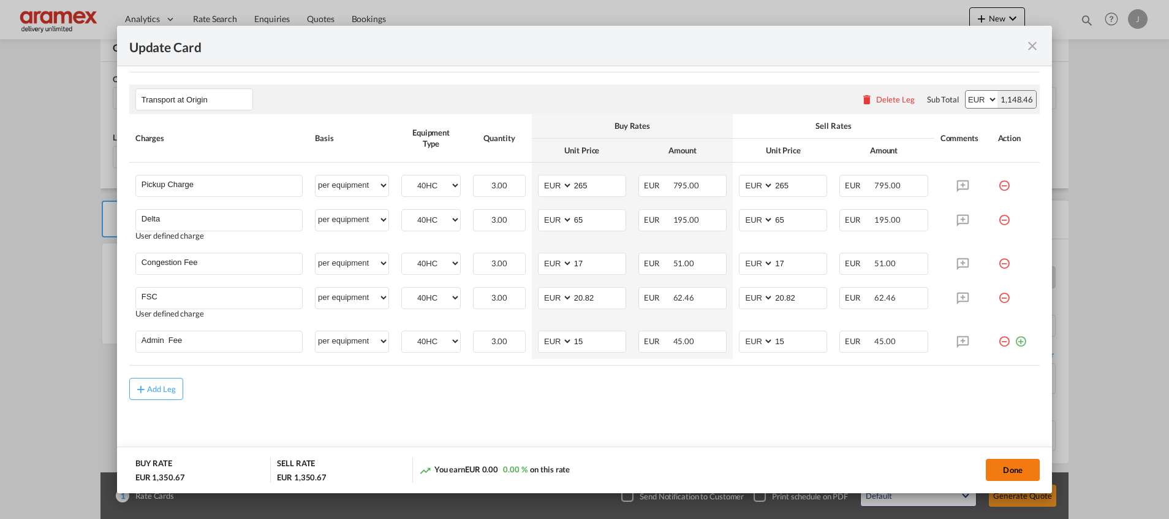
click at [1011, 466] on button "Done" at bounding box center [1013, 469] width 54 height 22
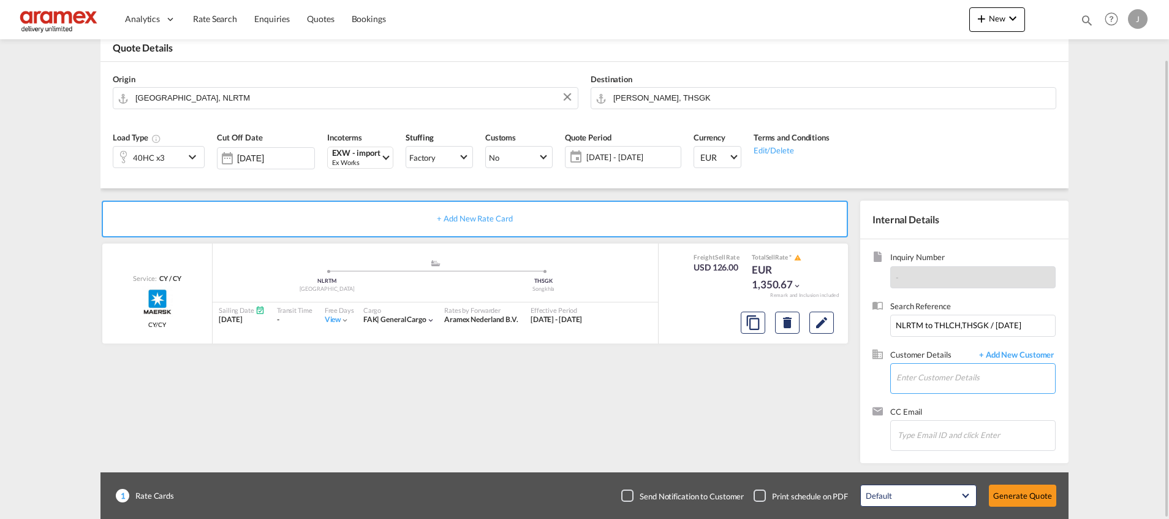
click at [926, 375] on input "Enter Customer Details" at bounding box center [976, 377] width 159 height 28
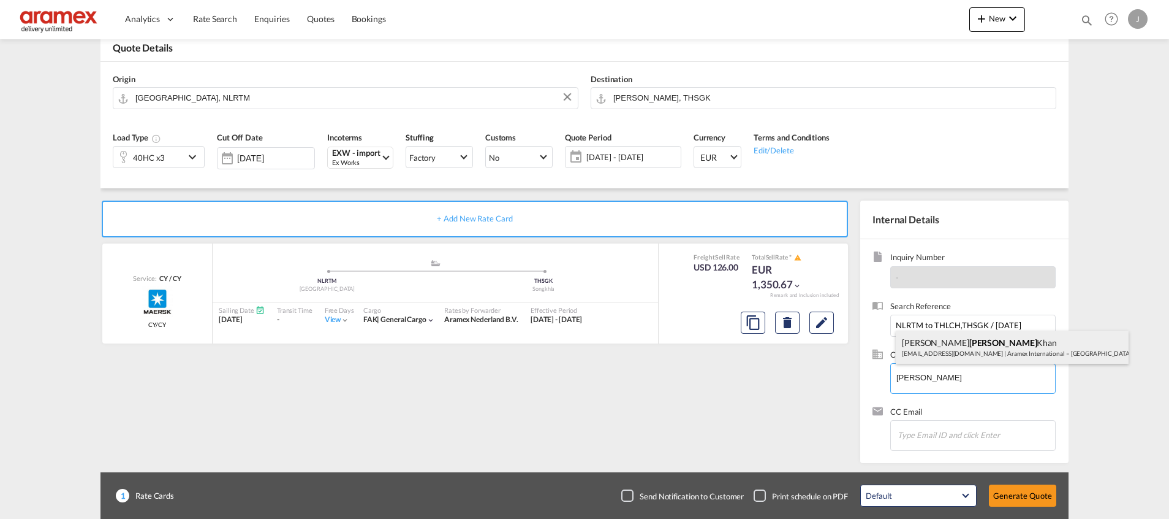
click at [941, 351] on div "[PERSON_NAME] [PERSON_NAME][EMAIL_ADDRESS][DOMAIN_NAME] | Aramex International …" at bounding box center [1012, 346] width 233 height 33
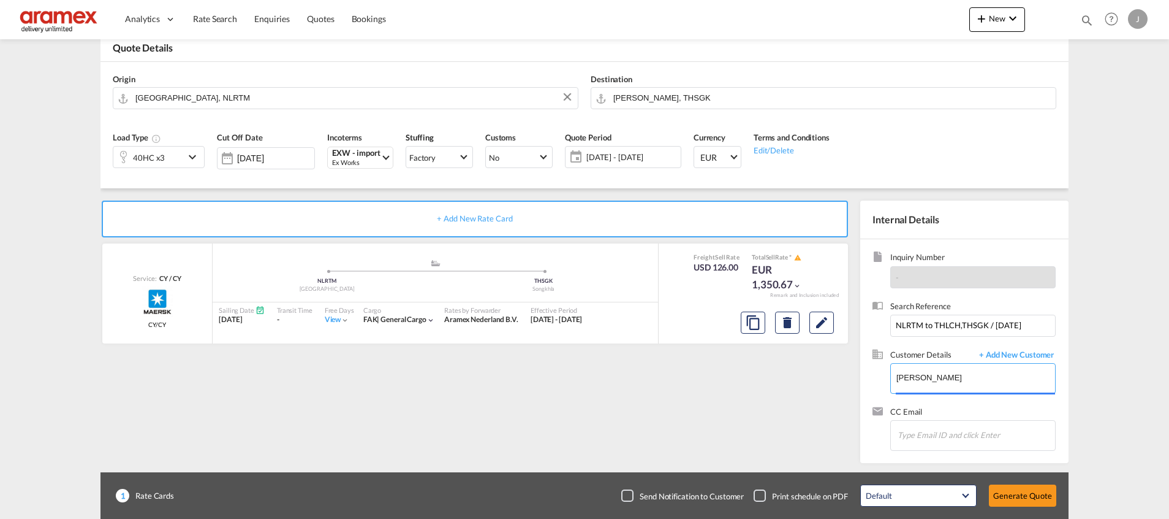
type input "Aramex International – [GEOGRAPHIC_DATA], [GEOGRAPHIC_DATA], [PERSON_NAME], [EM…"
click at [1014, 492] on button "Generate Quote" at bounding box center [1022, 495] width 67 height 22
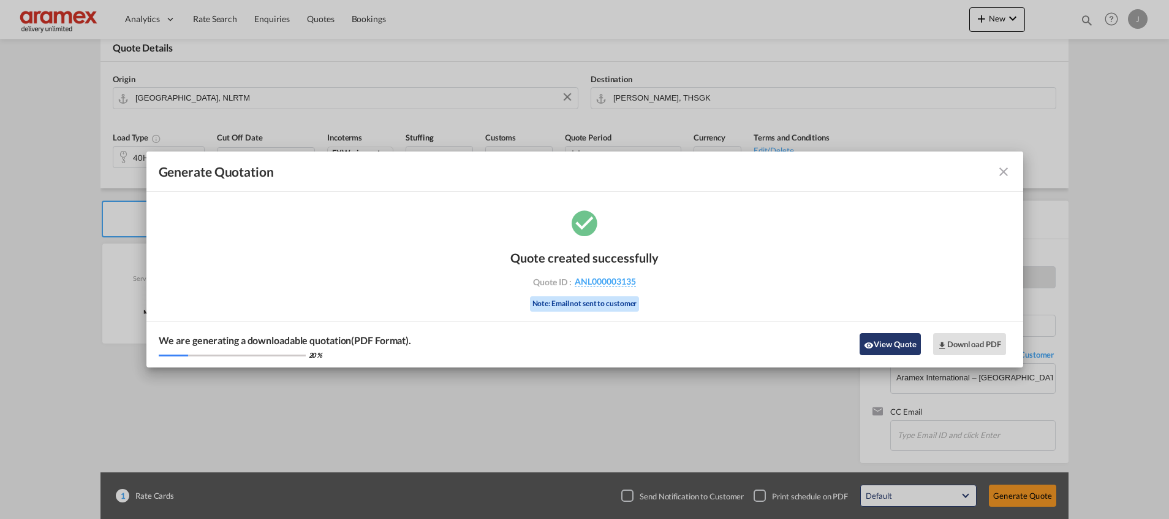
click at [880, 340] on button "View Quote" at bounding box center [890, 344] width 61 height 22
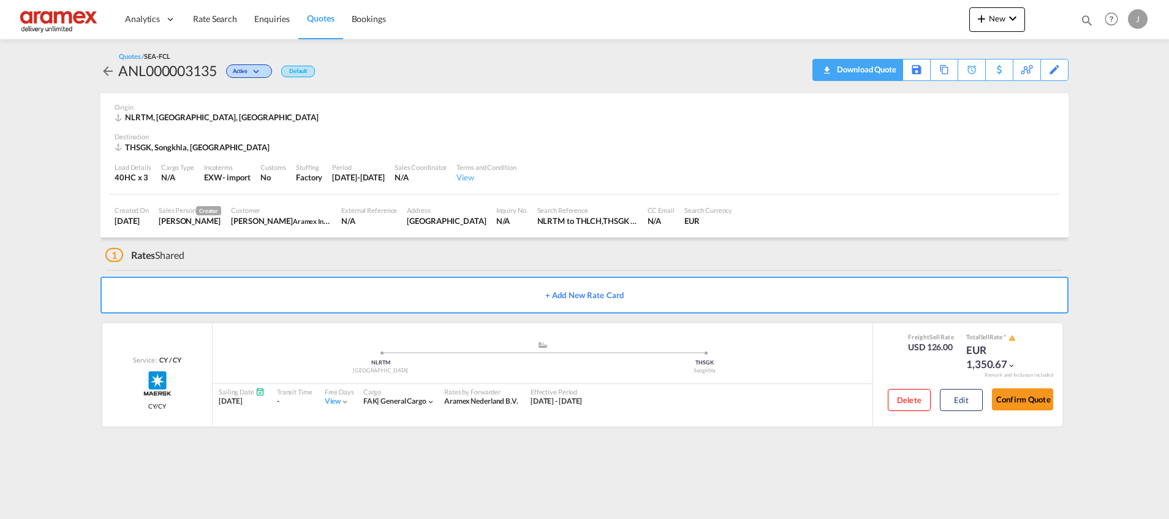
click at [880, 66] on div "Download Quote" at bounding box center [865, 69] width 63 height 20
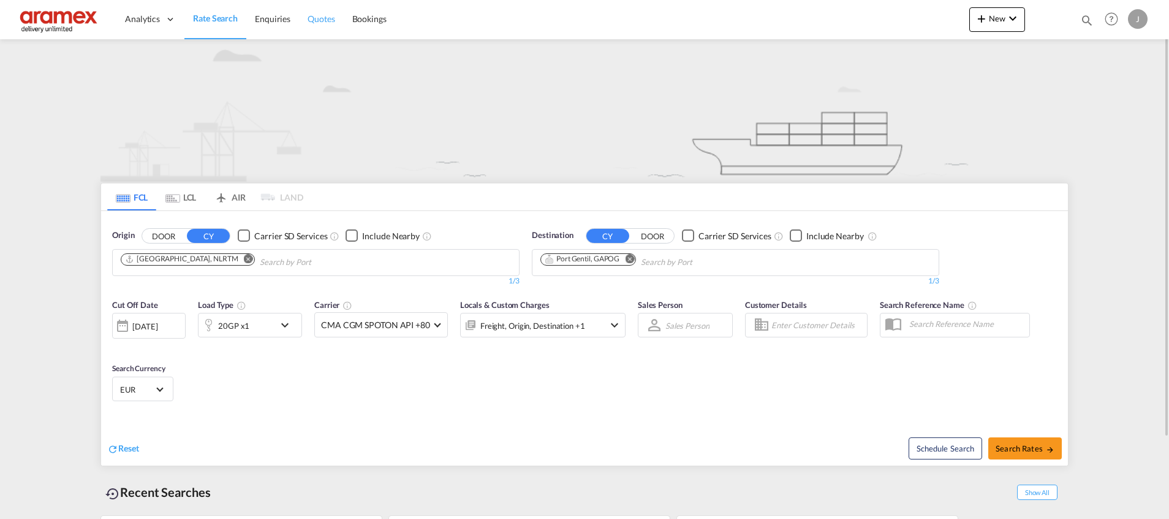
click at [317, 16] on span "Quotes" at bounding box center [321, 18] width 27 height 10
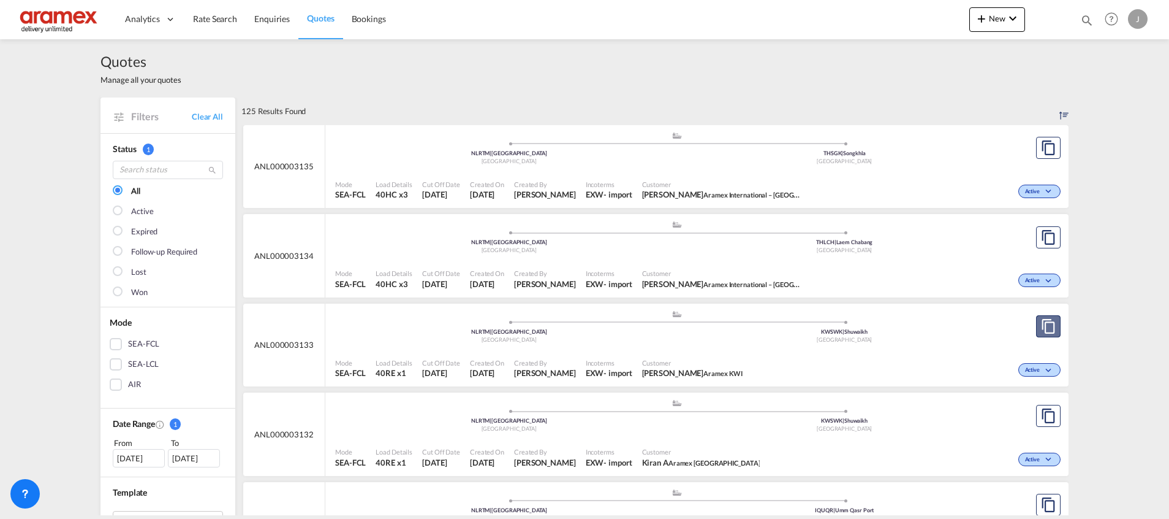
click at [1036, 324] on button "Copy Quote" at bounding box center [1048, 326] width 25 height 22
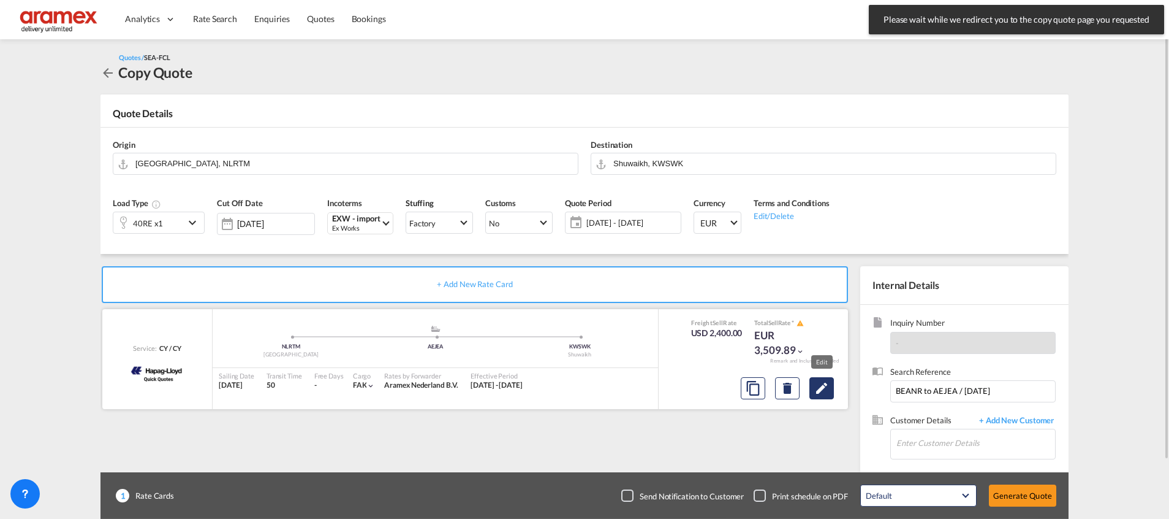
click at [820, 381] on md-icon "Edit" at bounding box center [822, 388] width 15 height 15
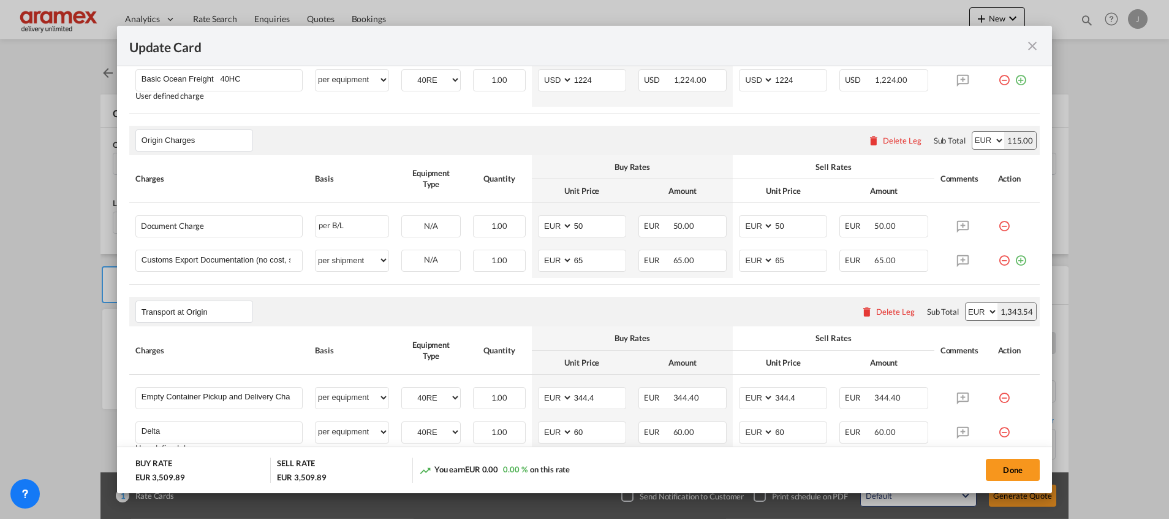
select select "per equipment"
select select "per shipment"
select select "per equipment"
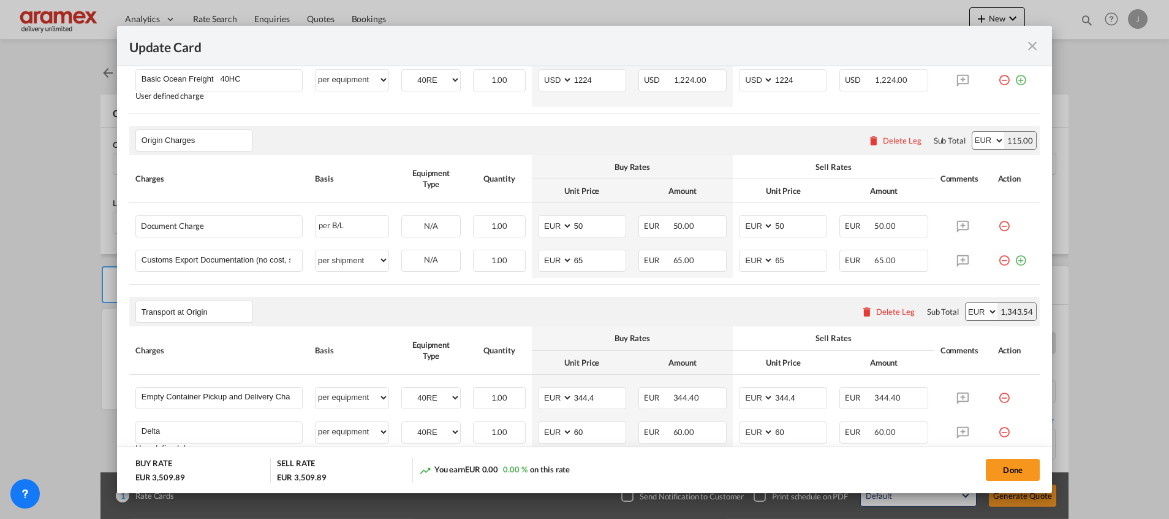
select select "per equipment"
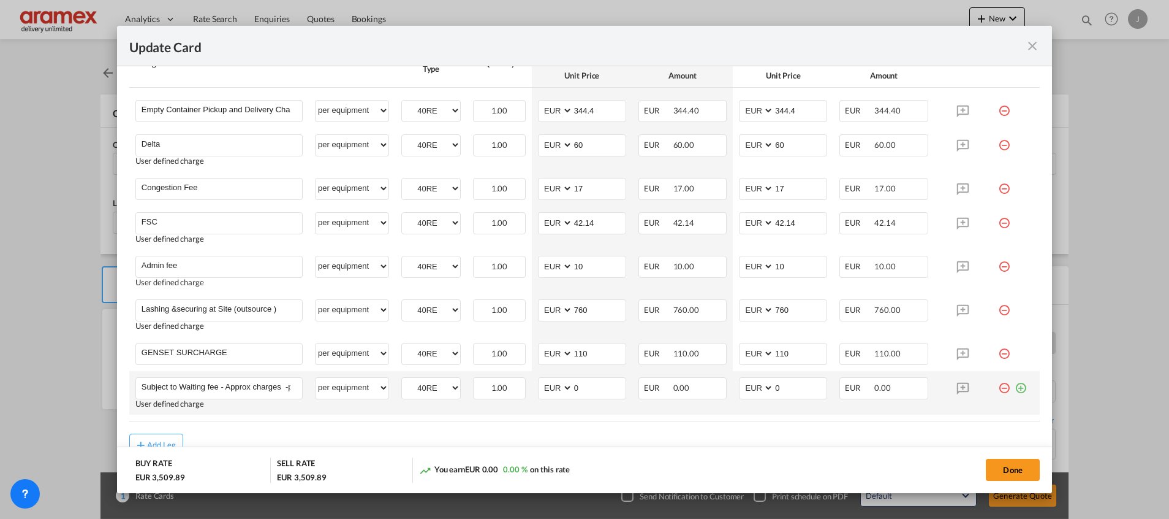
scroll to position [827, 0]
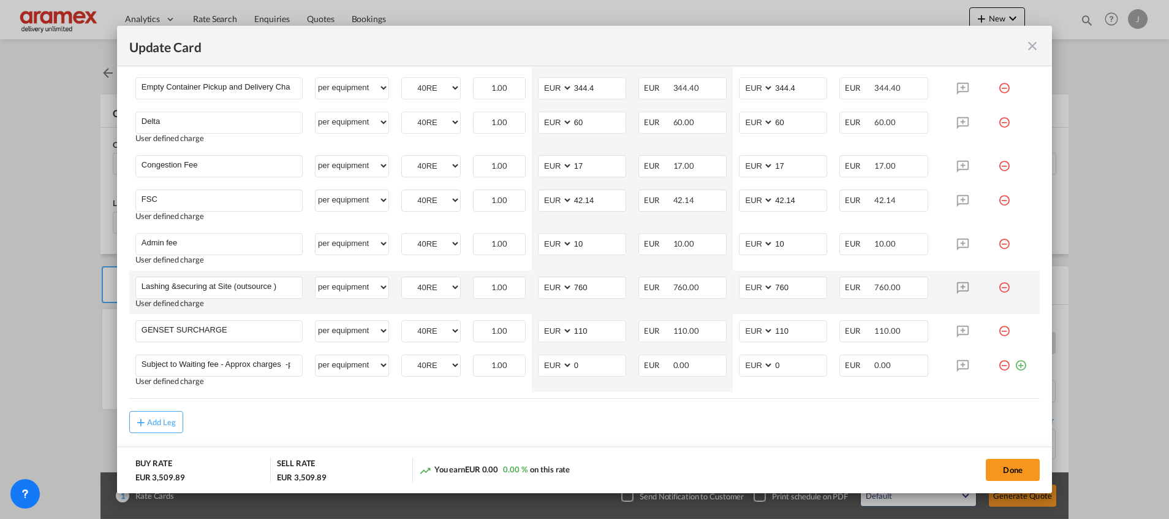
click at [998, 289] on md-icon "icon-minus-circle-outline red-400-fg" at bounding box center [1004, 282] width 12 height 12
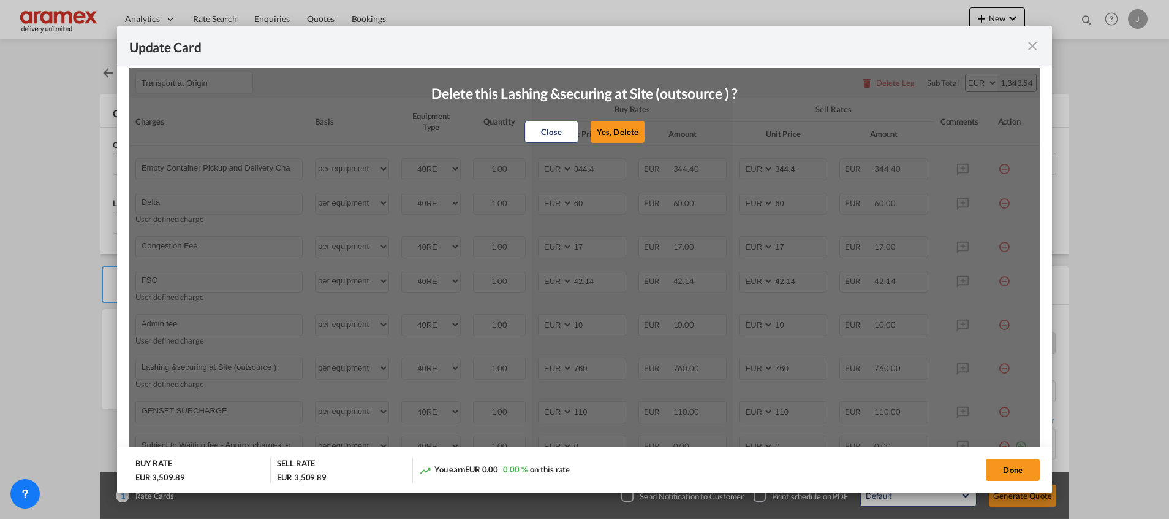
scroll to position [644, 0]
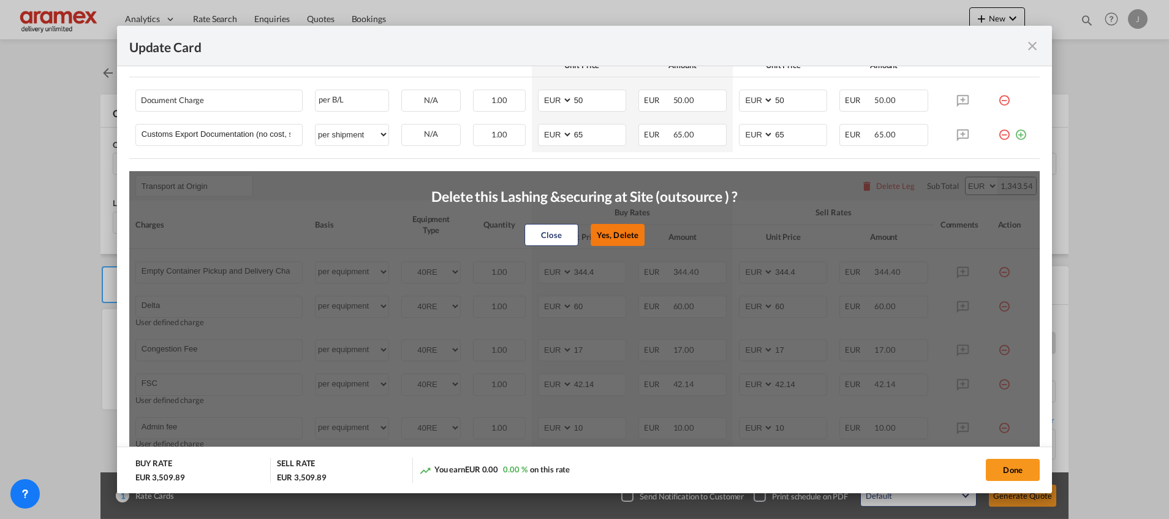
click at [617, 233] on button "Yes, Delete" at bounding box center [618, 235] width 54 height 22
type input "GENSET SURCHARGE"
type input "110"
type input "Subject to Waiting fee - Approx charges -per hour/part €75,00 per container"
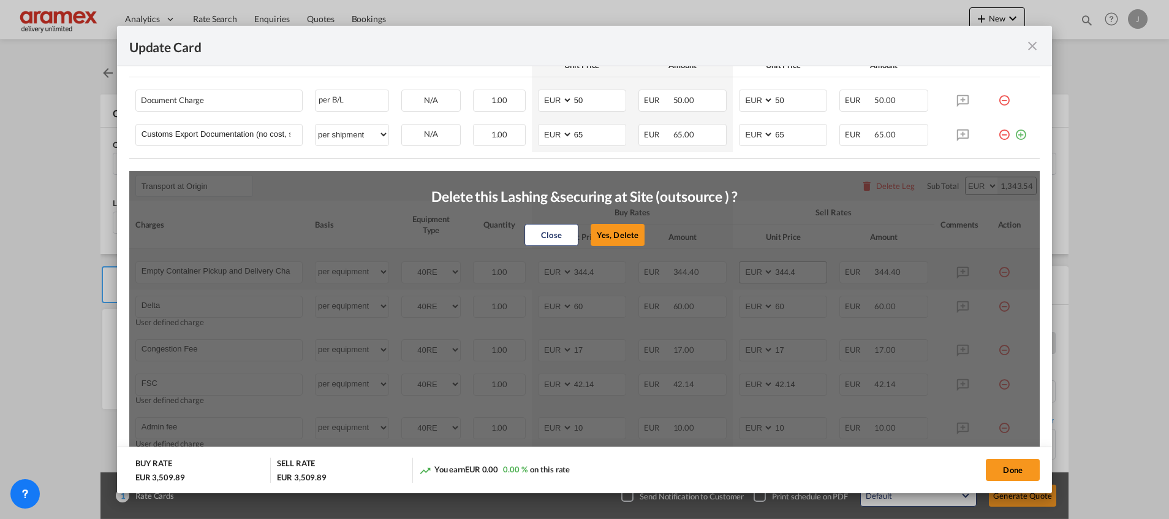
type input "0"
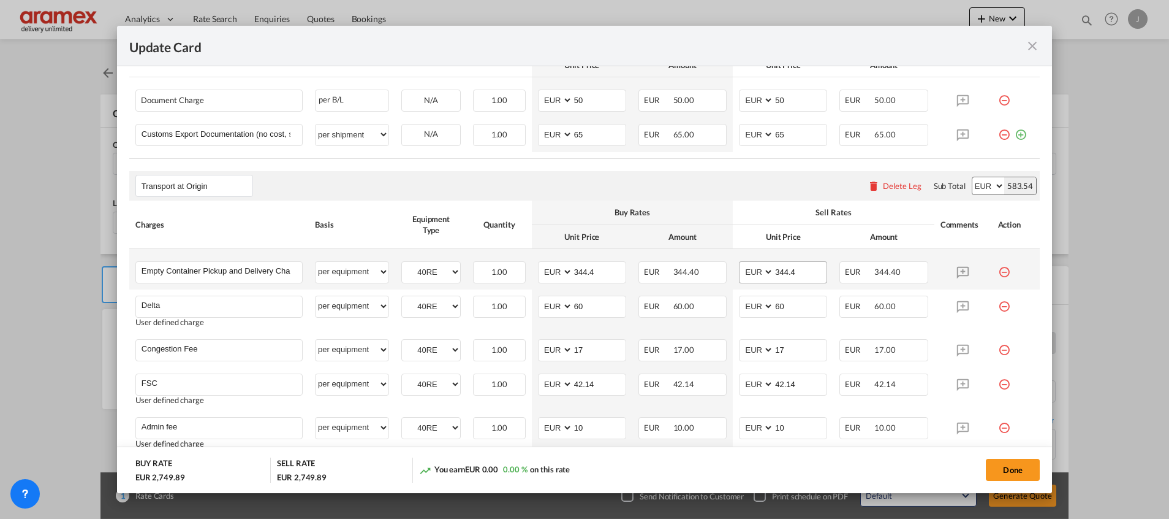
scroll to position [817, 0]
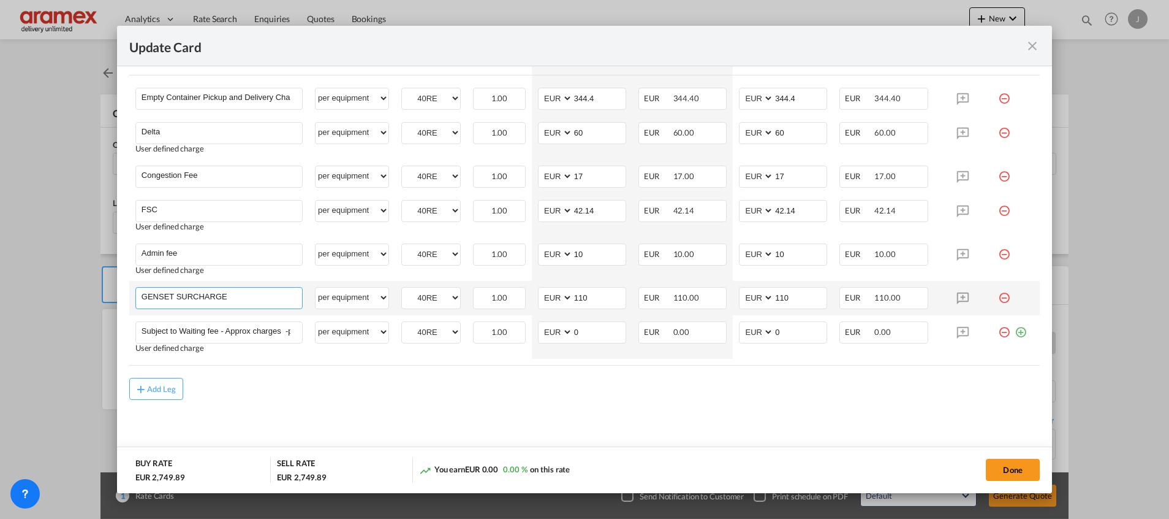
click at [232, 300] on input "GENSET SURCHARGE" at bounding box center [222, 296] width 161 height 18
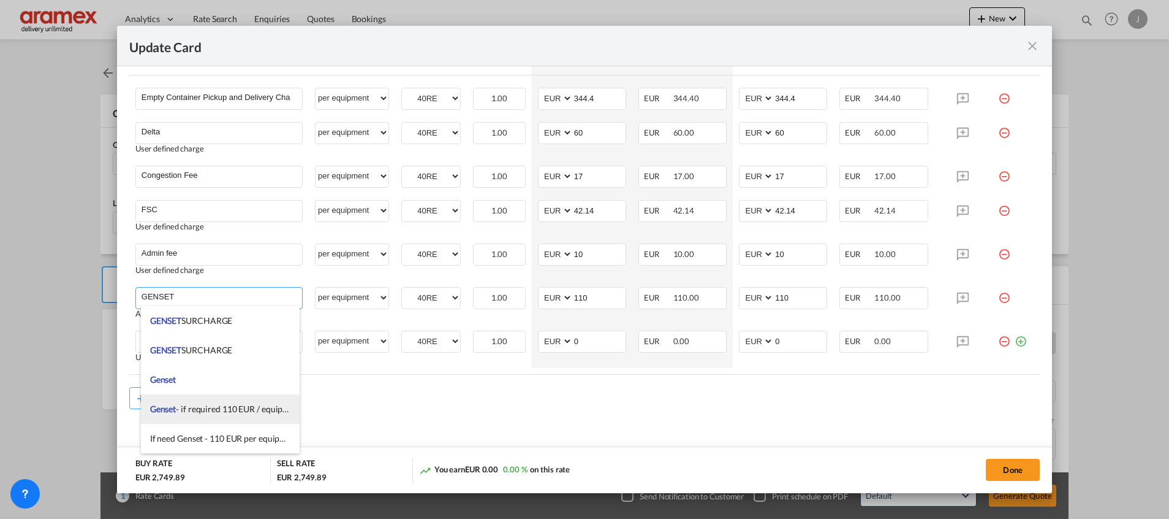
click at [245, 409] on span "Genset - if required 110 EUR / equipment" at bounding box center [226, 408] width 152 height 10
type input "Genset - if required 110 EUR / equipment"
type input "0"
select select "? string: ?"
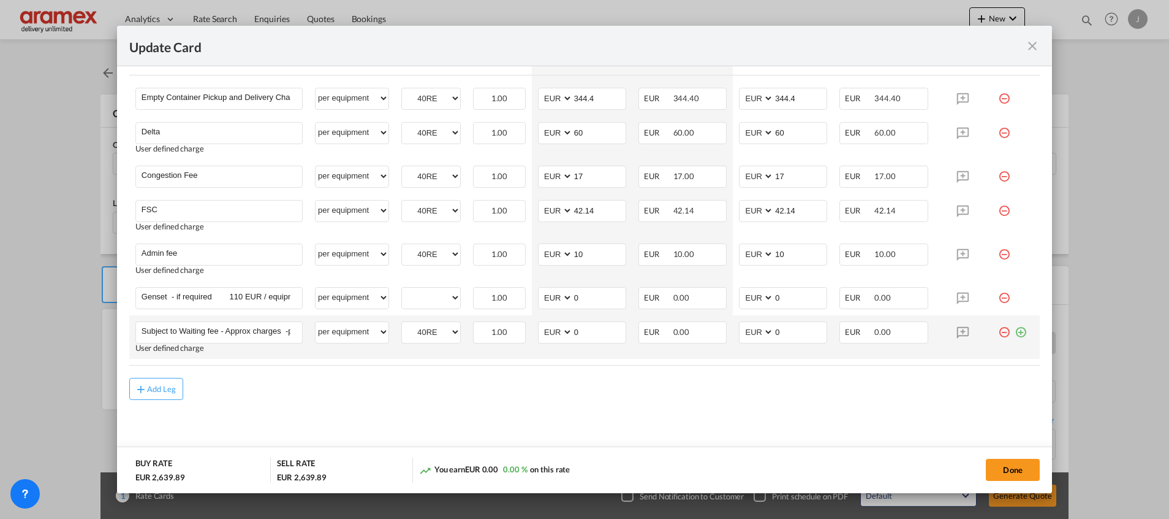
click at [998, 332] on md-icon "icon-minus-circle-outline red-400-fg" at bounding box center [1004, 327] width 12 height 12
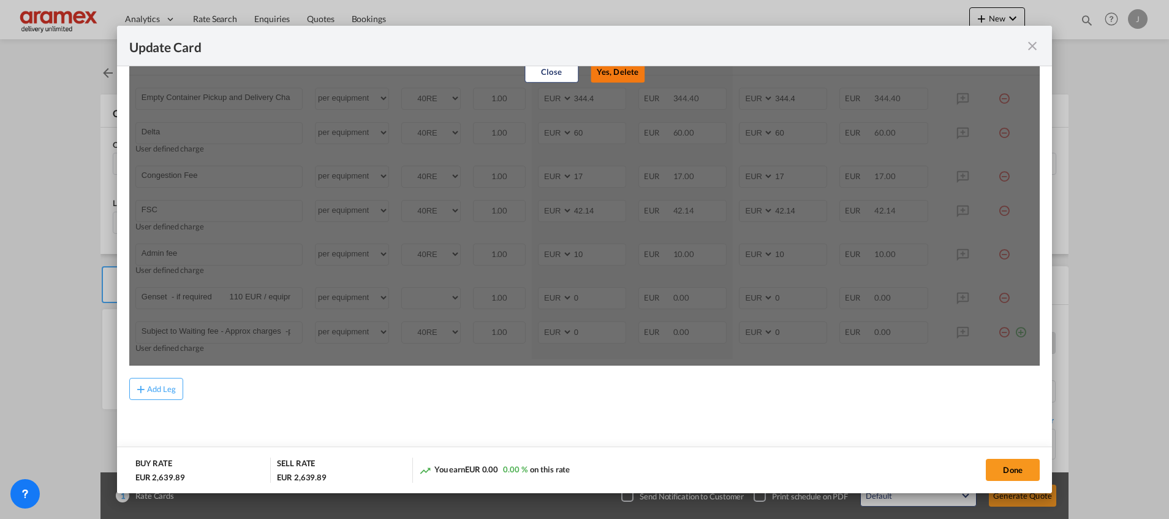
click at [597, 72] on button "Yes, Delete" at bounding box center [618, 71] width 54 height 22
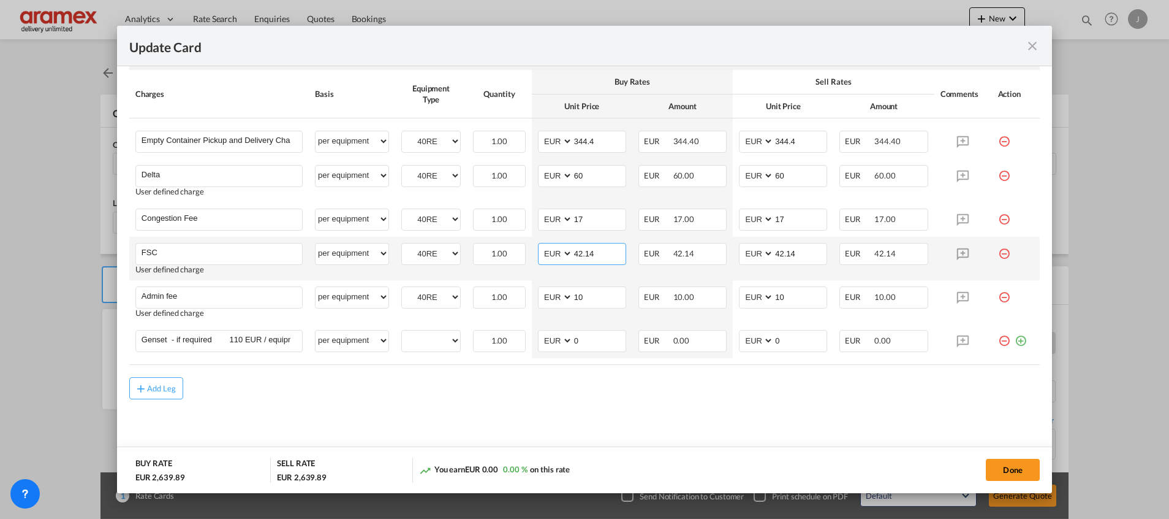
drag, startPoint x: 599, startPoint y: 254, endPoint x: 547, endPoint y: 254, distance: 52.7
click at [547, 255] on md-input-container "AED AFN ALL AMD ANG AOA ARS AUD AWG AZN BAM BBD BDT BGN BHD BIF BMD BND BOB BRL…" at bounding box center [582, 254] width 88 height 22
paste input "€ 80.07"
click at [579, 254] on input "€ 80.07" at bounding box center [599, 252] width 53 height 18
click at [579, 254] on input "80.07" at bounding box center [599, 252] width 53 height 18
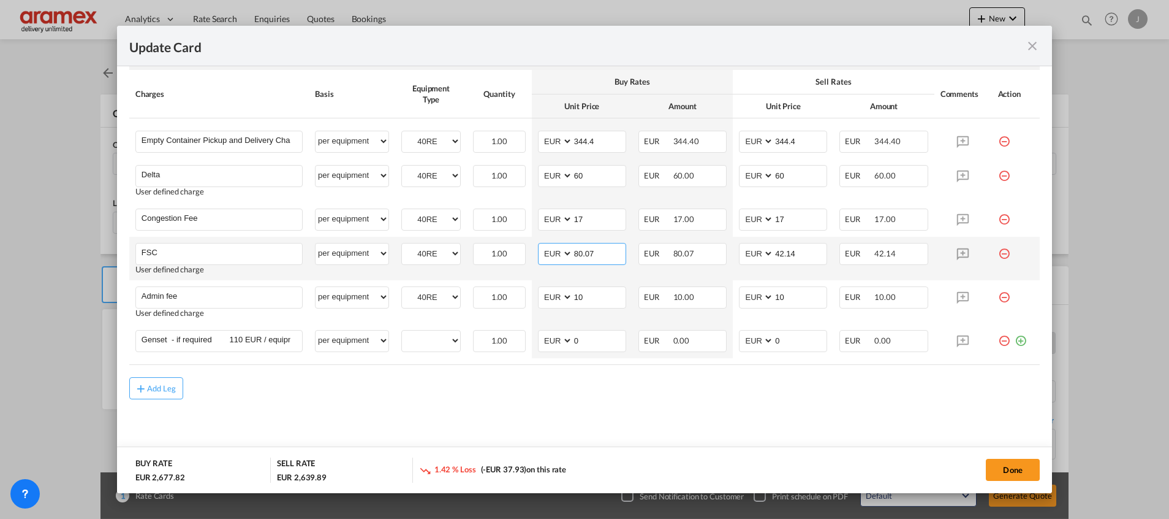
click at [579, 254] on input "80.07" at bounding box center [599, 252] width 53 height 18
type input "80.07"
click at [799, 253] on input "42.14" at bounding box center [800, 252] width 53 height 18
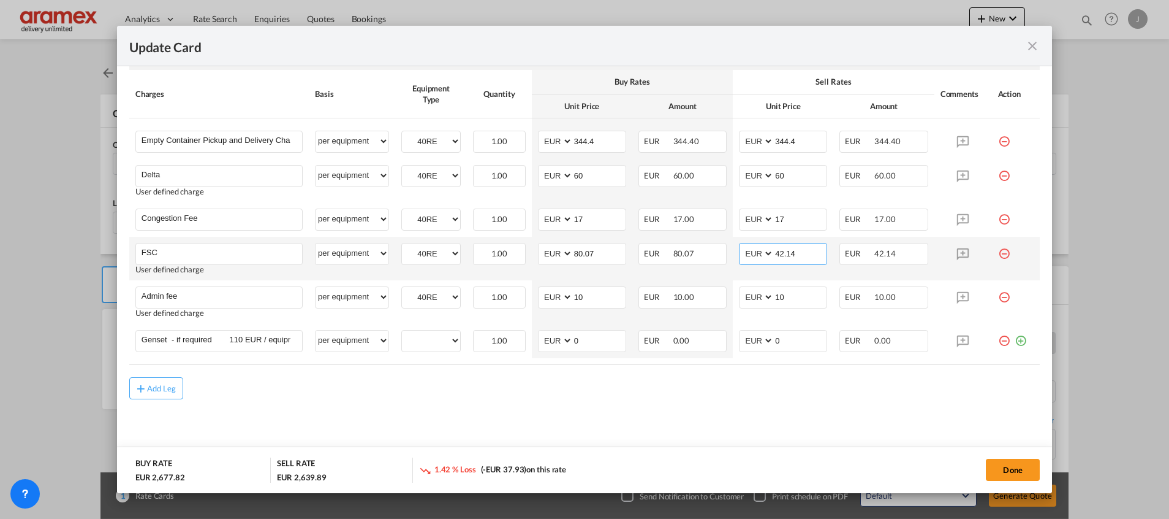
click at [799, 253] on input "42.14" at bounding box center [800, 252] width 53 height 18
paste input "80.07"
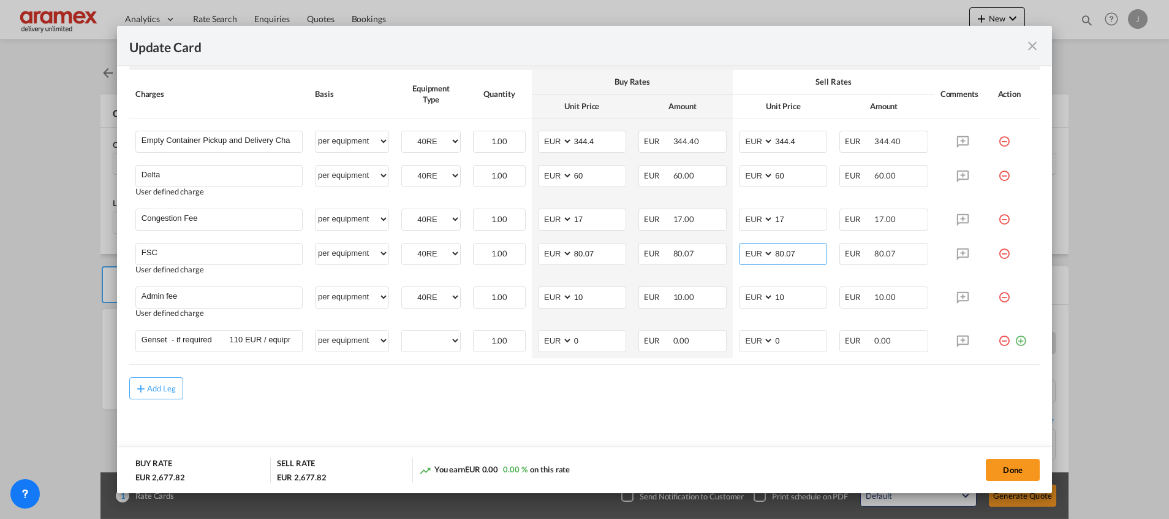
type input "80.07"
click at [298, 429] on md-content "Main Freight Please enter leg name Leg Name Already Exists Delete Leg Sub Total…" at bounding box center [584, 35] width 911 height 855
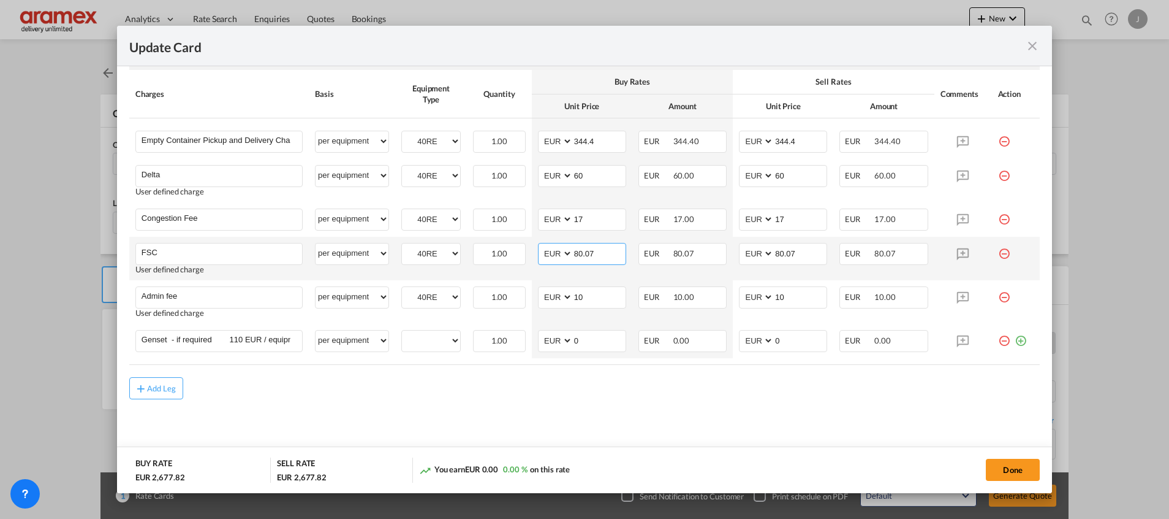
click at [577, 251] on input "80.07" at bounding box center [599, 252] width 53 height 18
click at [701, 258] on div "EUR 80.07" at bounding box center [683, 254] width 88 height 22
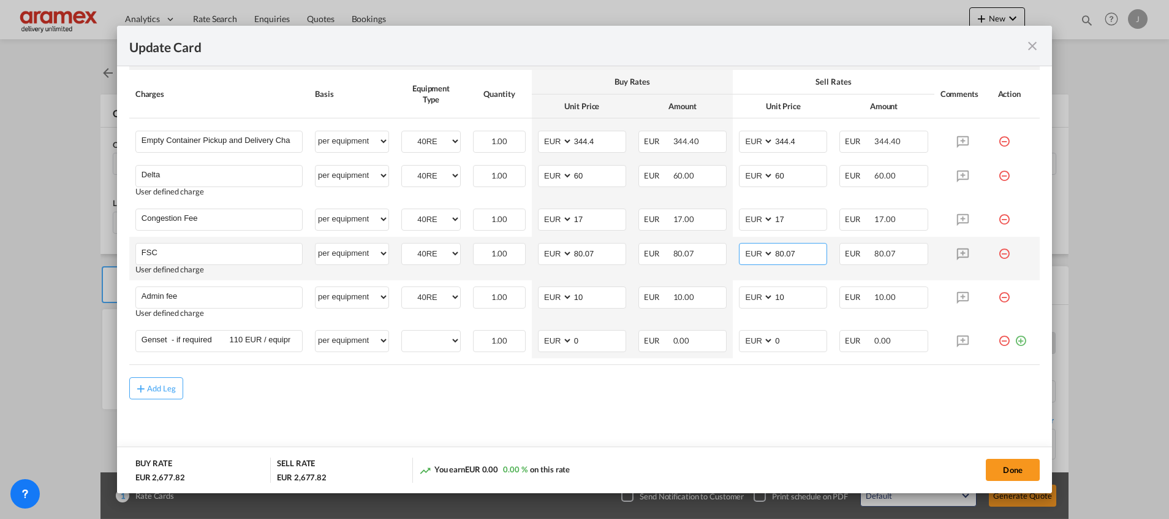
click at [778, 255] on input "80.07" at bounding box center [800, 252] width 53 height 18
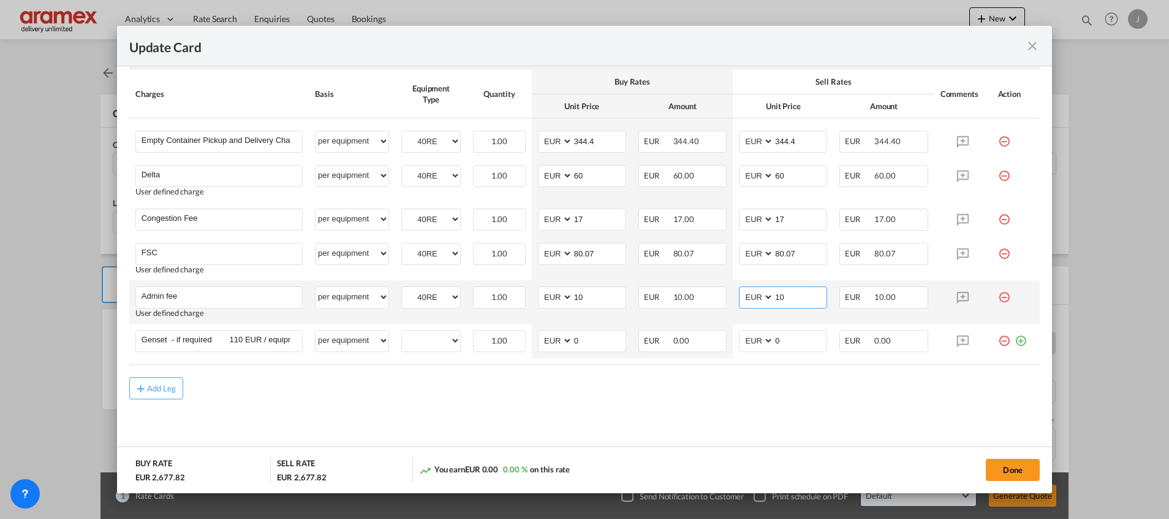
click at [775, 291] on input "10" at bounding box center [800, 296] width 53 height 18
click at [1150, 136] on div "Update Card Port of Loading NLRTM T/S AEJEA Liner/Carrier Hapag-Lloyd Quick Quo…" at bounding box center [584, 259] width 1169 height 519
click at [1027, 45] on md-icon "icon-close fg-AAA8AD m-0 pointer" at bounding box center [1032, 46] width 15 height 15
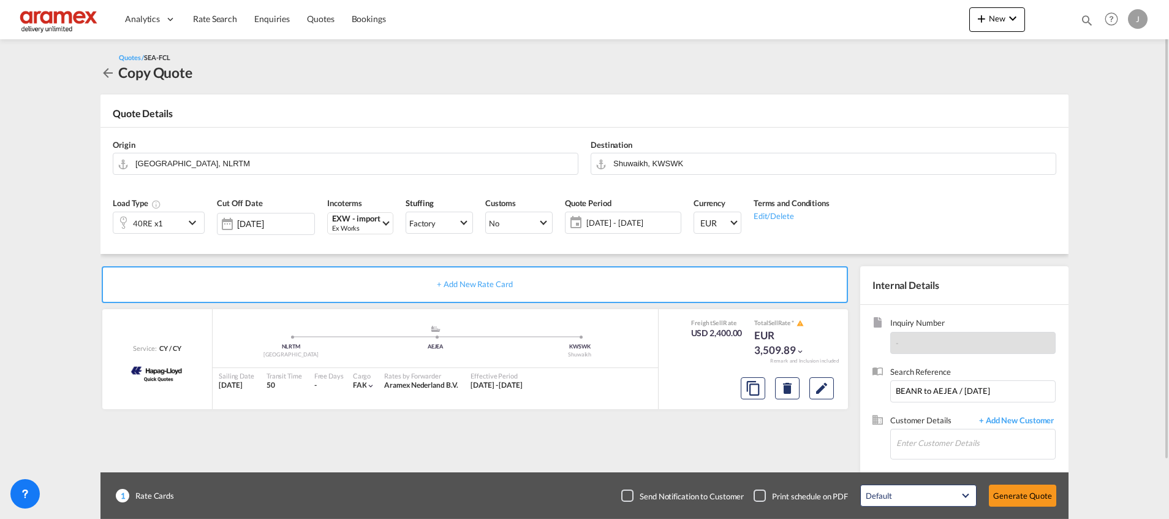
scroll to position [66, 0]
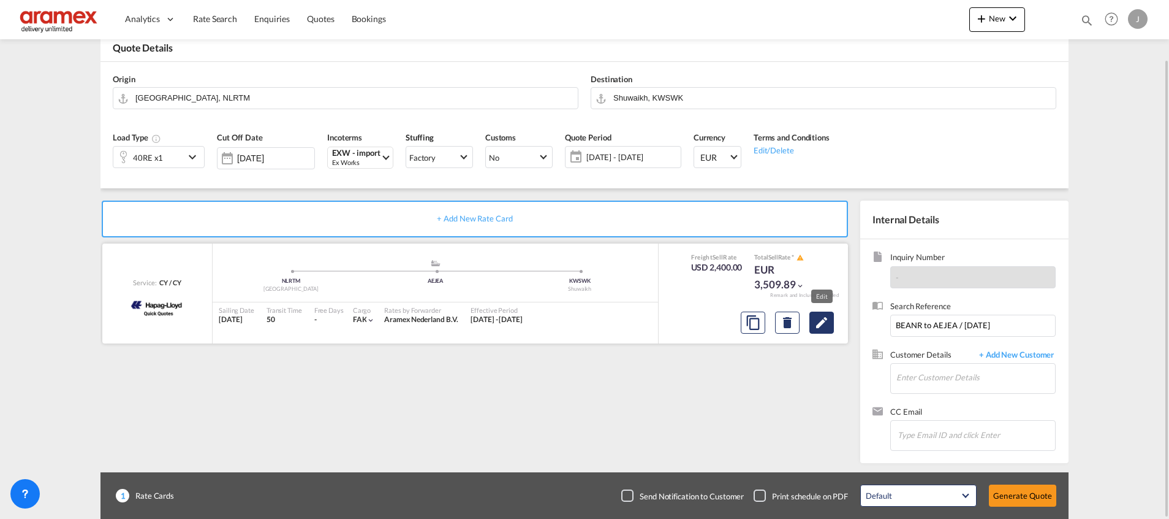
click at [833, 325] on button "Edit" at bounding box center [822, 322] width 25 height 22
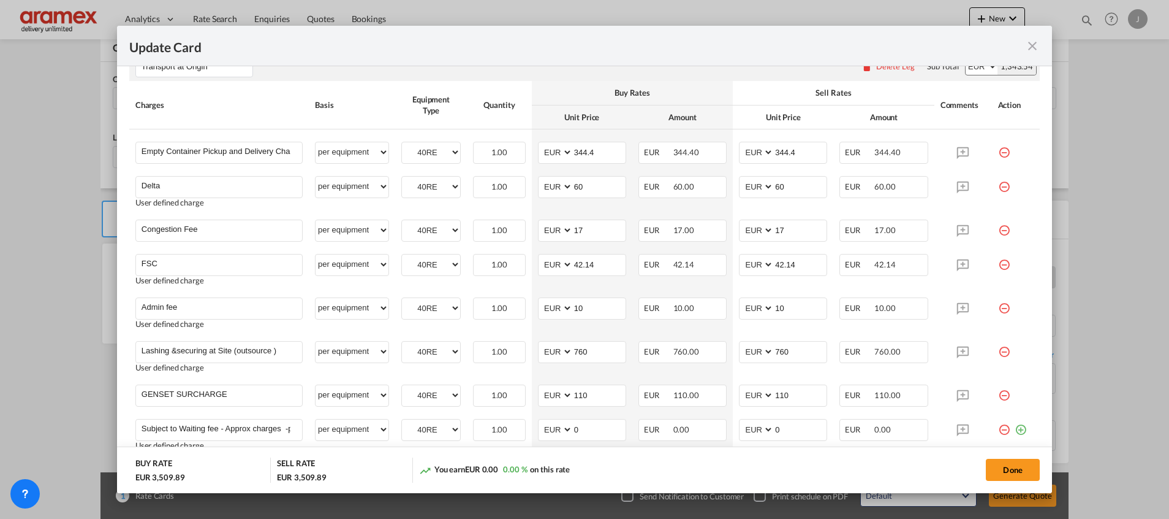
scroll to position [736, 0]
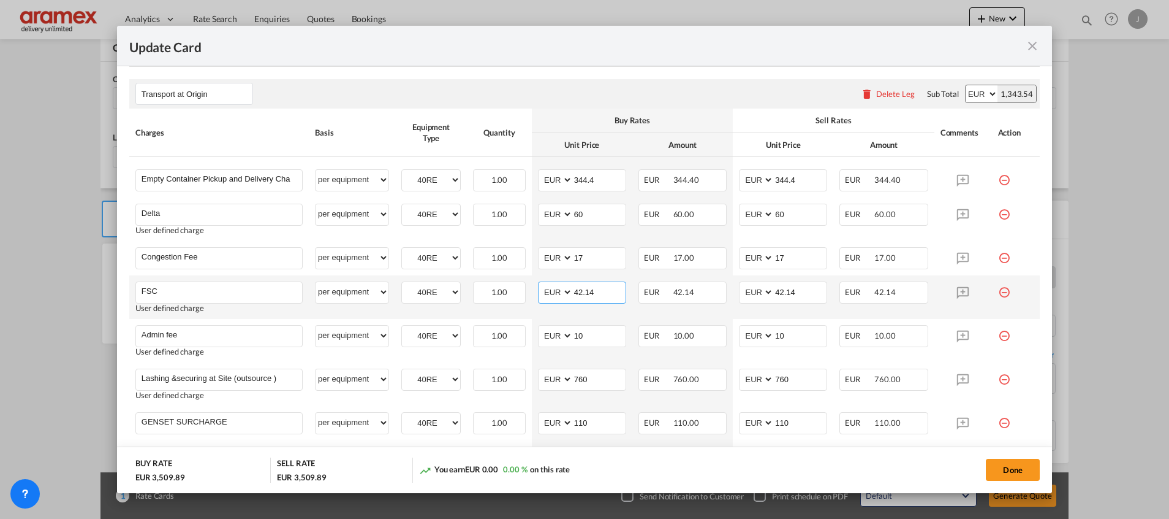
click at [583, 295] on input "42.14" at bounding box center [599, 291] width 53 height 18
click at [253, 293] on input "FSC" at bounding box center [222, 291] width 161 height 18
drag, startPoint x: 595, startPoint y: 294, endPoint x: 550, endPoint y: 298, distance: 45.5
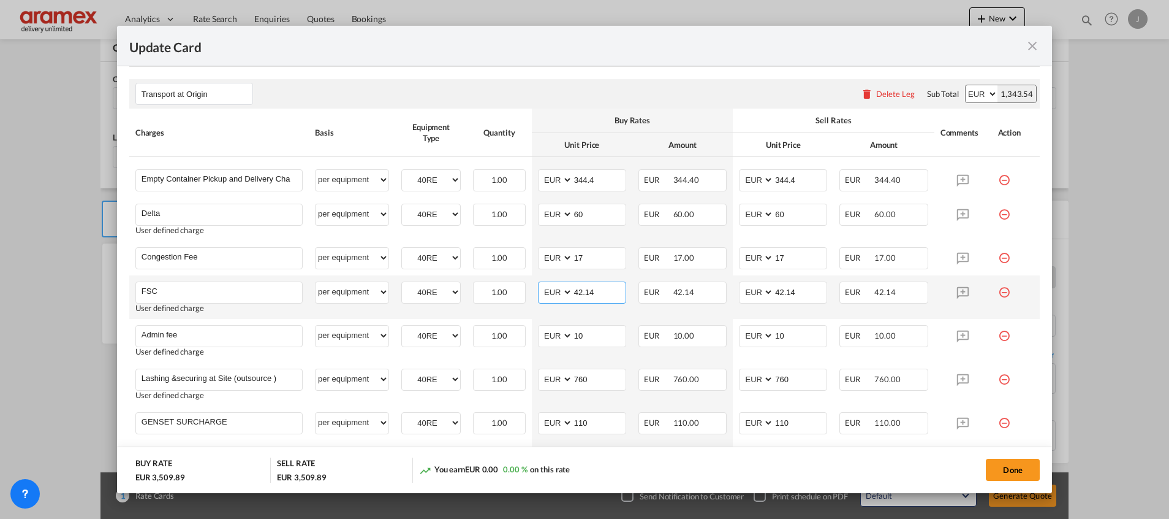
click at [550, 298] on md-input-container "AED AFN ALL AMD ANG AOA ARS AUD AWG AZN BAM BBD BDT BGN BHD BIF BMD BND BOB BRL…" at bounding box center [582, 292] width 88 height 22
paste input "80.07"
type input "80.07"
drag, startPoint x: 810, startPoint y: 291, endPoint x: 751, endPoint y: 292, distance: 59.5
click at [751, 292] on md-input-container "AED AFN ALL AMD ANG AOA ARS AUD AWG AZN BAM BBD BDT BGN BHD BIF BMD BND BOB BRL…" at bounding box center [783, 292] width 88 height 22
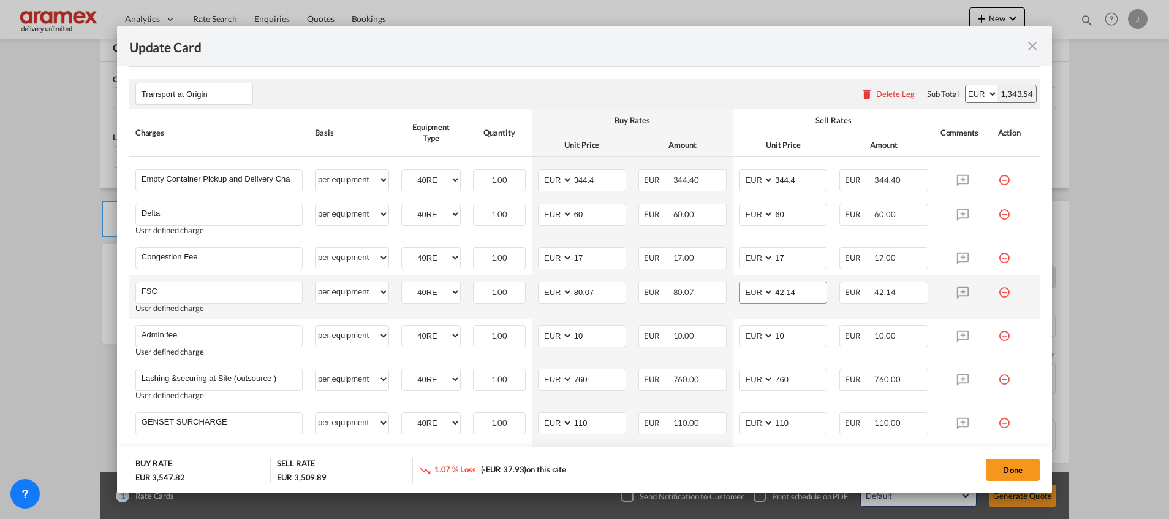
paste input "80.07"
type input "80.07"
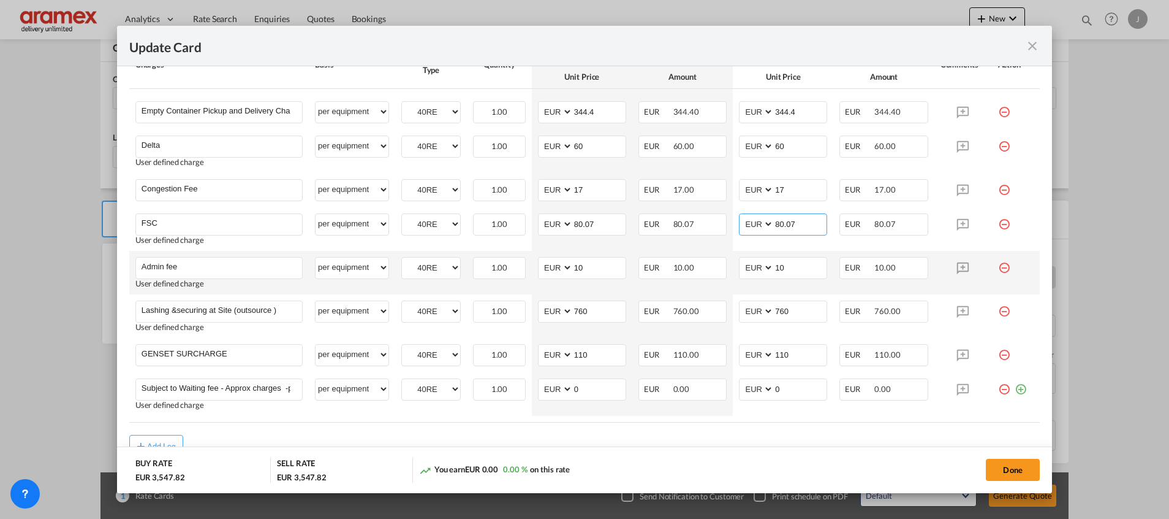
scroll to position [827, 0]
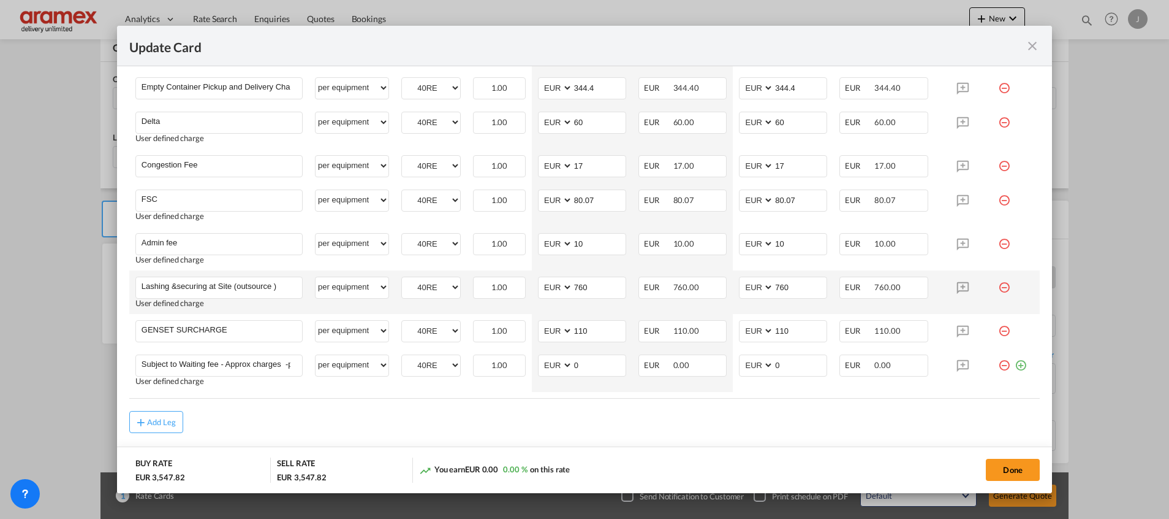
click at [998, 287] on md-icon "icon-minus-circle-outline red-400-fg" at bounding box center [1004, 282] width 12 height 12
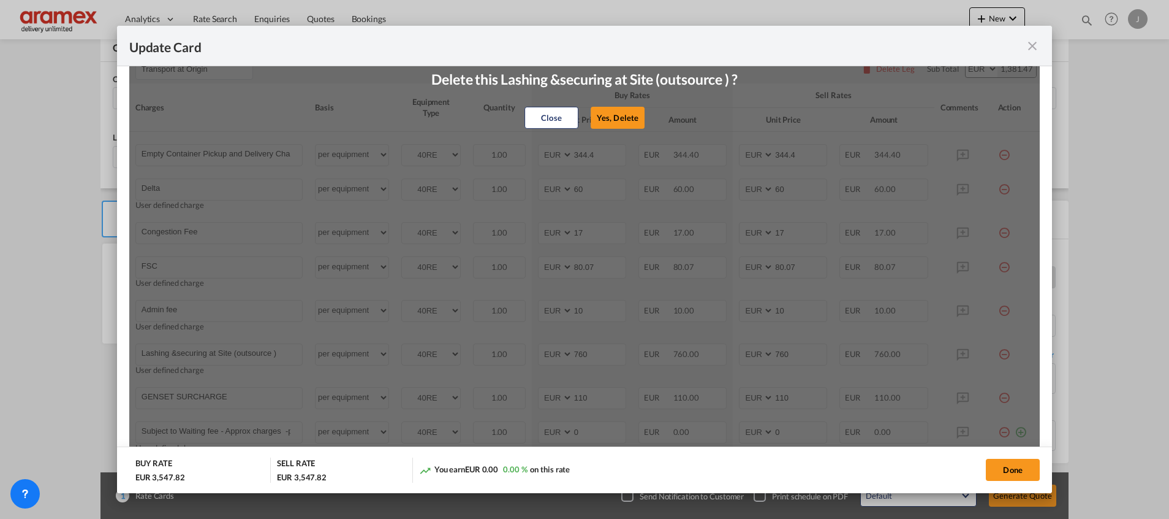
scroll to position [736, 0]
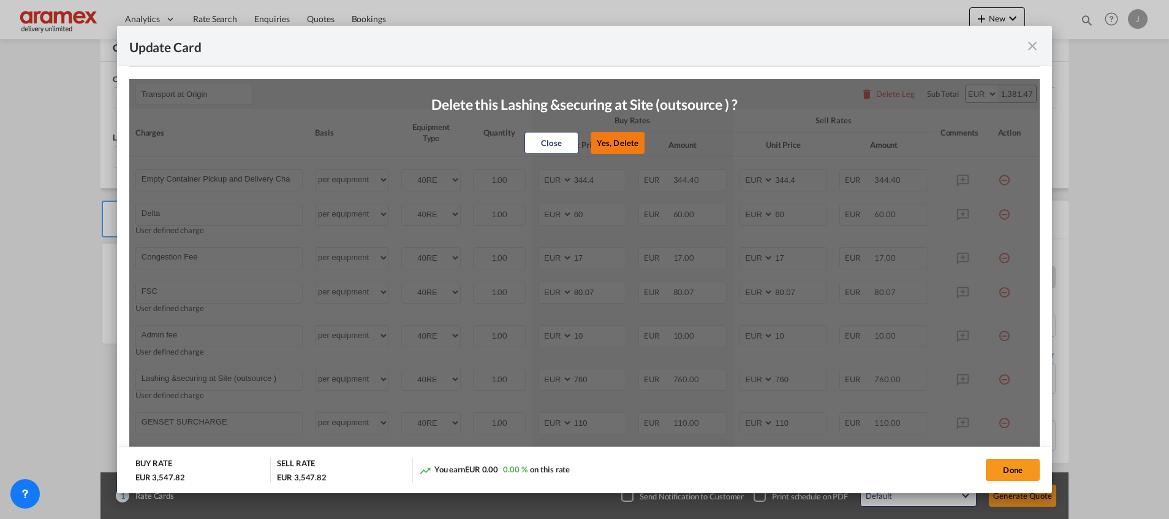
click at [618, 140] on button "Yes, Delete" at bounding box center [618, 143] width 54 height 22
type input "GENSET SURCHARGE"
type input "110"
type input "Subject to Waiting fee - Approx charges -per hour/part €75,00 per container"
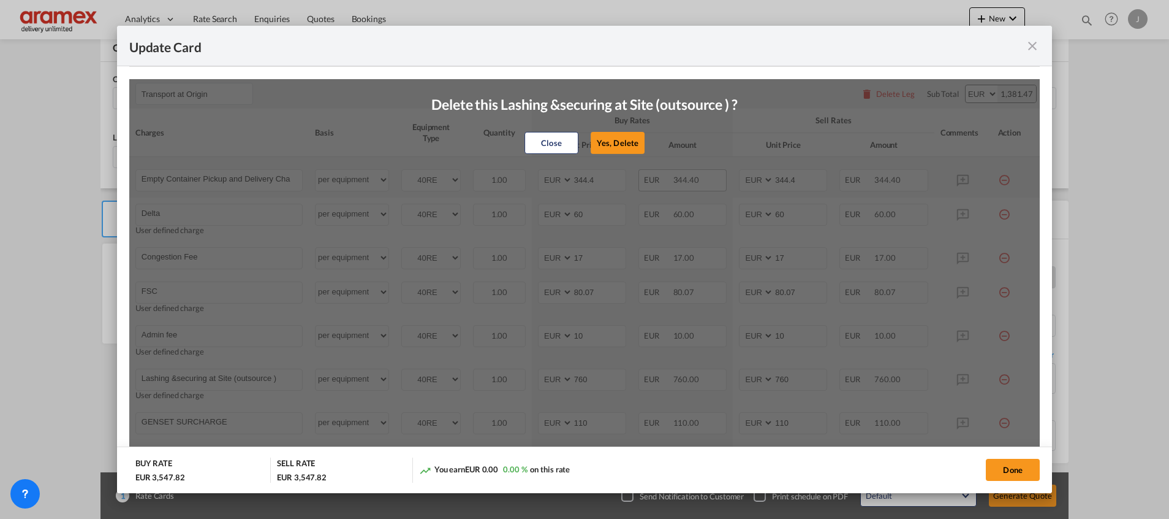
type input "0"
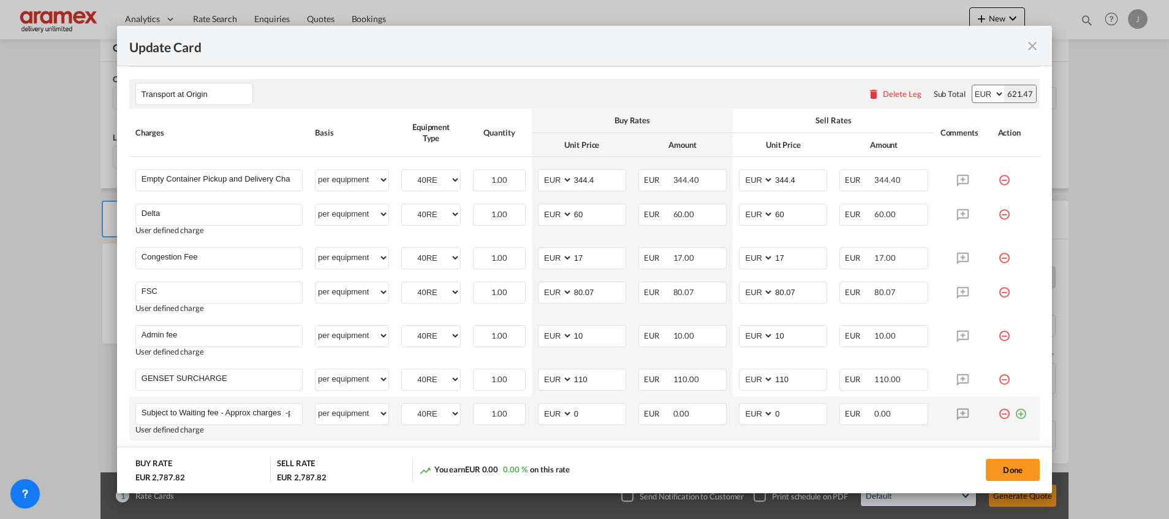
click at [998, 412] on md-icon "icon-minus-circle-outline red-400-fg" at bounding box center [1004, 409] width 12 height 12
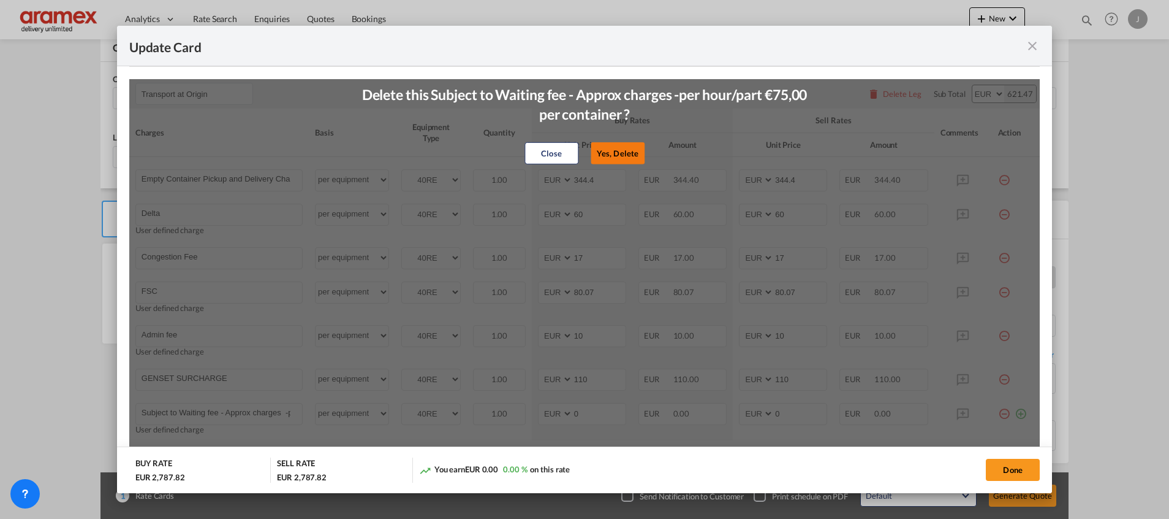
click at [602, 150] on button "Yes, Delete" at bounding box center [618, 153] width 54 height 22
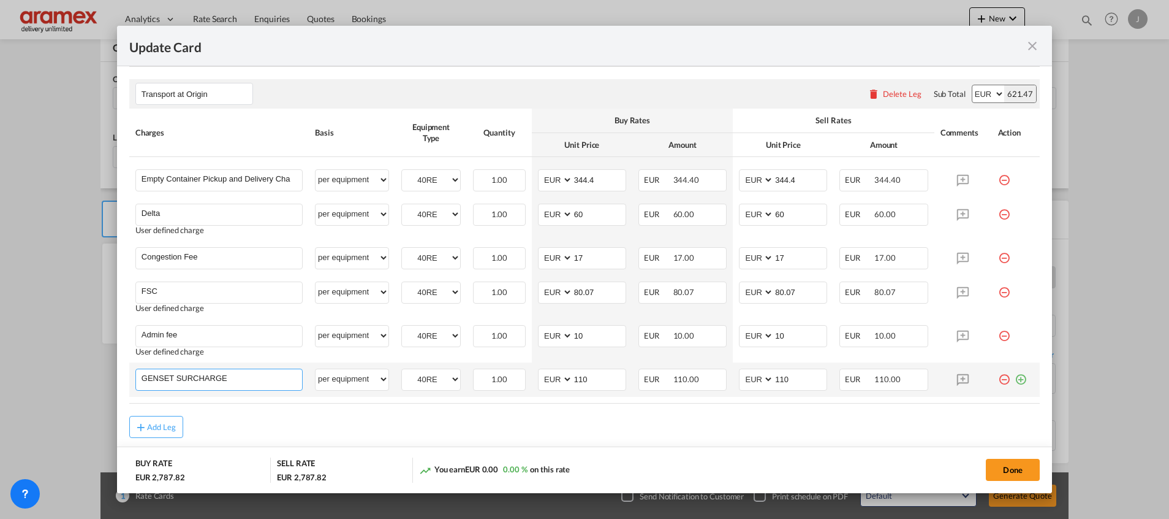
click at [194, 372] on input "GENSET SURCHARGE" at bounding box center [222, 378] width 161 height 18
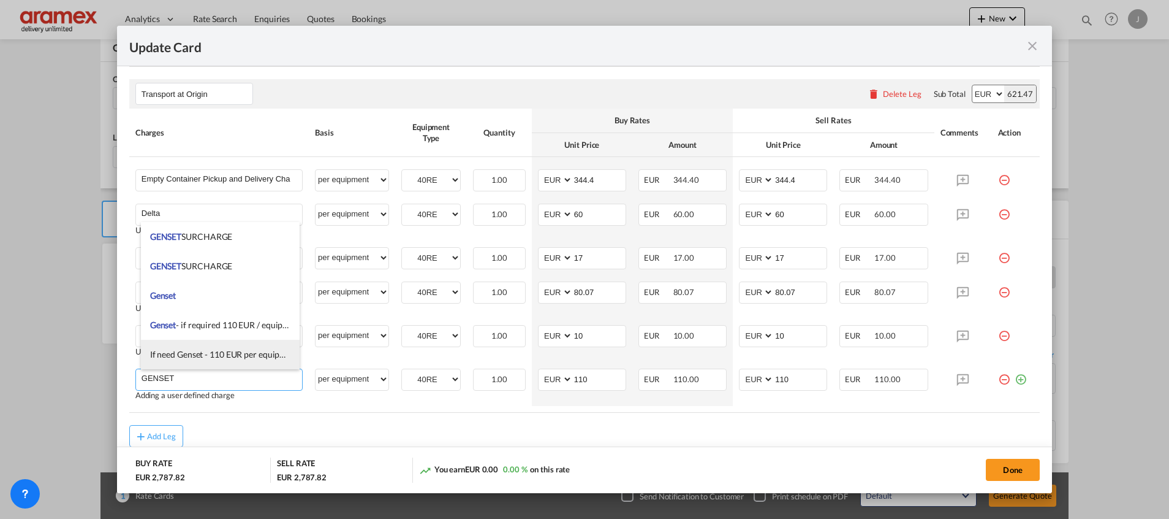
click at [193, 351] on span "If need Genset - 110 EUR per equipment" at bounding box center [224, 354] width 149 height 10
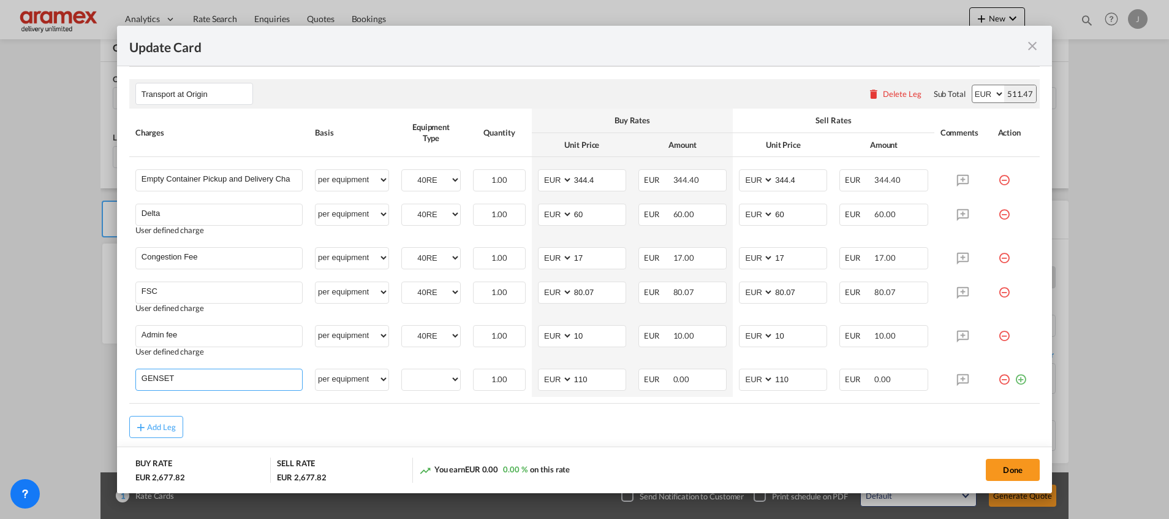
type input "If need Genset - 110 EUR per equipment"
select select "? string: ?"
type input "0"
click at [431, 384] on select "40RE" at bounding box center [431, 379] width 58 height 17
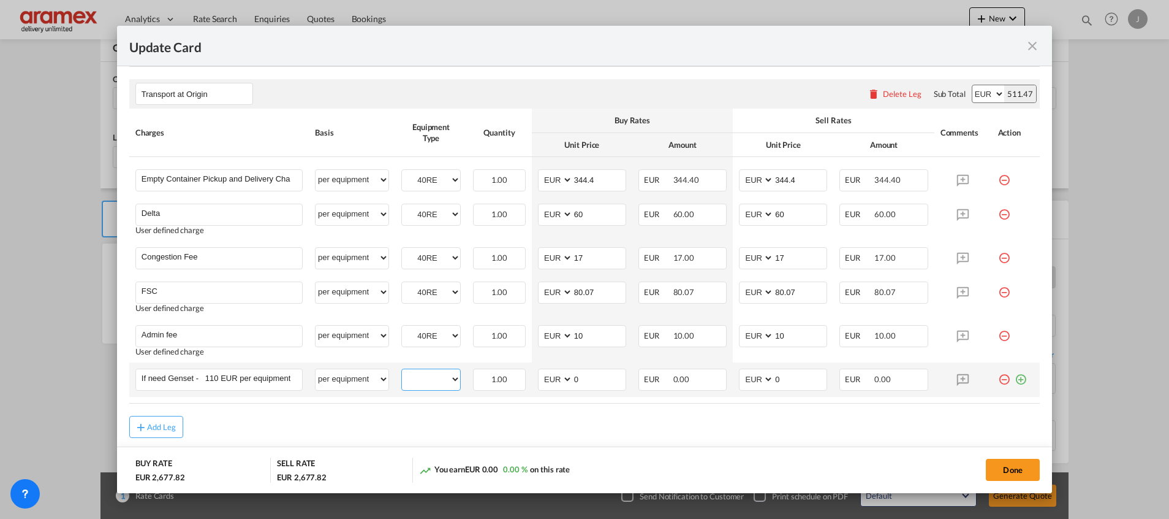
select select "40RE"
click at [402, 371] on select "40RE" at bounding box center [431, 379] width 58 height 17
click at [633, 416] on div "Add Leg" at bounding box center [584, 427] width 911 height 22
click at [1017, 471] on button "Done" at bounding box center [1013, 469] width 54 height 22
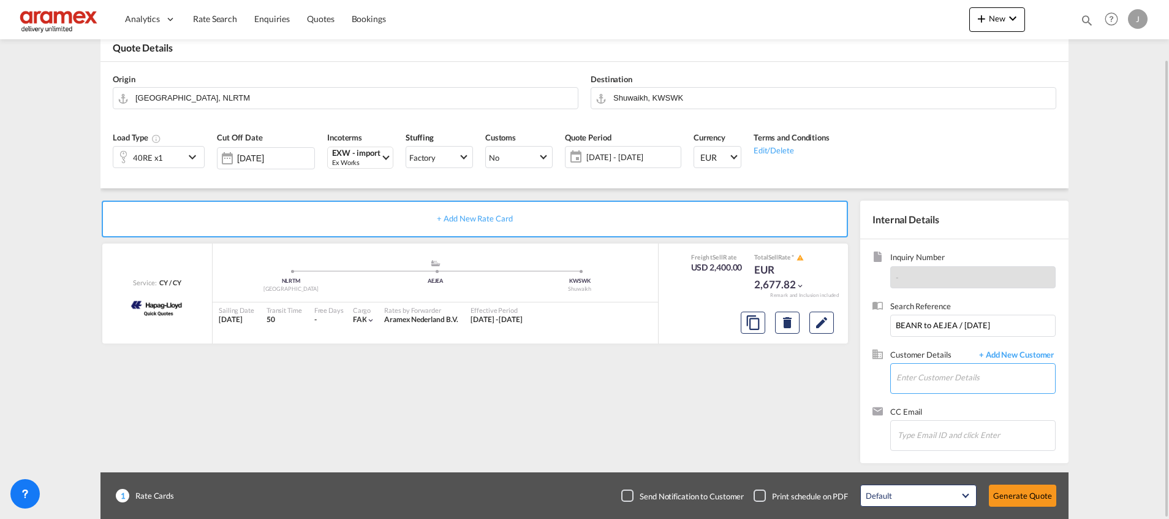
click at [960, 377] on input "Enter Customer Details" at bounding box center [976, 377] width 159 height 28
click at [950, 314] on div "Faida Kutty faida @aramex.com | Aramex KWI" at bounding box center [975, 313] width 159 height 33
type input "Aramex KWI, Faida Kutty, faida@aramex.com"
click at [1021, 490] on button "Generate Quote" at bounding box center [1022, 495] width 67 height 22
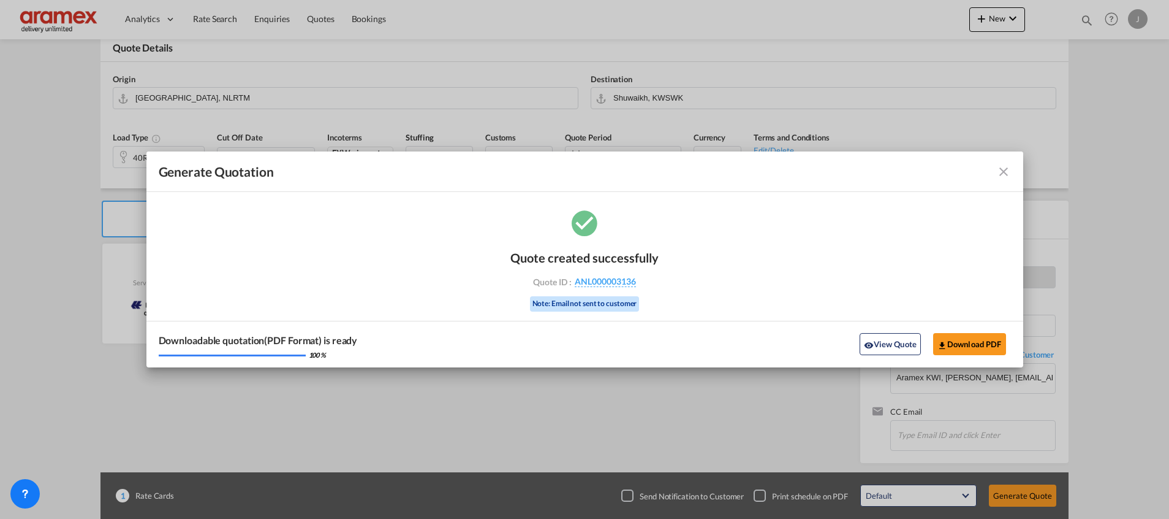
click at [883, 330] on div "Downloadable quotation(PDF Format) is ready 100 % View Quote Download PDF" at bounding box center [584, 344] width 877 height 47
click at [884, 333] on button "View Quote" at bounding box center [890, 344] width 61 height 22
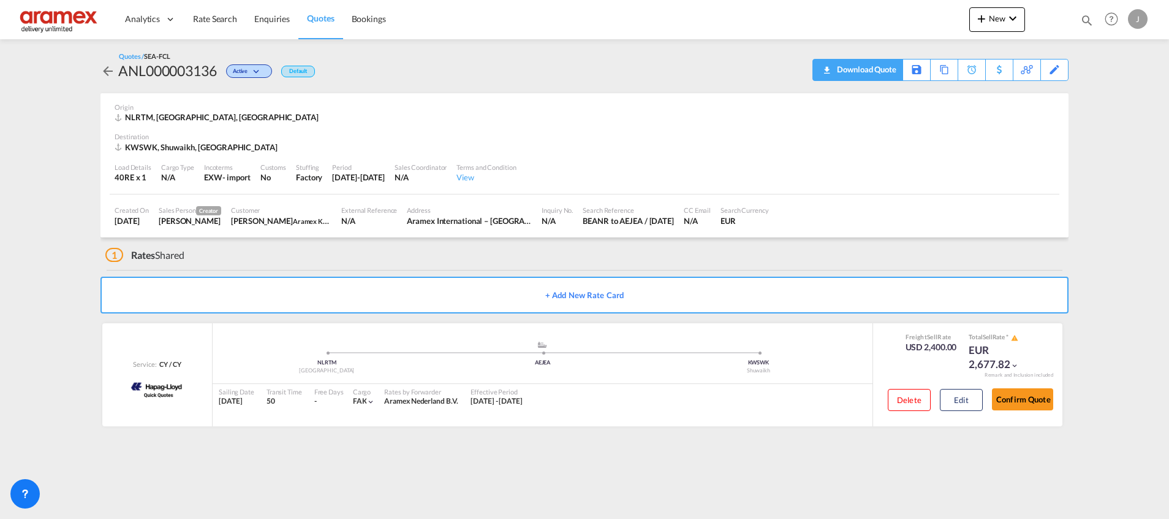
click at [883, 69] on div "Download Quote" at bounding box center [865, 69] width 63 height 20
click at [319, 13] on span "Quotes" at bounding box center [320, 18] width 27 height 10
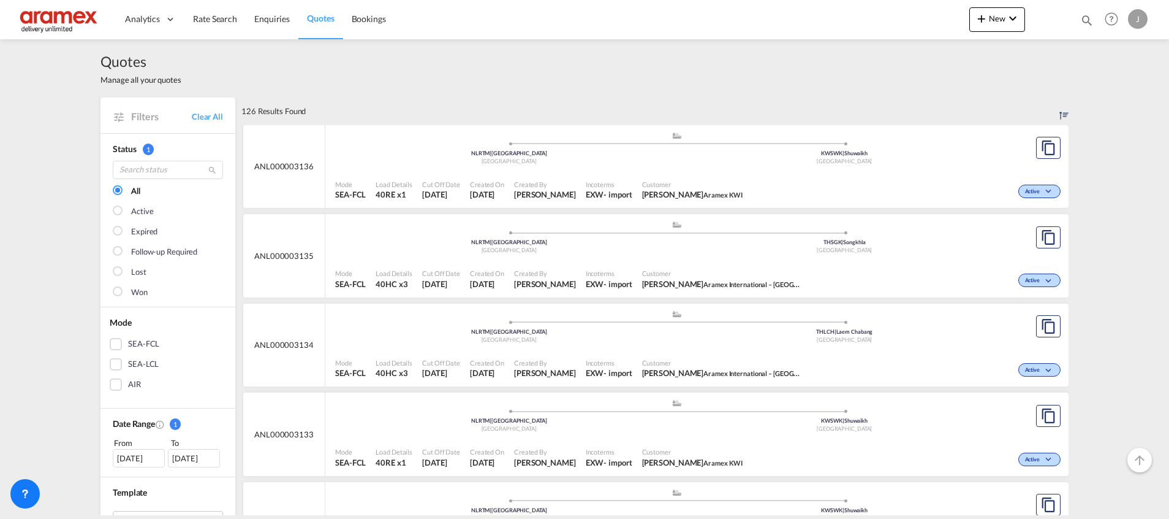
scroll to position [184, 0]
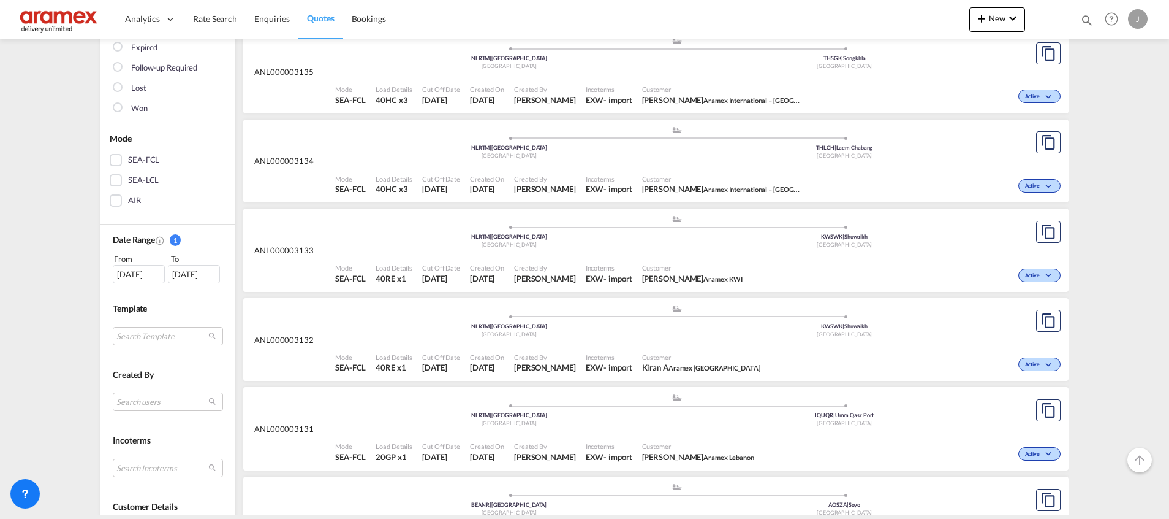
click at [135, 273] on div "[DATE]" at bounding box center [139, 274] width 52 height 18
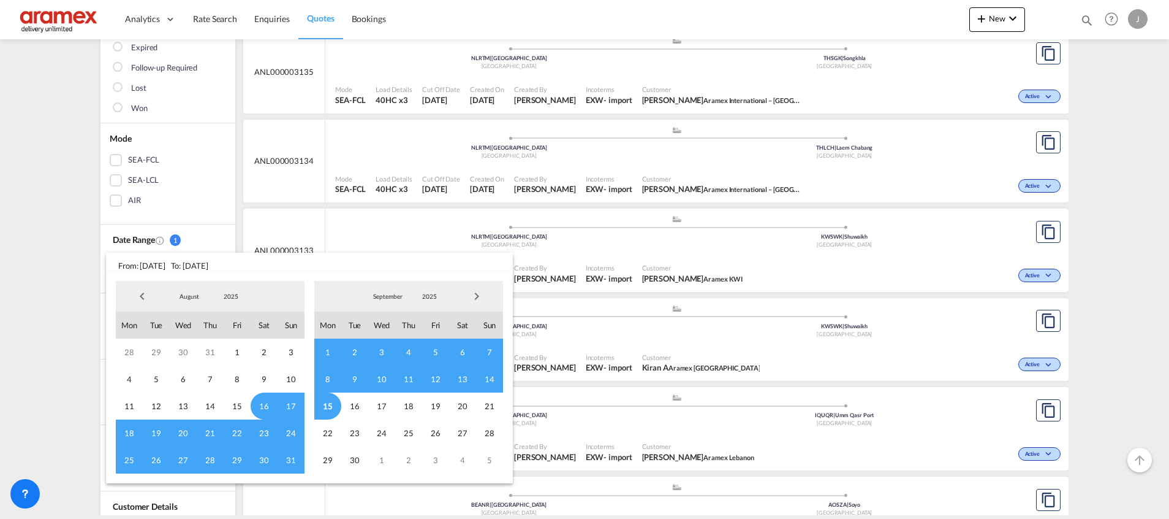
click at [138, 294] on span "Previous Month" at bounding box center [142, 296] width 25 height 25
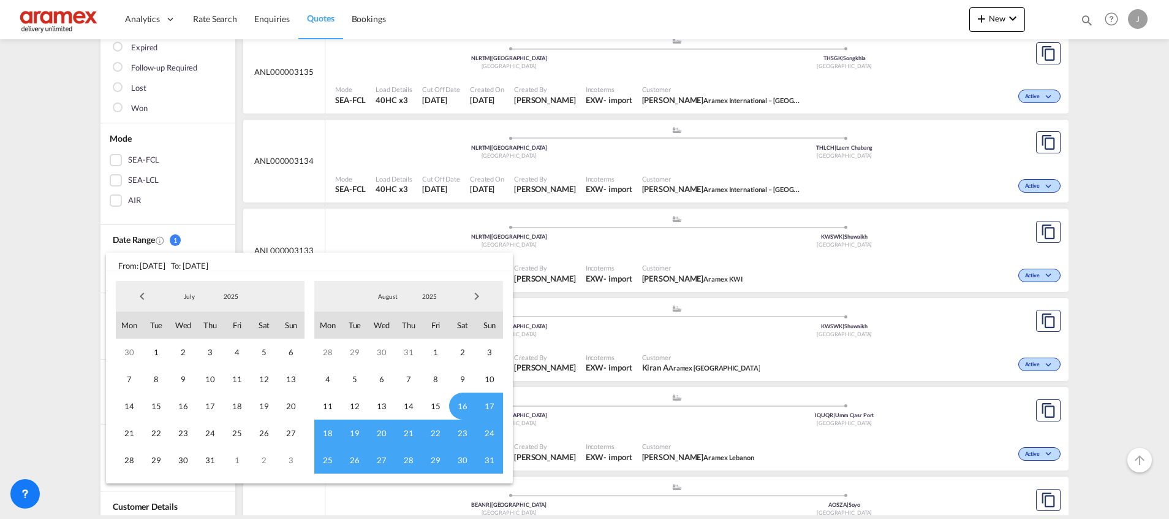
click at [138, 294] on span "Previous Month" at bounding box center [142, 296] width 25 height 25
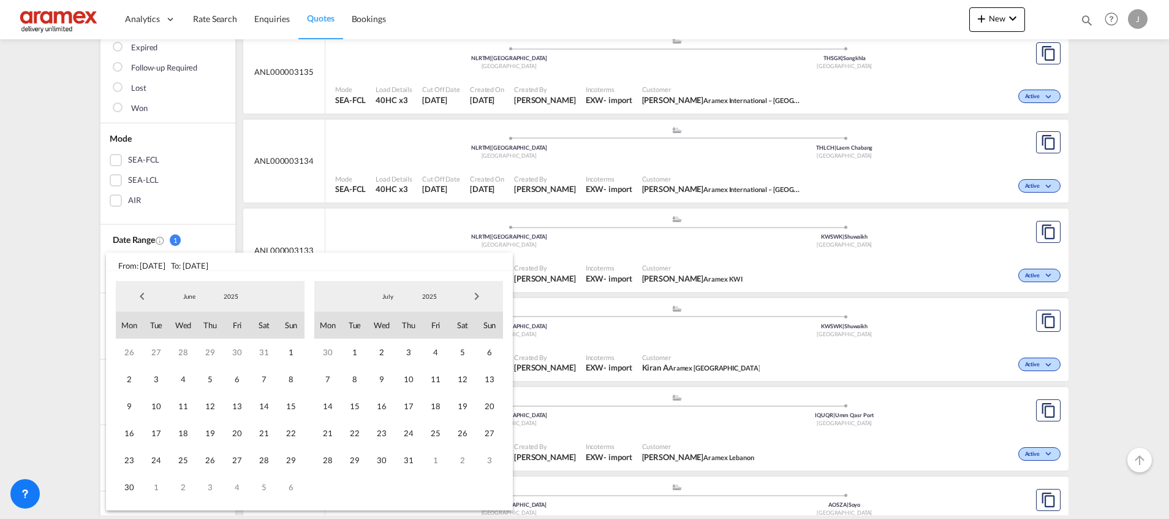
click at [138, 294] on span "Previous Month" at bounding box center [142, 296] width 25 height 25
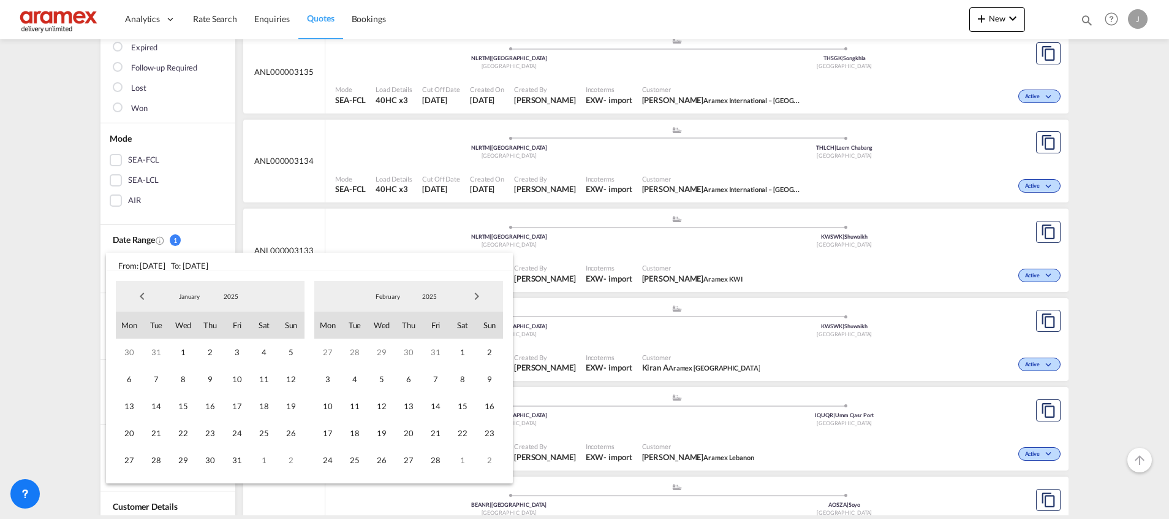
click at [138, 294] on span "Previous Month" at bounding box center [142, 296] width 25 height 25
click at [479, 294] on span "Next Month" at bounding box center [477, 296] width 25 height 25
click at [293, 352] on span "5" at bounding box center [291, 351] width 27 height 27
click at [477, 302] on span "Next Month" at bounding box center [477, 296] width 25 height 25
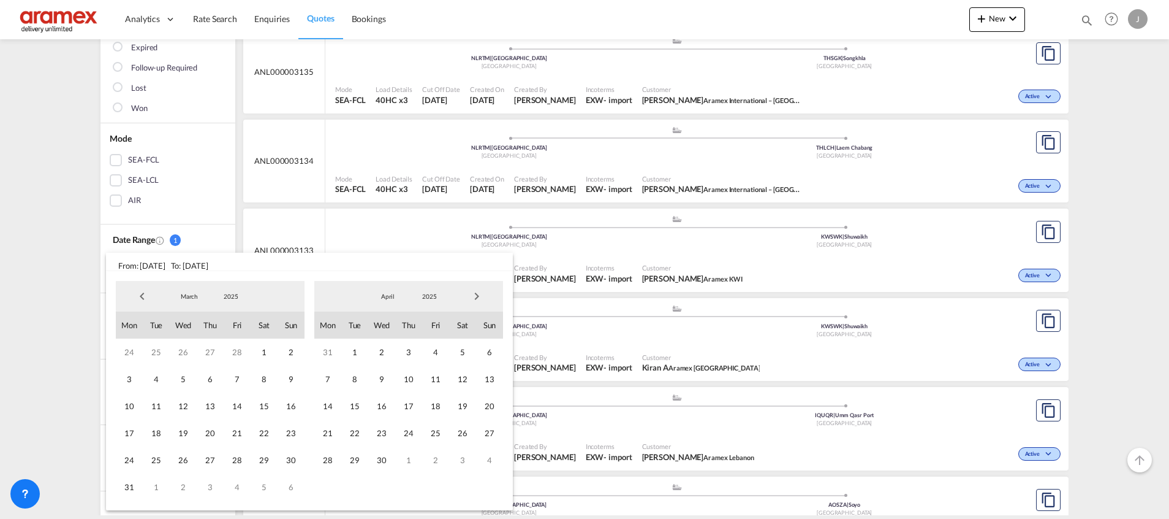
click at [477, 302] on span "Next Month" at bounding box center [477, 296] width 25 height 25
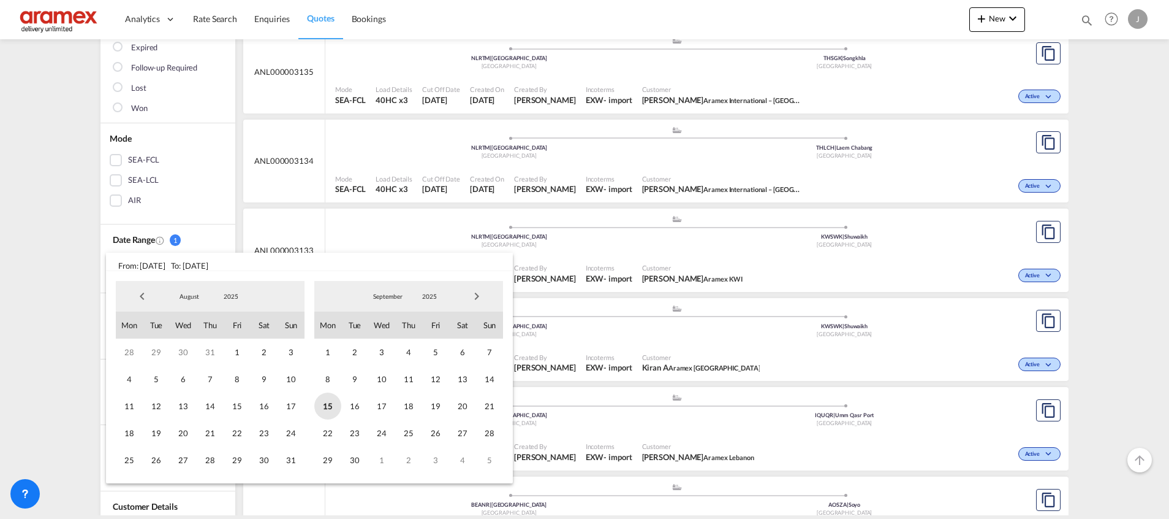
click at [326, 409] on span "15" at bounding box center [327, 405] width 27 height 27
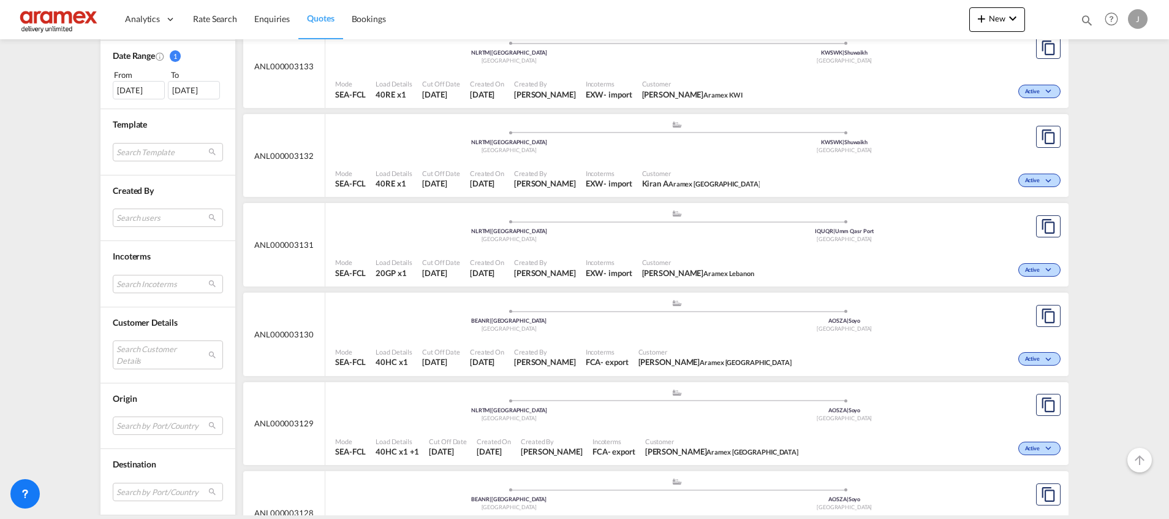
scroll to position [460, 0]
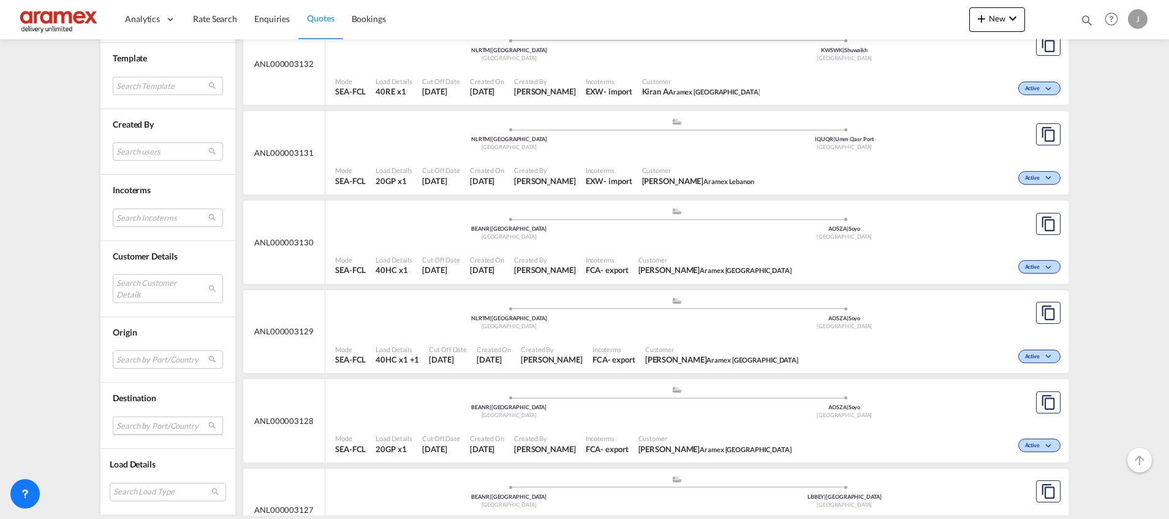
click at [137, 426] on md-select "Search by Port/Country JPNIC nichinan [GEOGRAPHIC_DATA] AEAMF mussafah [GEOGRAP…" at bounding box center [168, 425] width 110 height 18
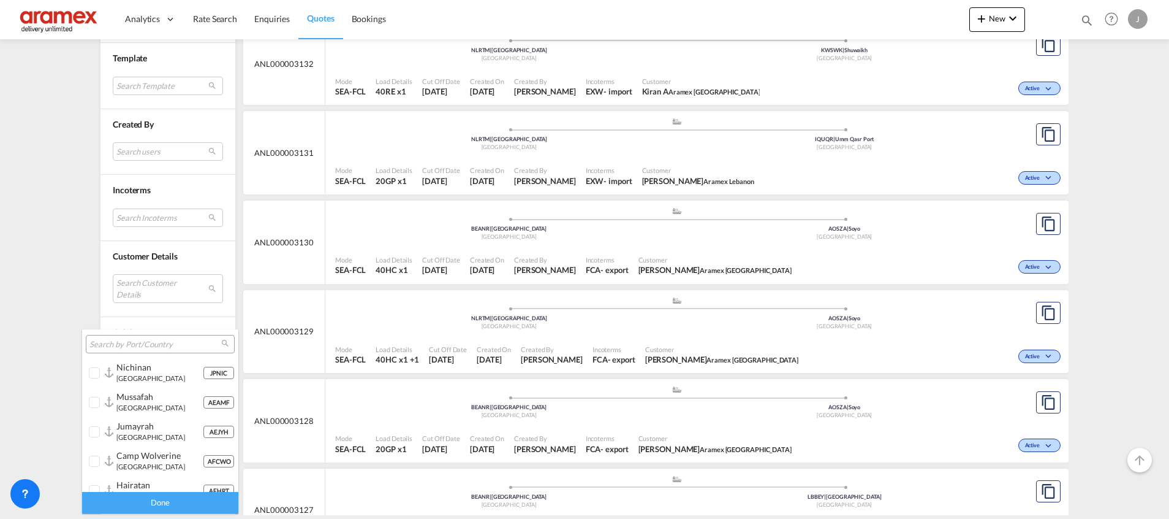
click at [140, 344] on input "search" at bounding box center [155, 344] width 132 height 11
paste input "Janeiro"
type input "Janeiro"
click at [138, 373] on div "rio de janeiro brazil" at bounding box center [159, 372] width 86 height 21
click at [131, 503] on div "Done" at bounding box center [160, 502] width 156 height 21
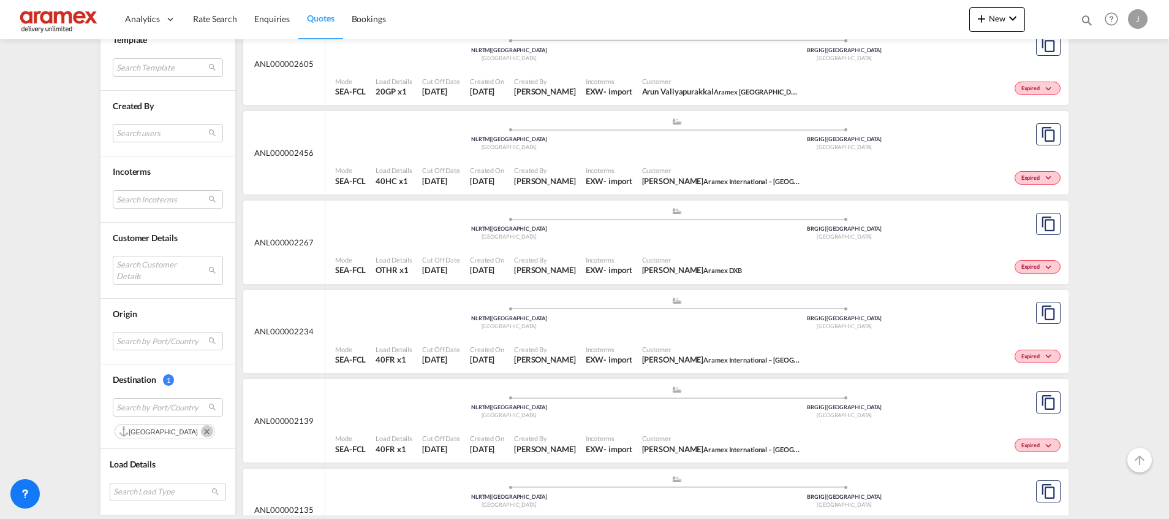
click at [671, 246] on div ".a{fill:#aaa8ad;} .a{fill:#aaa8ad;} NLRTM | Rotterdam Netherlands BRGIG | Rio d…" at bounding box center [676, 227] width 683 height 40
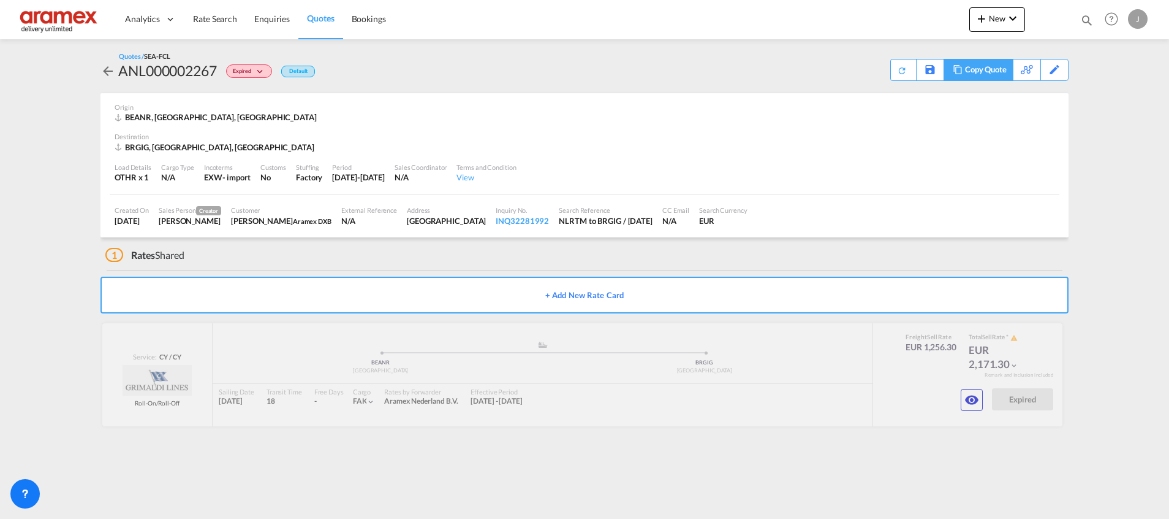
click at [978, 73] on div "Copy Quote" at bounding box center [986, 69] width 42 height 21
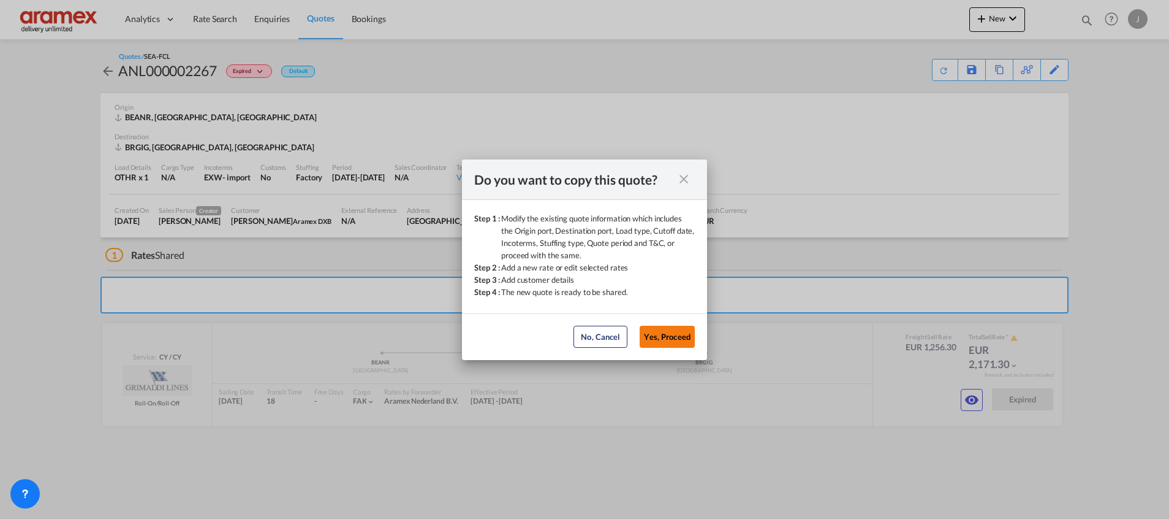
click at [659, 338] on button "Yes, Proceed" at bounding box center [667, 336] width 55 height 22
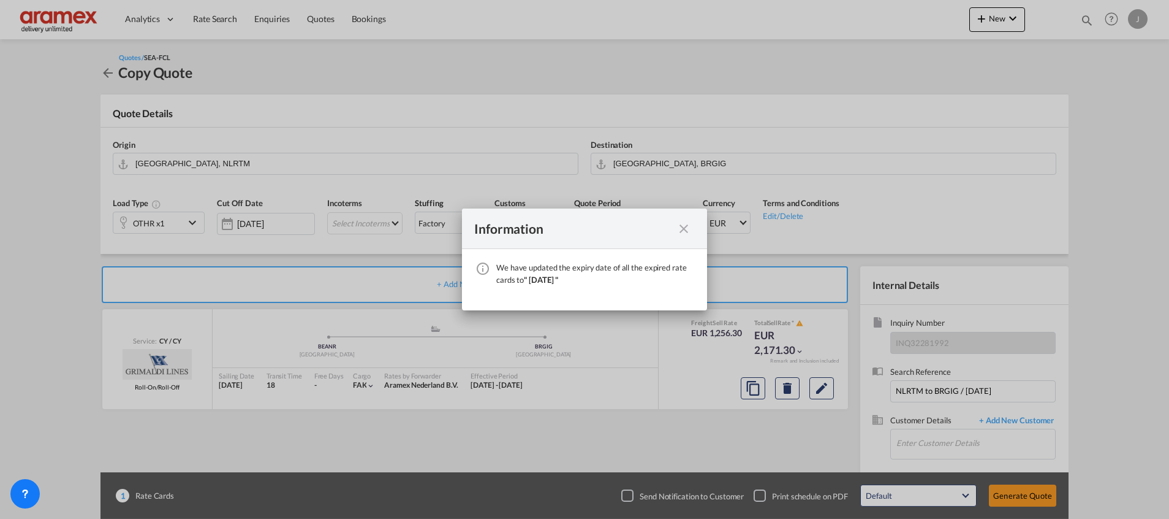
click at [683, 230] on md-icon "icon-close fg-AAA8AD cursor" at bounding box center [684, 228] width 15 height 15
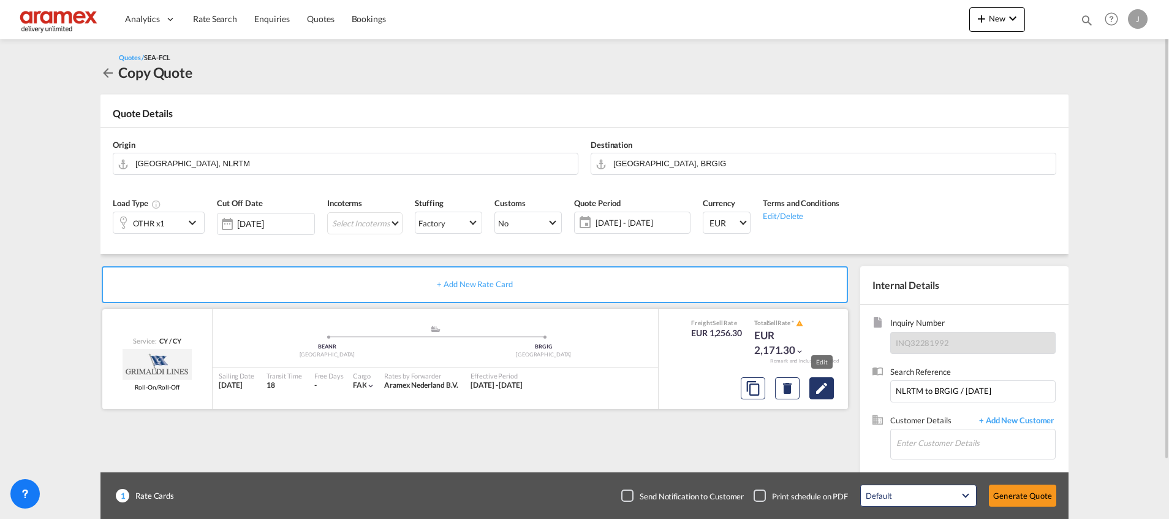
click at [820, 386] on md-icon "Edit" at bounding box center [822, 388] width 15 height 15
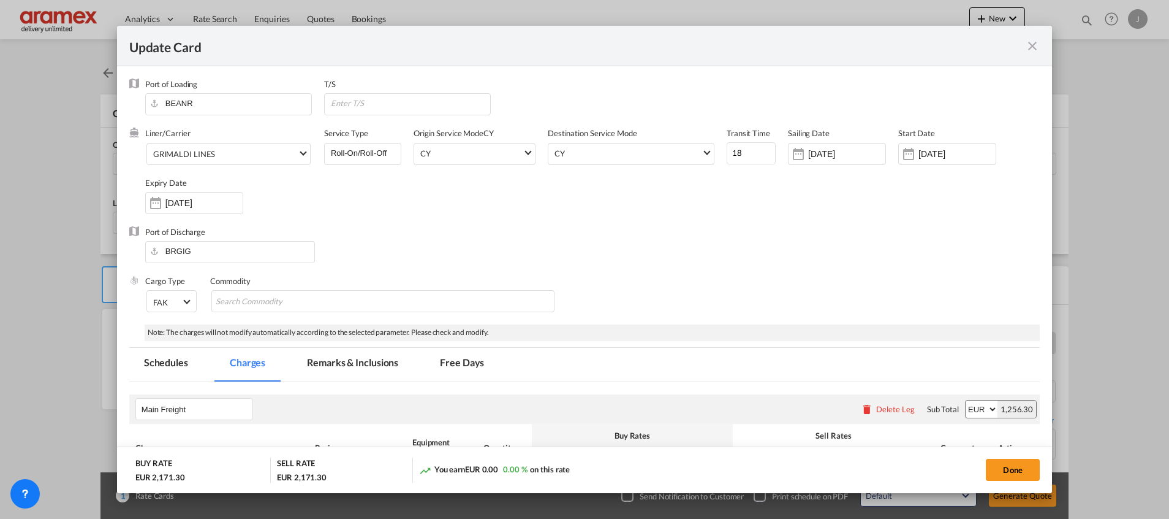
click at [1035, 42] on md-icon "icon-close fg-AAA8AD m-0 pointer" at bounding box center [1032, 46] width 15 height 15
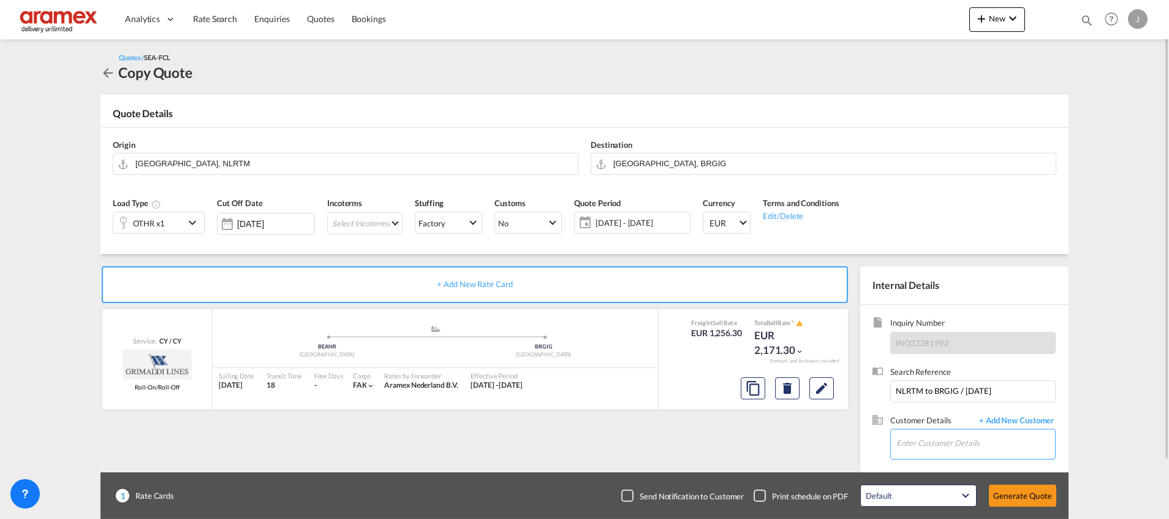
click at [920, 442] on input "Enter Customer Details" at bounding box center [976, 443] width 159 height 28
click at [355, 227] on md-select "Select Incoterms FCA - import Free Carrier FCA - export Free Carrier DAP - impo…" at bounding box center [364, 223] width 75 height 22
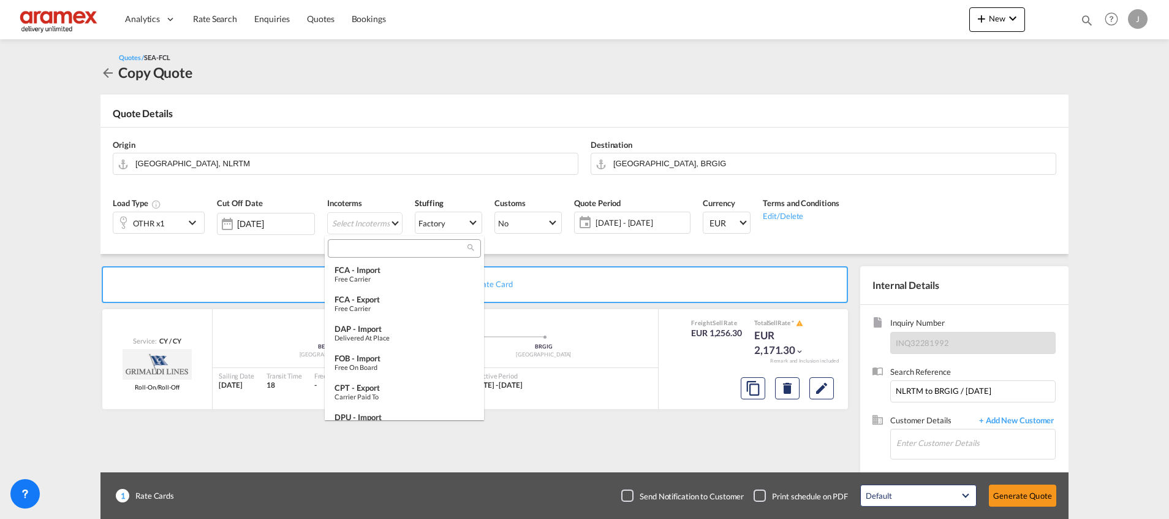
click at [358, 248] on input "search" at bounding box center [400, 248] width 136 height 11
type input "d"
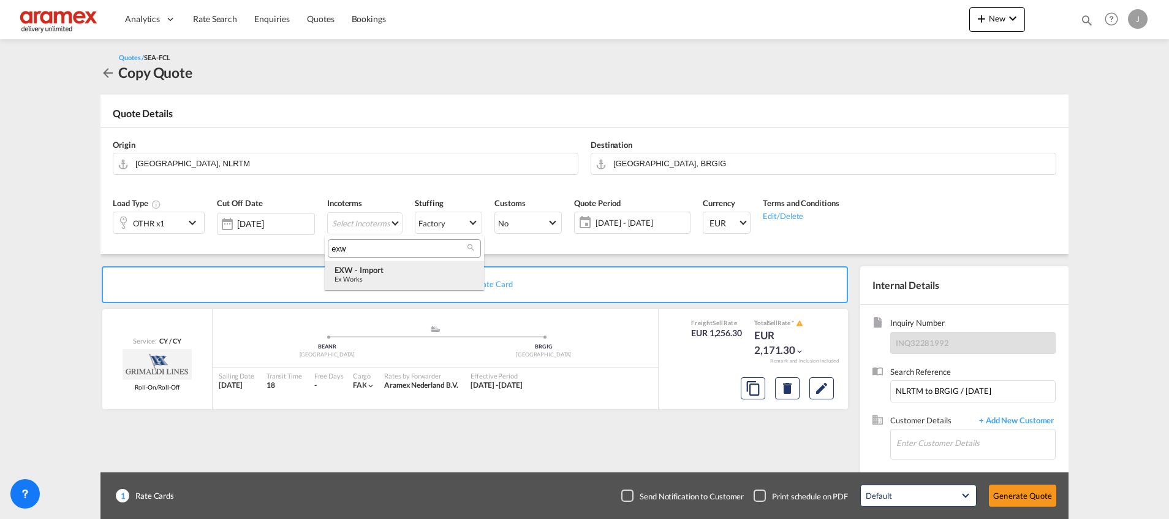
type input "exw"
click at [389, 275] on div "Ex Works" at bounding box center [405, 279] width 140 height 8
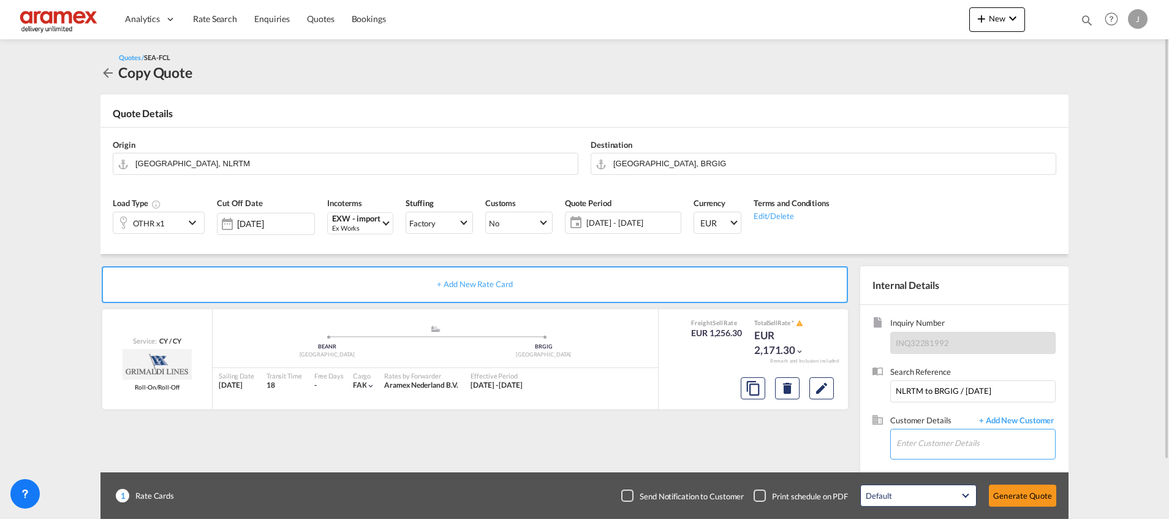
click at [919, 443] on input "Enter Customer Details" at bounding box center [976, 443] width 159 height 28
type input "C"
click at [956, 414] on div "[PERSON_NAME] [PERSON_NAME][EMAIL_ADDRESS][DOMAIN_NAME] | Aramex International …" at bounding box center [975, 412] width 159 height 33
type input "Aramex International – [GEOGRAPHIC_DATA], [GEOGRAPHIC_DATA], [PERSON_NAME], [EM…"
click at [1020, 490] on button "Generate Quote" at bounding box center [1022, 495] width 67 height 22
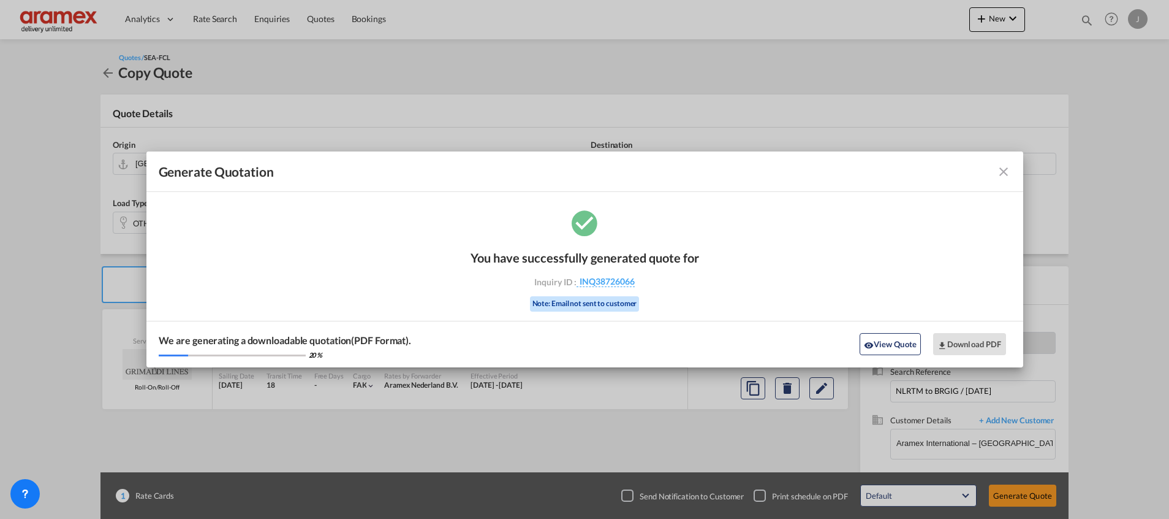
drag, startPoint x: 1002, startPoint y: 171, endPoint x: 862, endPoint y: 145, distance: 142.2
click at [1003, 172] on md-icon "icon-close fg-AAA8AD cursor m-0" at bounding box center [1004, 171] width 15 height 15
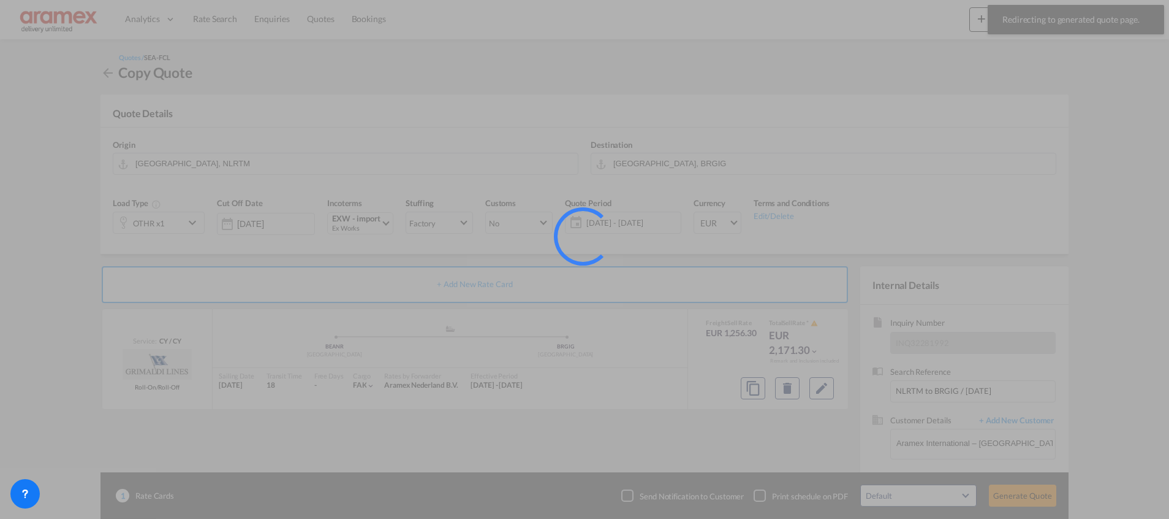
click at [291, 6] on div at bounding box center [584, 259] width 1169 height 519
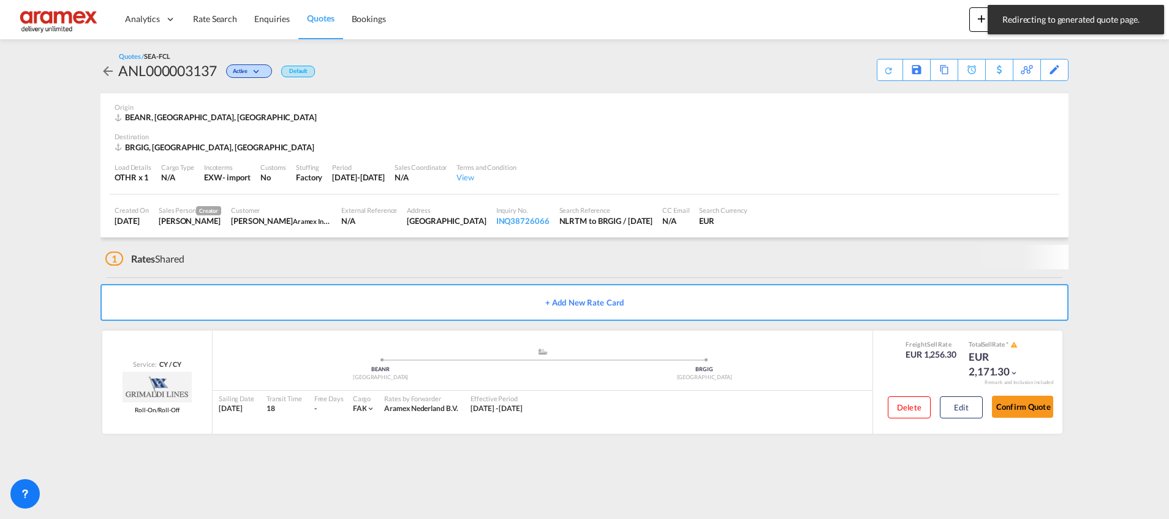
click at [321, 19] on span "Quotes" at bounding box center [320, 18] width 27 height 10
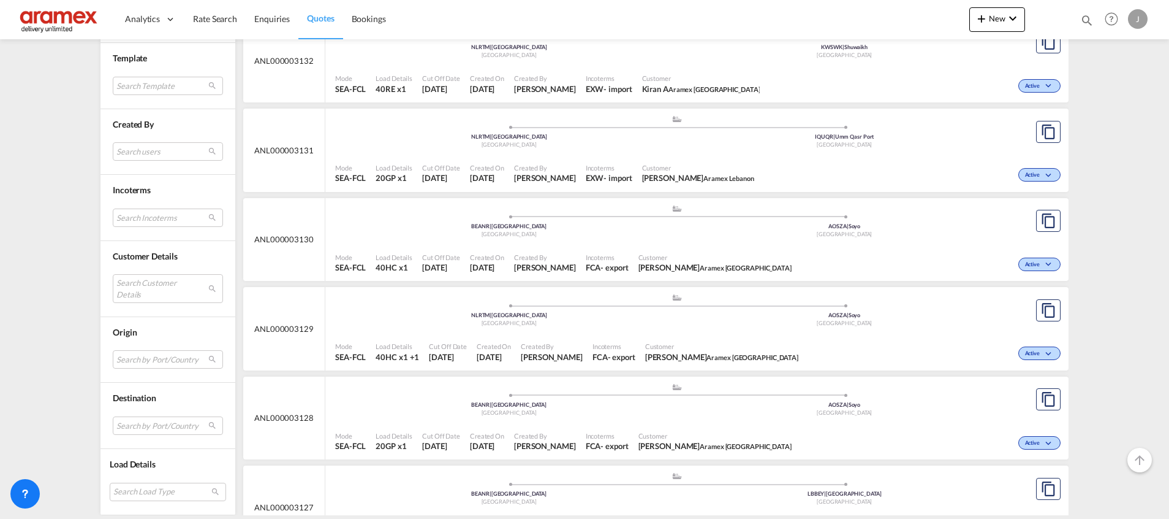
scroll to position [644, 0]
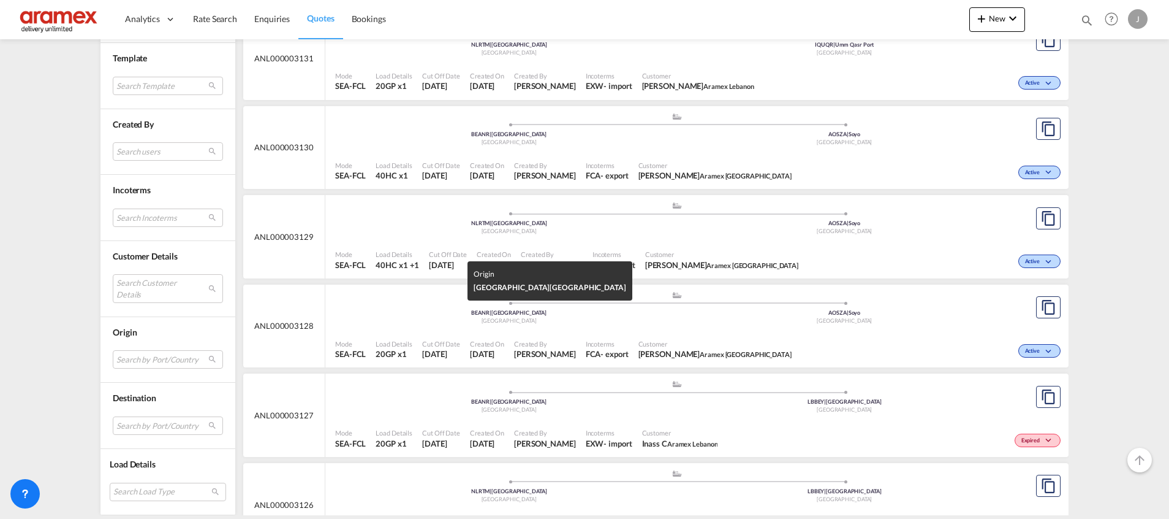
click at [599, 319] on div "[GEOGRAPHIC_DATA]" at bounding box center [509, 321] width 336 height 8
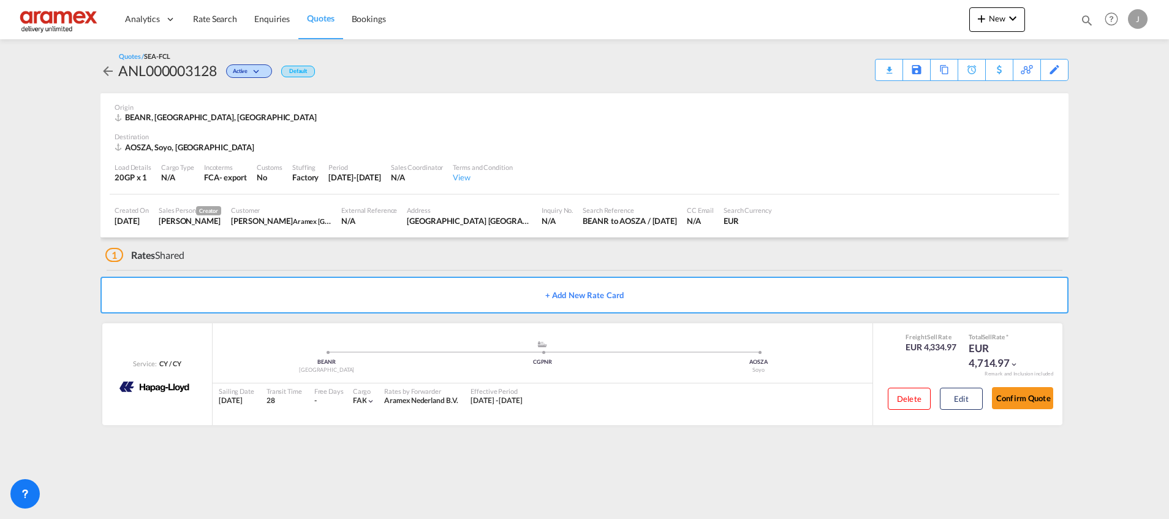
click at [0, 0] on div "Download Quote" at bounding box center [0, 0] width 0 height 0
